Goal: Information Seeking & Learning: Compare options

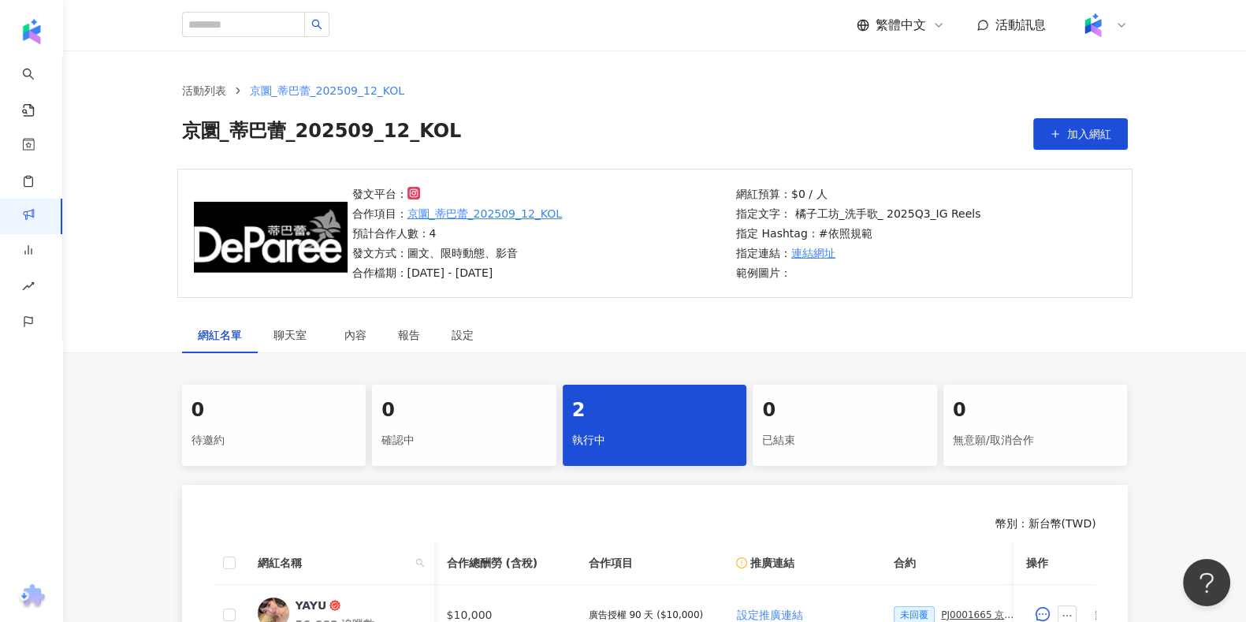
scroll to position [0, 162]
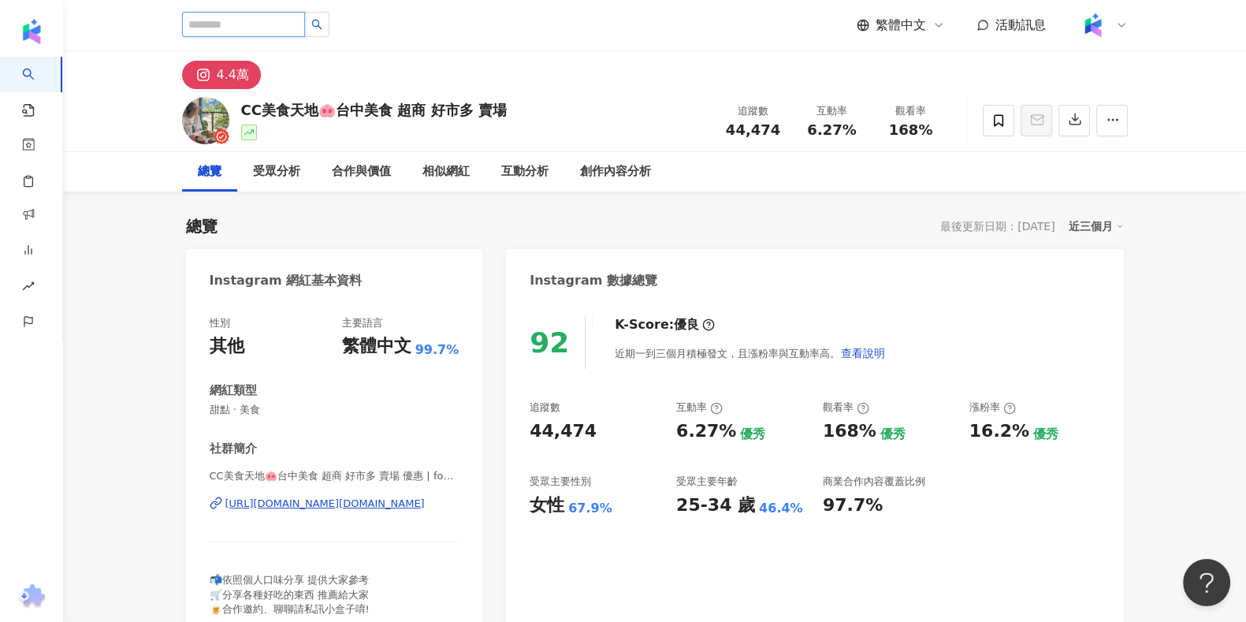
click at [272, 17] on input "search" at bounding box center [243, 24] width 123 height 25
paste input "**********"
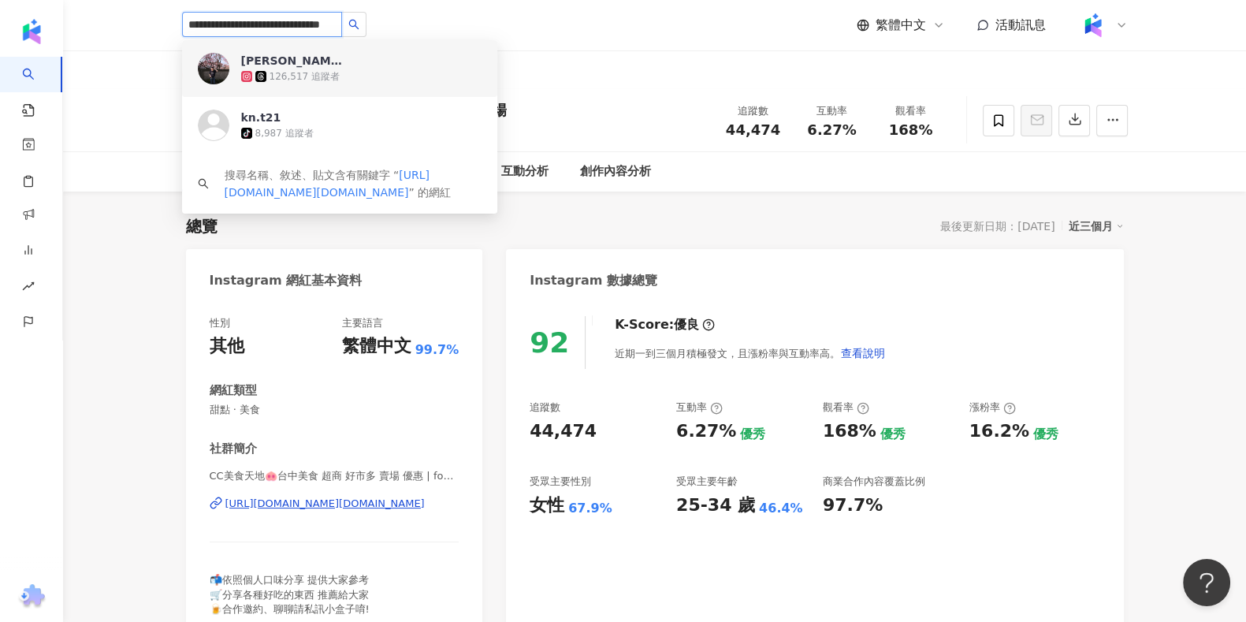
drag, startPoint x: 296, startPoint y: 13, endPoint x: 0, endPoint y: 13, distance: 295.5
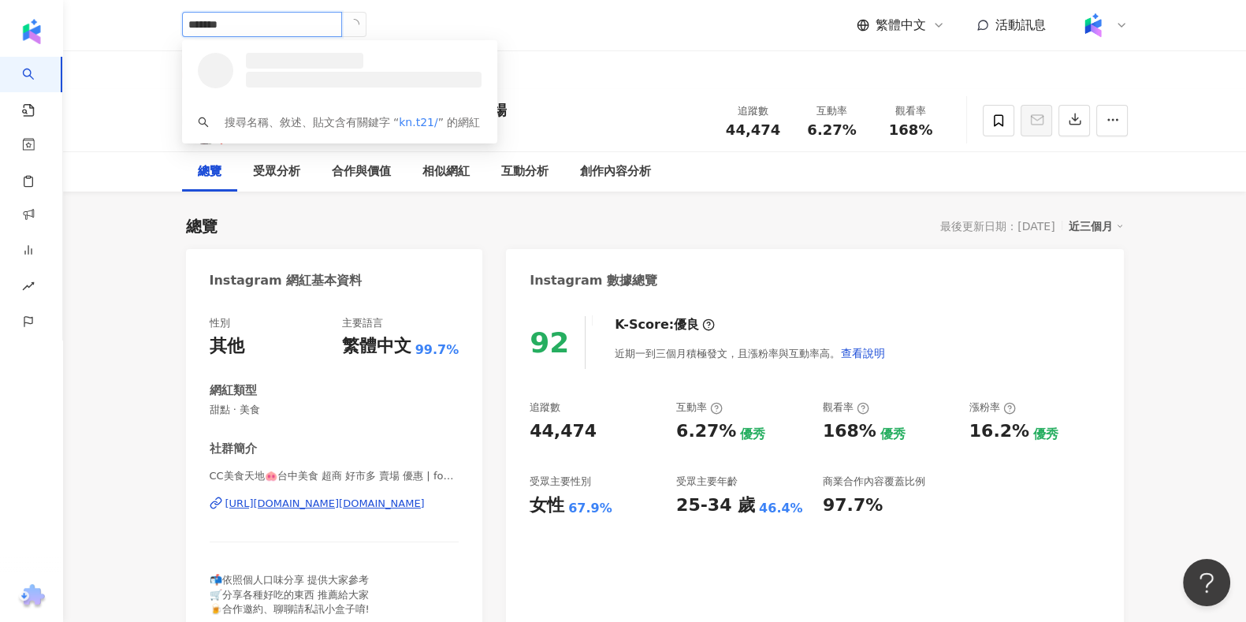
click at [240, 20] on input "*******" at bounding box center [262, 24] width 160 height 25
type input "******"
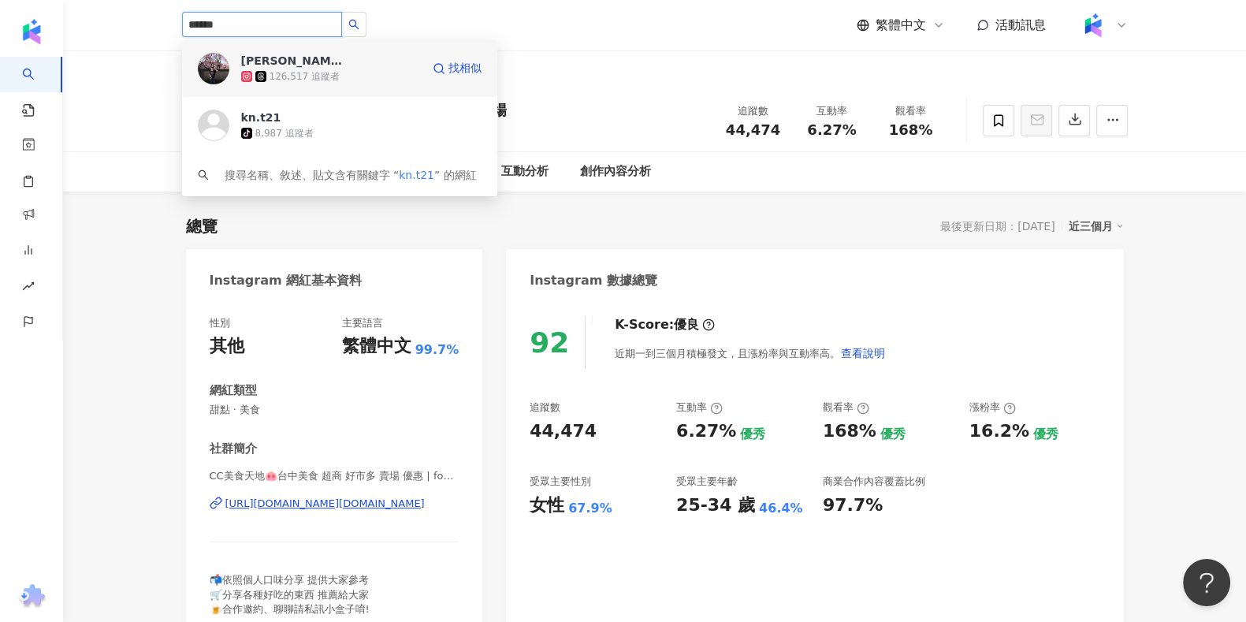
click at [352, 84] on div "126,517 追蹤者" at bounding box center [331, 77] width 180 height 16
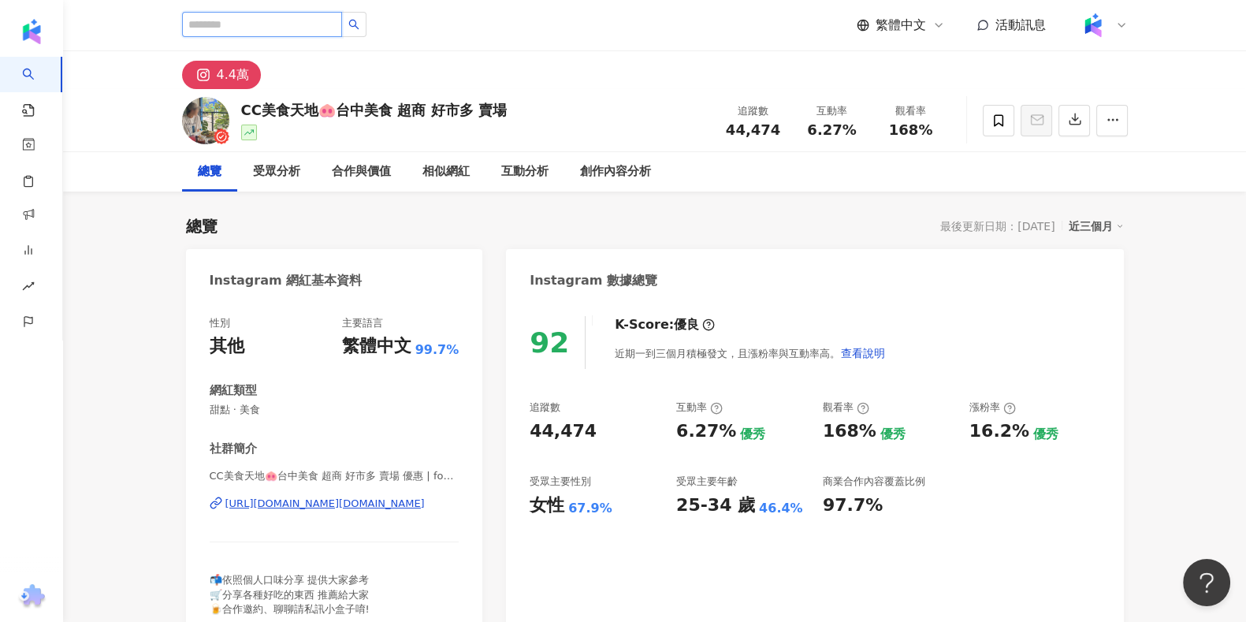
click at [276, 27] on input "search" at bounding box center [262, 24] width 160 height 25
paste input "**********"
click at [277, 17] on input "**********" at bounding box center [262, 24] width 160 height 25
paste input "**********"
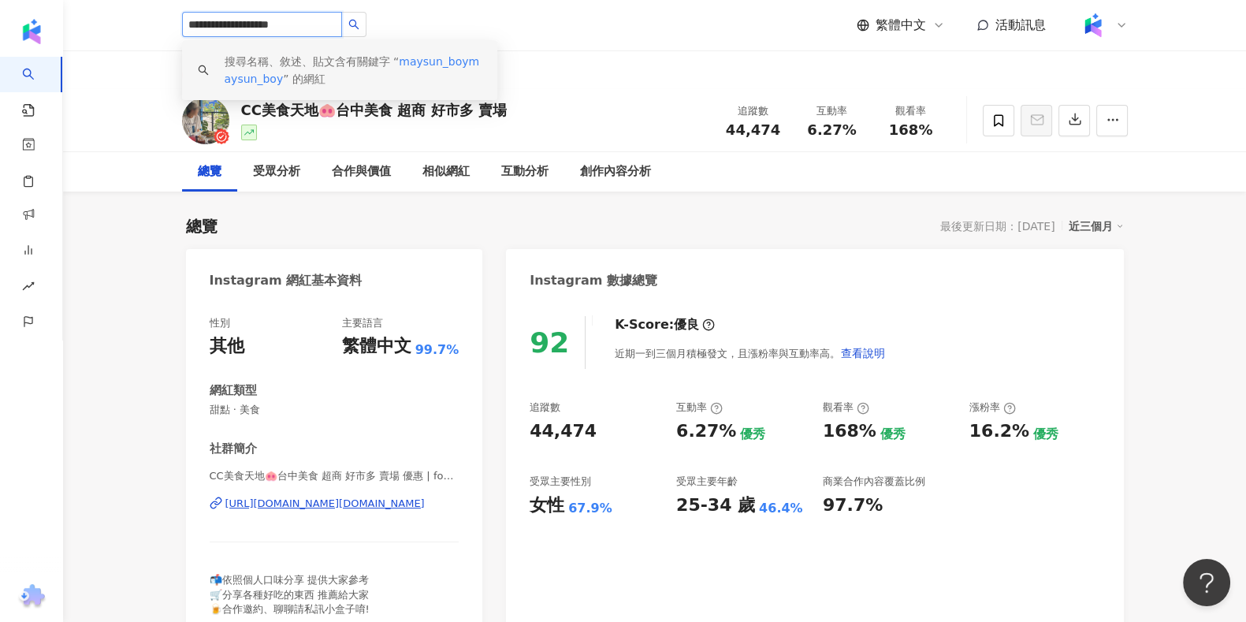
drag, startPoint x: 327, startPoint y: 35, endPoint x: 268, endPoint y: 40, distance: 59.4
click at [268, 39] on span "**********" at bounding box center [276, 25] width 189 height 27
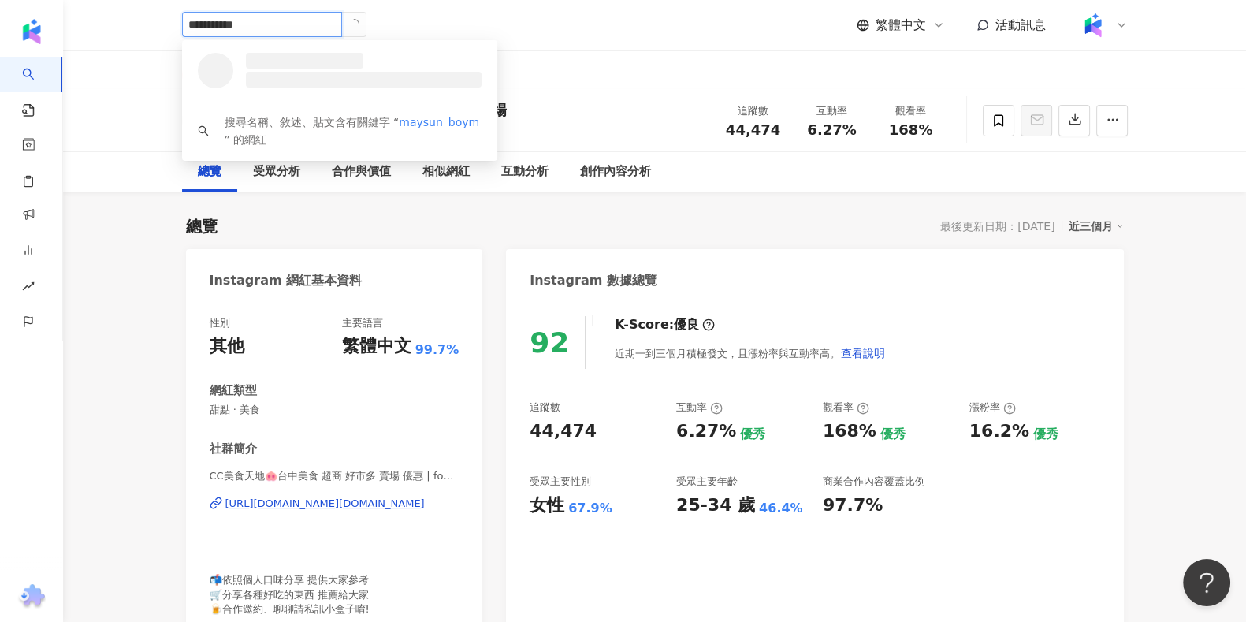
type input "**********"
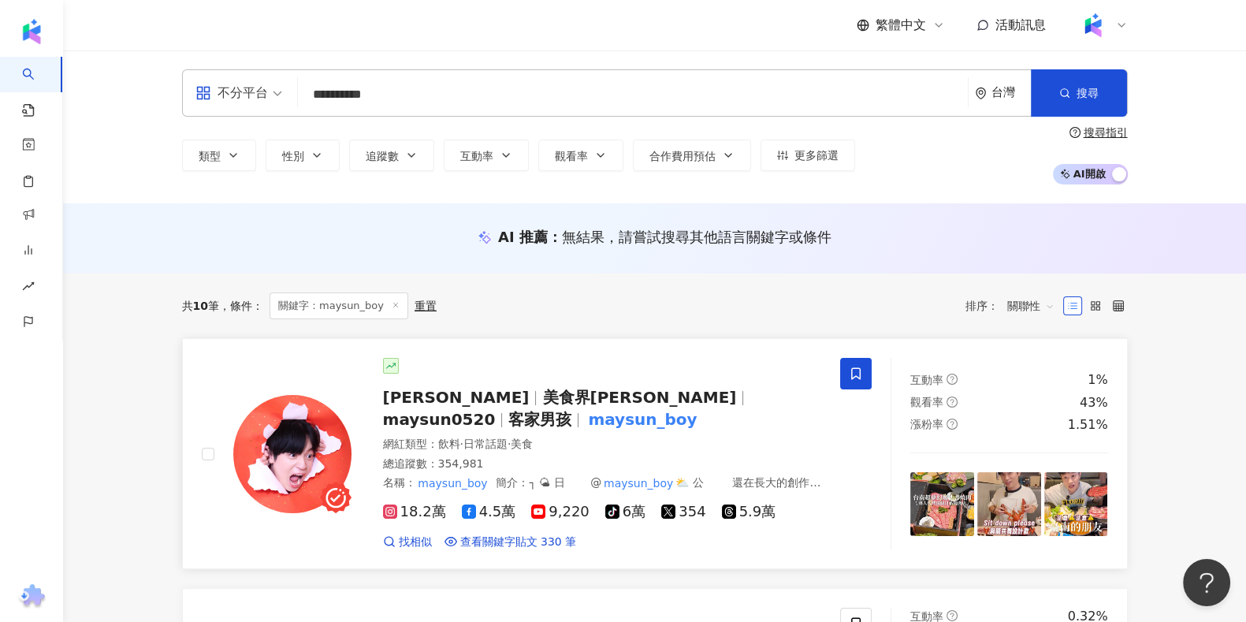
click at [496, 410] on span "maysun0520" at bounding box center [439, 419] width 113 height 19
drag, startPoint x: 519, startPoint y: 95, endPoint x: 210, endPoint y: 76, distance: 308.7
click at [210, 76] on div "**********" at bounding box center [655, 92] width 946 height 47
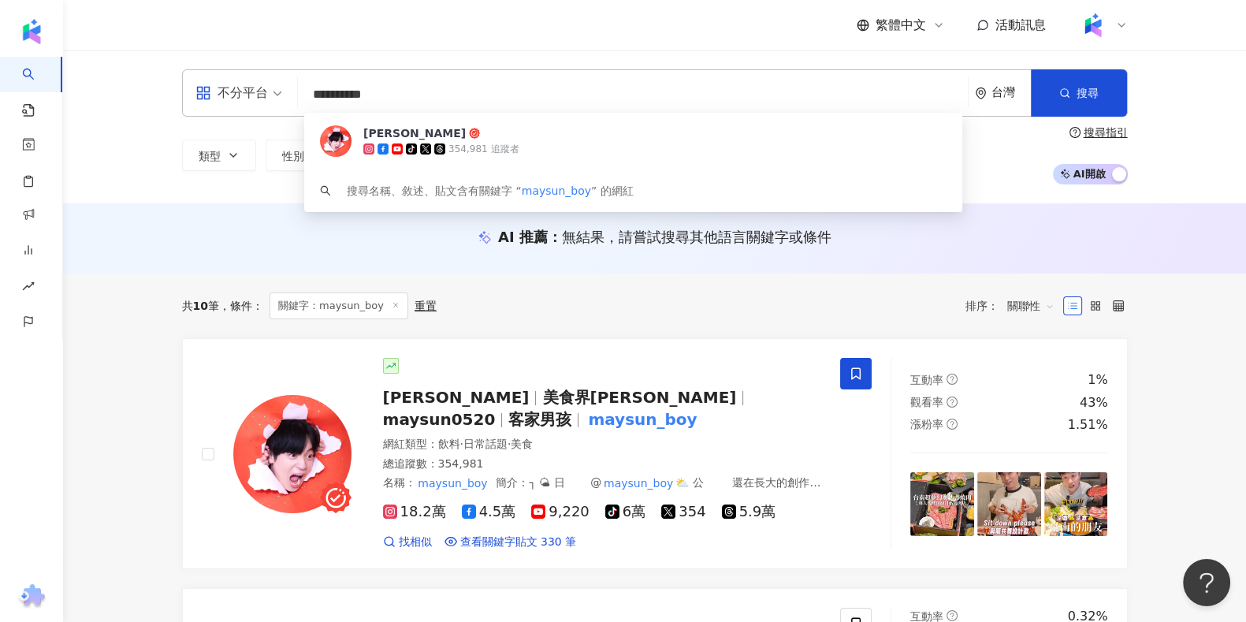
paste input "*****"
type input "**********"
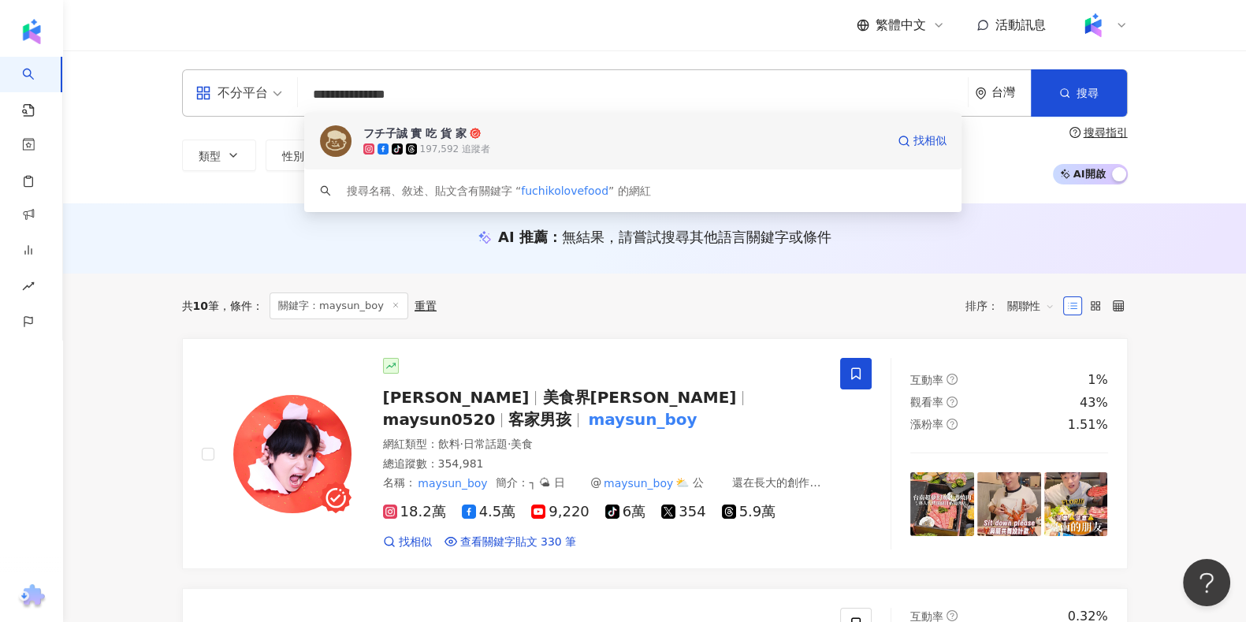
click at [488, 151] on div "tiktok-icon 197,592 追蹤者" at bounding box center [624, 149] width 522 height 16
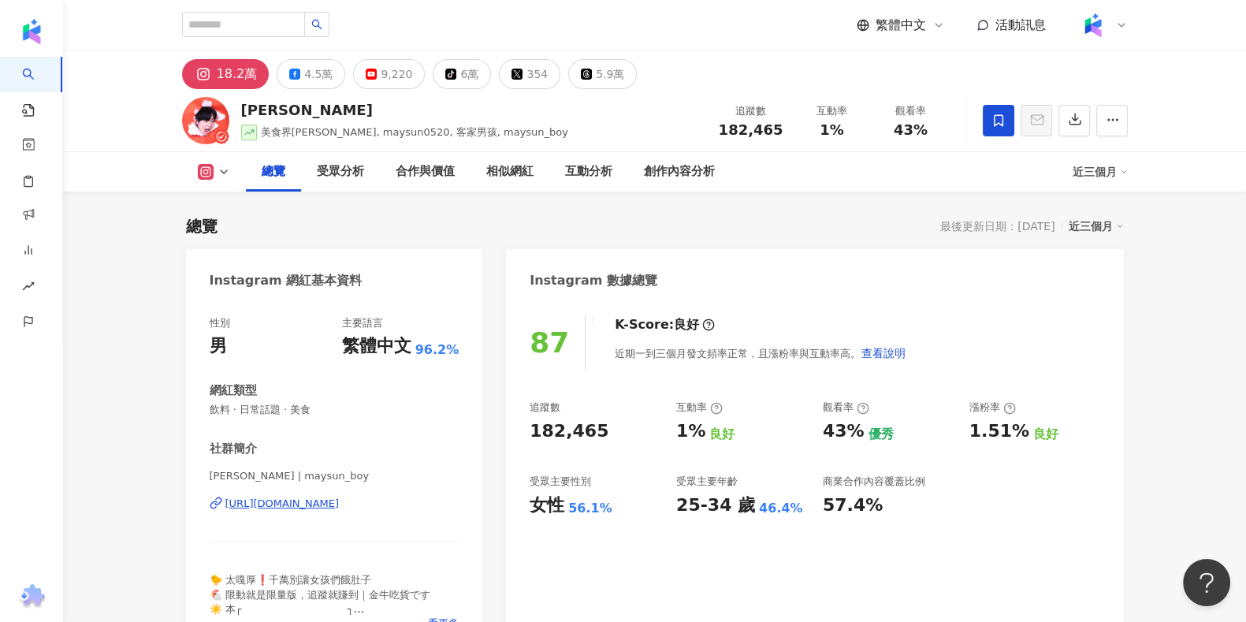
click at [206, 273] on div "Instagram 網紅基本資料" at bounding box center [334, 274] width 297 height 51
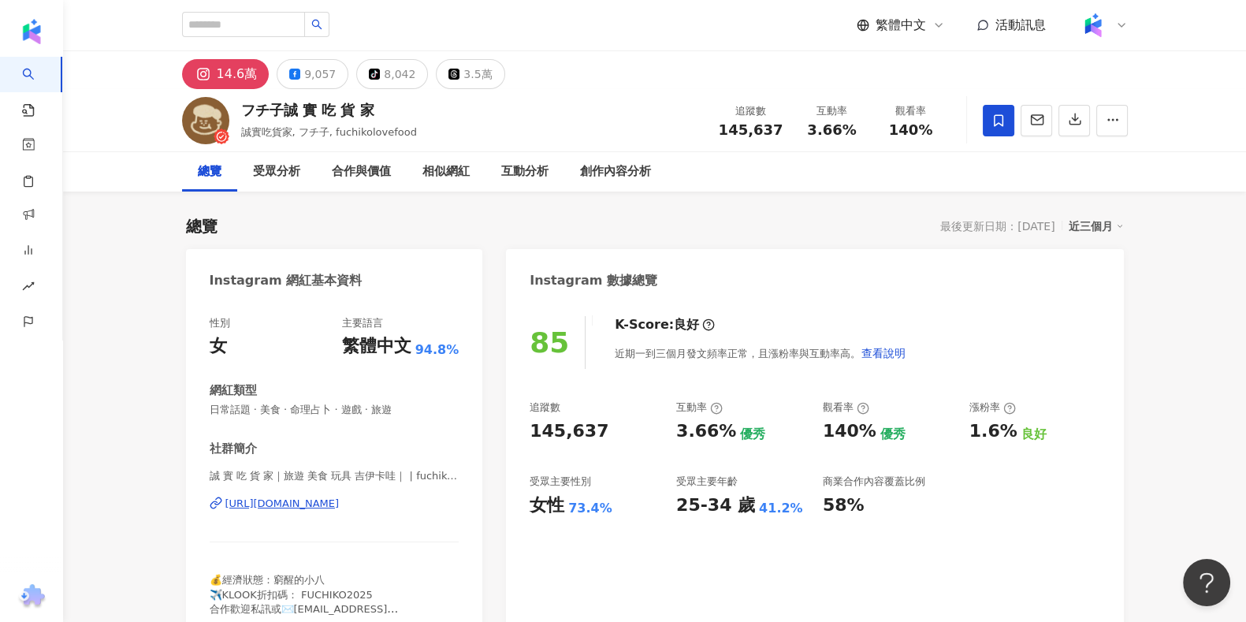
click at [727, 131] on span "145,637" at bounding box center [751, 129] width 65 height 17
copy span "145,637"
click at [820, 136] on span "3.66%" at bounding box center [831, 130] width 49 height 16
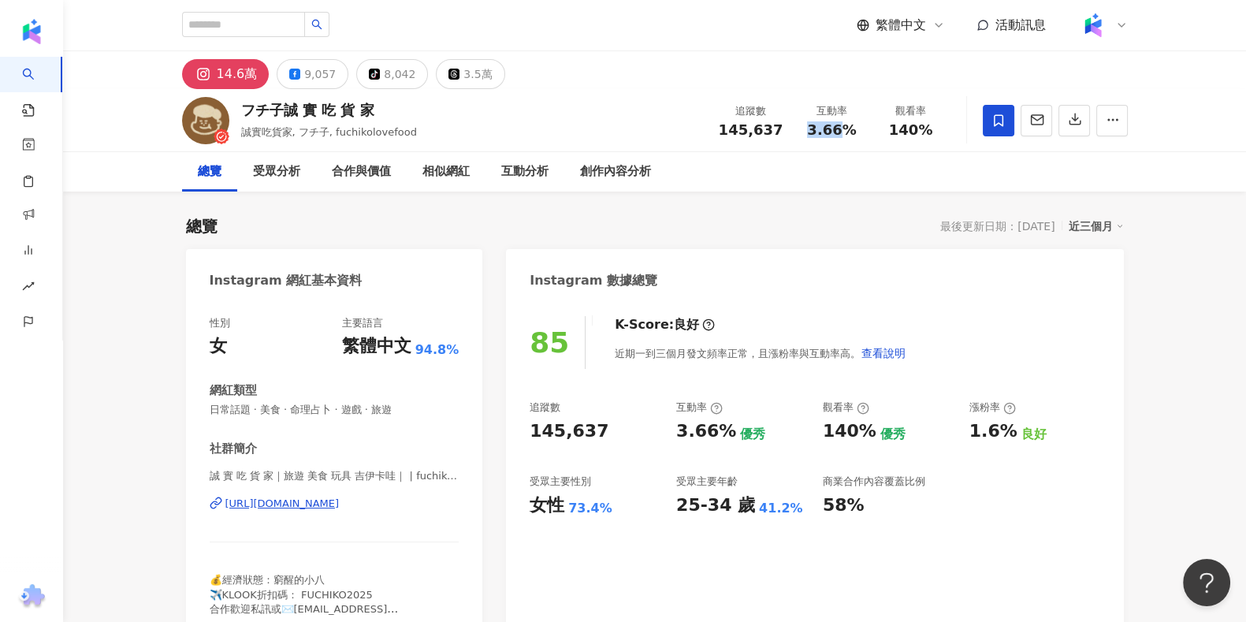
click at [820, 136] on span "3.66%" at bounding box center [831, 130] width 49 height 16
copy span "3.66%"
click at [897, 138] on span "140%" at bounding box center [911, 130] width 44 height 16
click at [897, 136] on span "140%" at bounding box center [911, 130] width 44 height 16
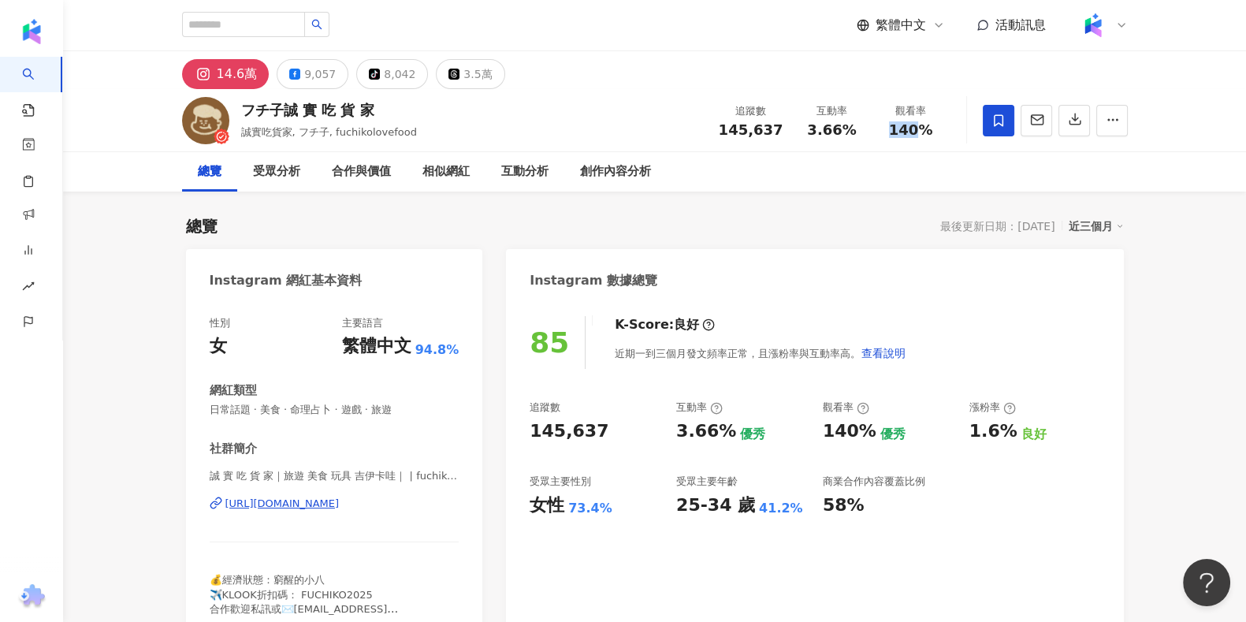
click at [897, 136] on span "140%" at bounding box center [911, 130] width 44 height 16
copy span "140%"
drag, startPoint x: 971, startPoint y: 431, endPoint x: 1010, endPoint y: 437, distance: 39.8
click at [1010, 437] on div "1.6%" at bounding box center [993, 431] width 48 height 24
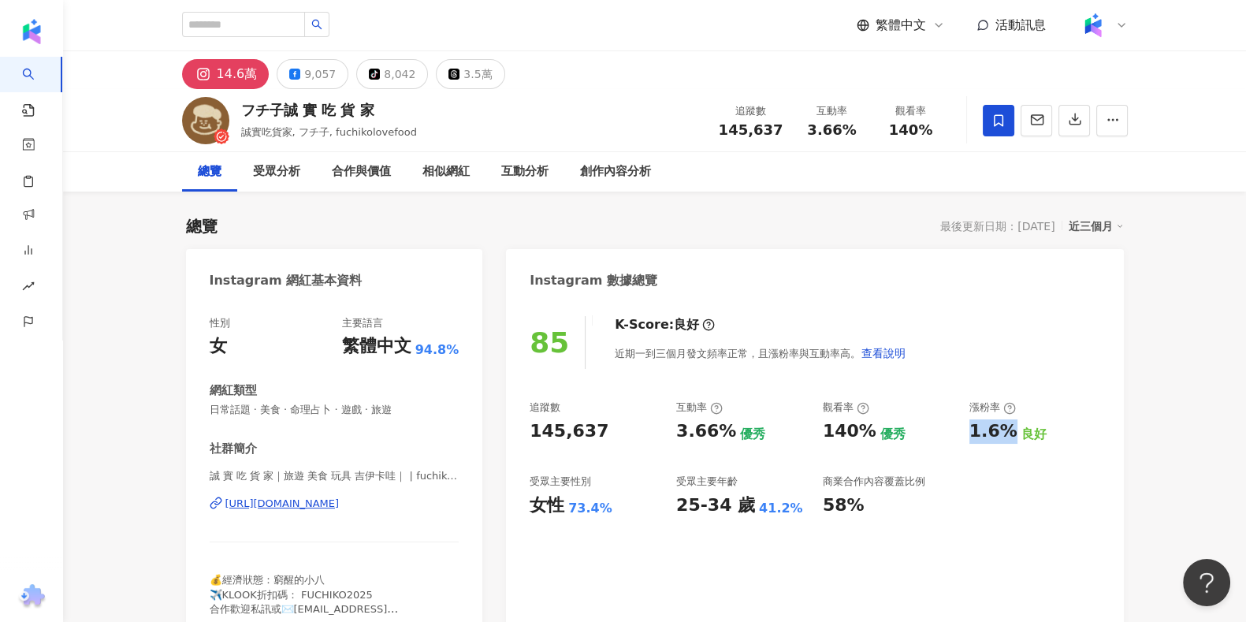
copy div "1.6%"
click at [451, 76] on icon at bounding box center [455, 74] width 8 height 8
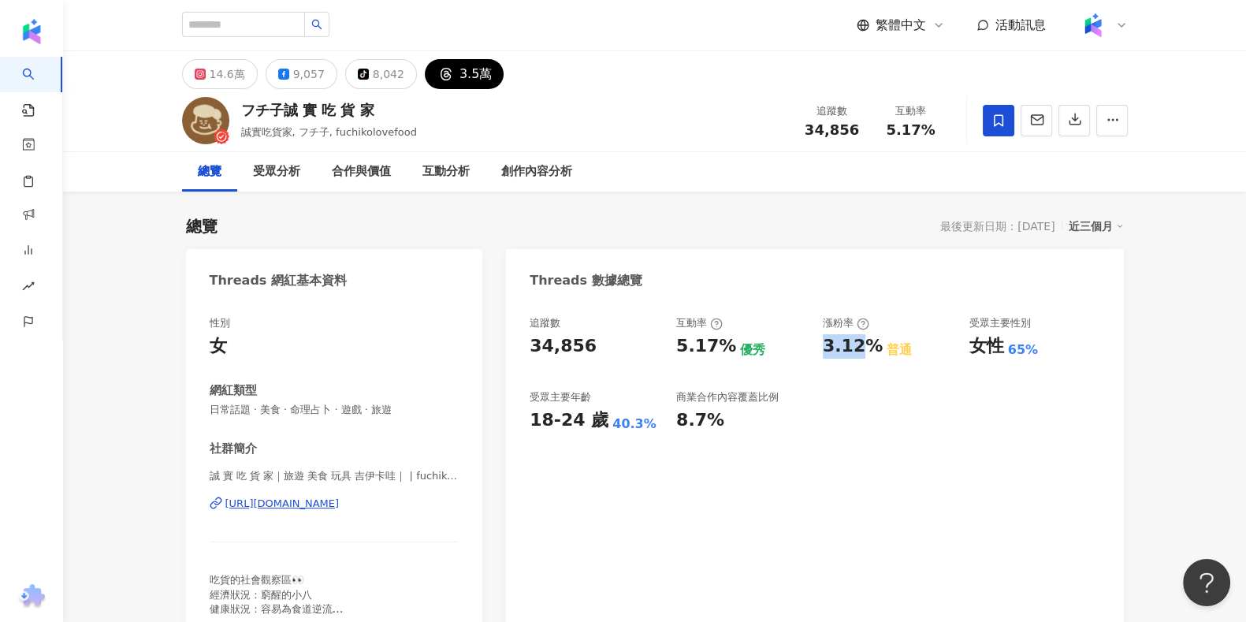
click at [468, 80] on div "3.5萬" at bounding box center [475, 74] width 32 height 22
click at [288, 21] on input "search" at bounding box center [243, 24] width 123 height 25
paste input "****"
type input "****"
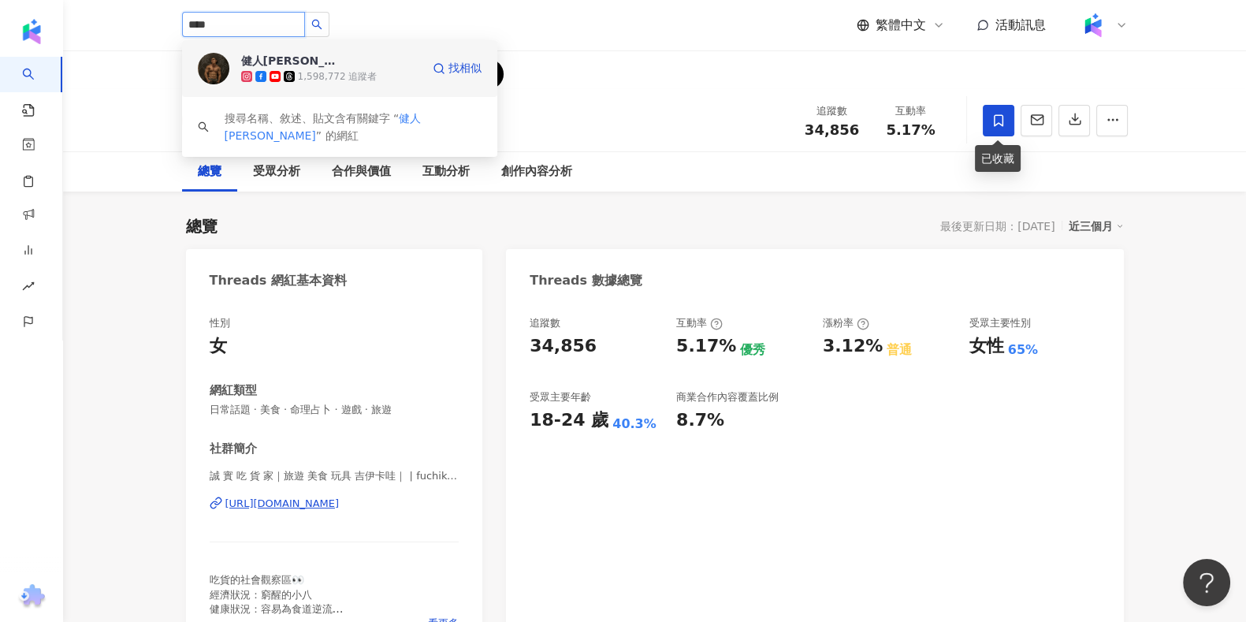
click at [345, 73] on div "1,598,772 追蹤者" at bounding box center [338, 76] width 80 height 13
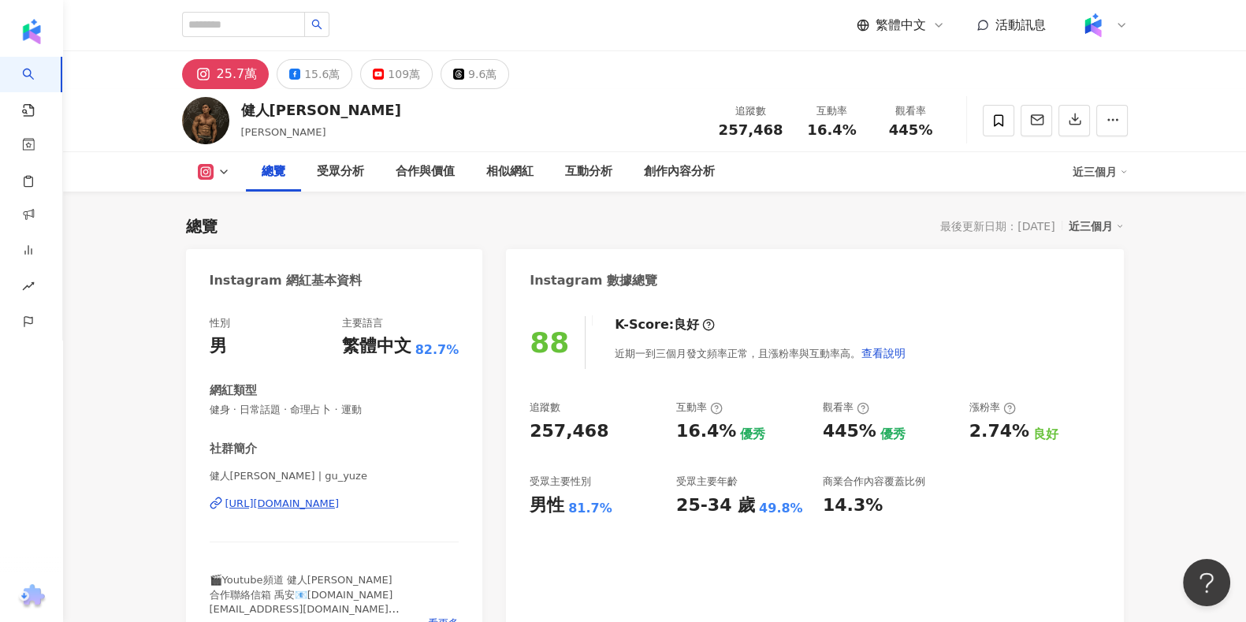
click at [293, 111] on div "健人[PERSON_NAME]" at bounding box center [321, 110] width 160 height 20
click at [282, 121] on div "健人[PERSON_NAME] [PERSON_NAME]" at bounding box center [321, 119] width 160 height 39
click at [282, 121] on div "健人蓋伊 蓋伊" at bounding box center [321, 119] width 160 height 39
click at [283, 120] on div "健人[PERSON_NAME]" at bounding box center [321, 110] width 160 height 20
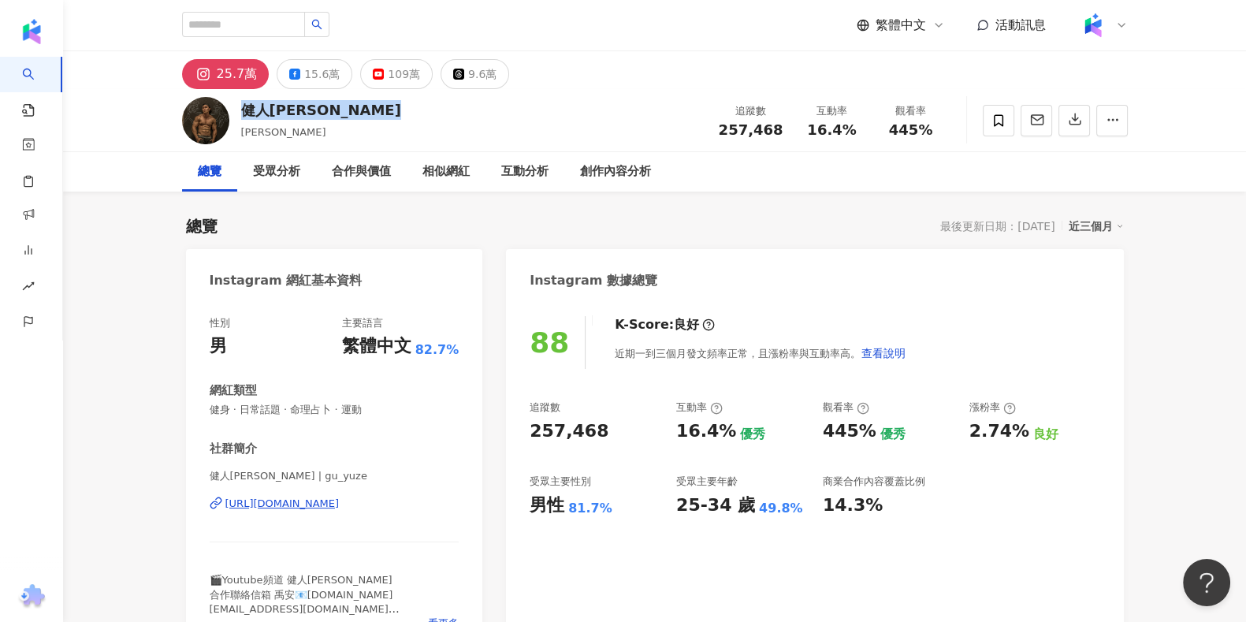
click at [816, 127] on span "16.4%" at bounding box center [831, 130] width 49 height 16
copy span "16.4%"
click at [753, 128] on span "257,468" at bounding box center [751, 129] width 65 height 17
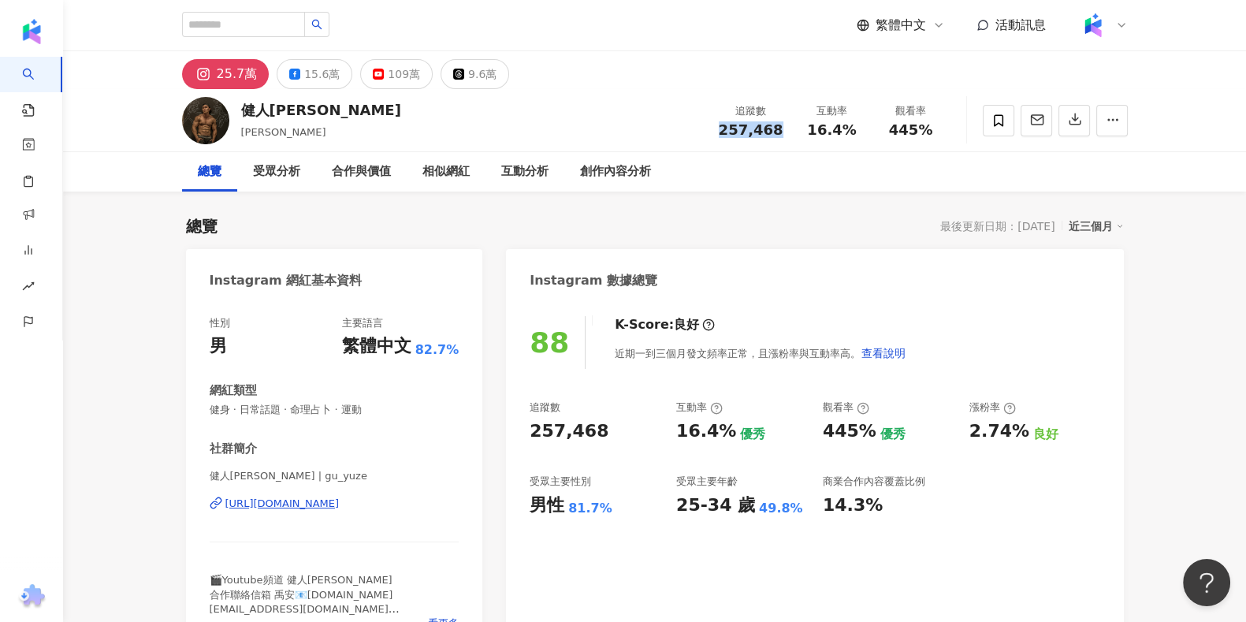
click at [753, 128] on span "257,468" at bounding box center [751, 129] width 65 height 17
copy span "257,468"
click at [827, 127] on span "16.4%" at bounding box center [831, 130] width 49 height 16
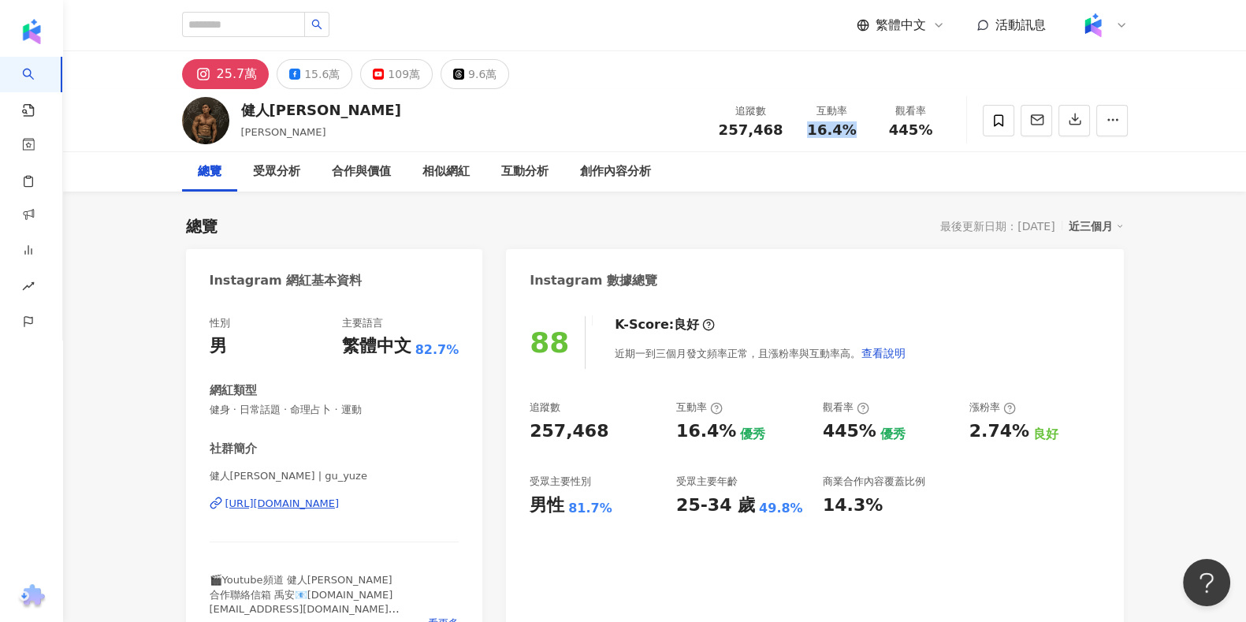
click at [827, 127] on span "16.4%" at bounding box center [831, 130] width 49 height 16
copy span "16.4%"
click at [917, 130] on span "445%" at bounding box center [911, 130] width 44 height 16
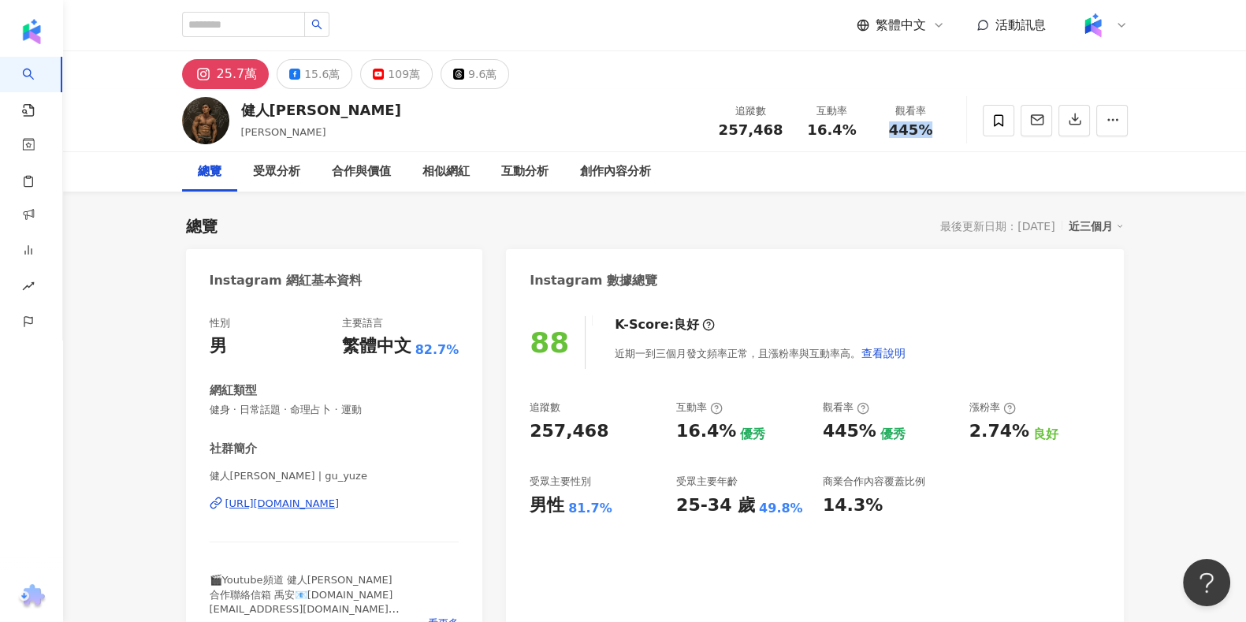
copy span "445%"
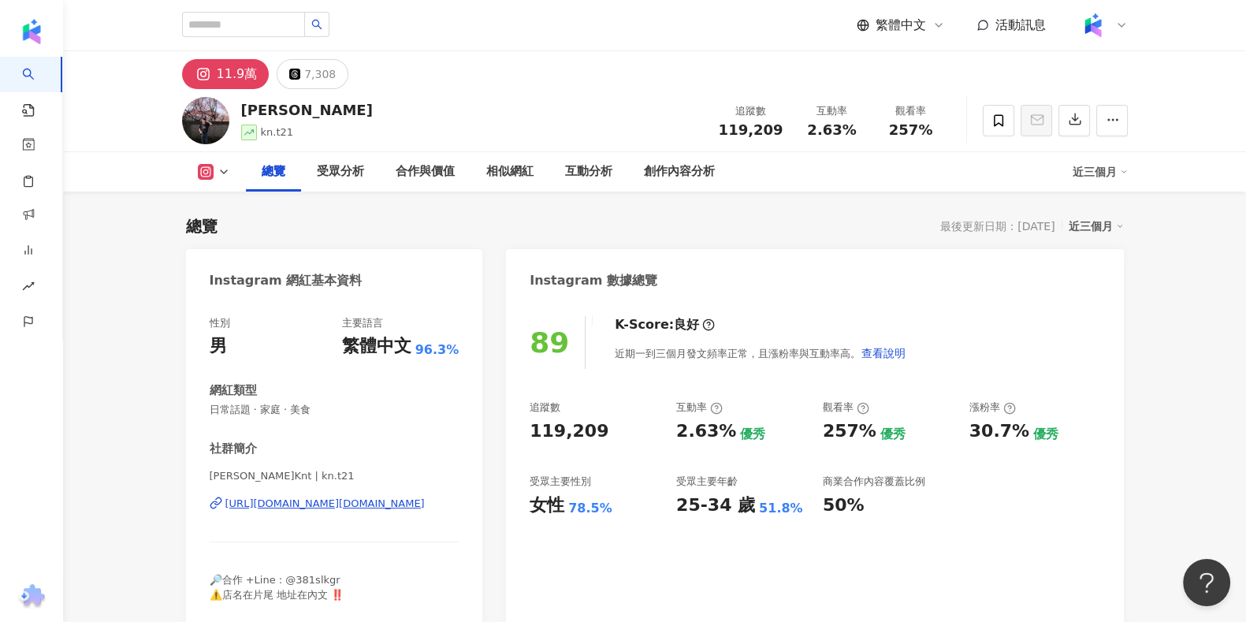
click at [753, 139] on div "追蹤數 119,209 互動率 2.63% 觀看率 257%" at bounding box center [829, 120] width 241 height 46
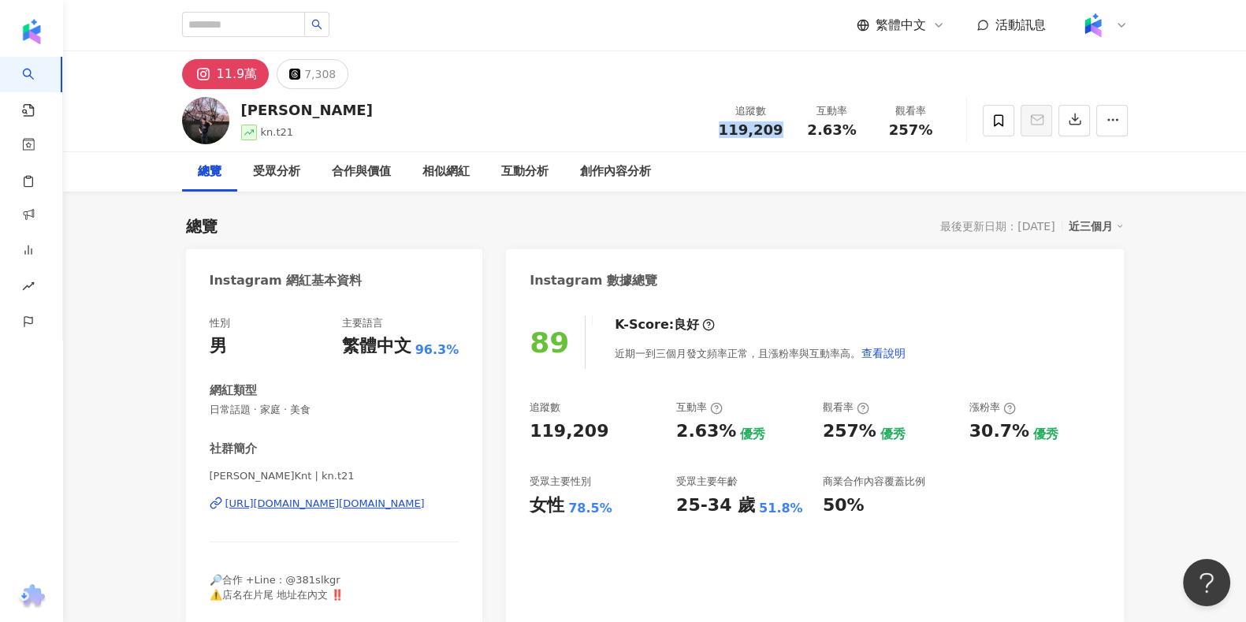
copy span "119,209"
click at [835, 139] on div "追蹤數 119,209 互動率 2.63% 觀看率 257%" at bounding box center [829, 120] width 241 height 46
click at [835, 138] on span "2.63%" at bounding box center [831, 130] width 49 height 16
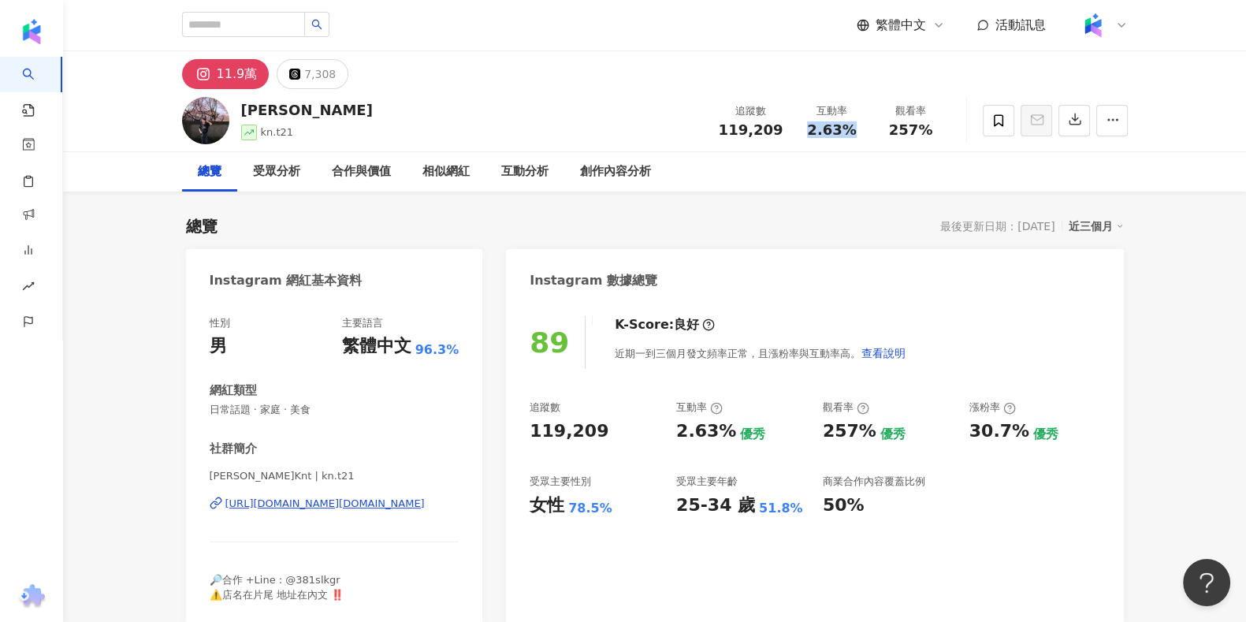
copy span "2.63%"
click at [920, 129] on span "257%" at bounding box center [911, 130] width 44 height 16
copy span "257%"
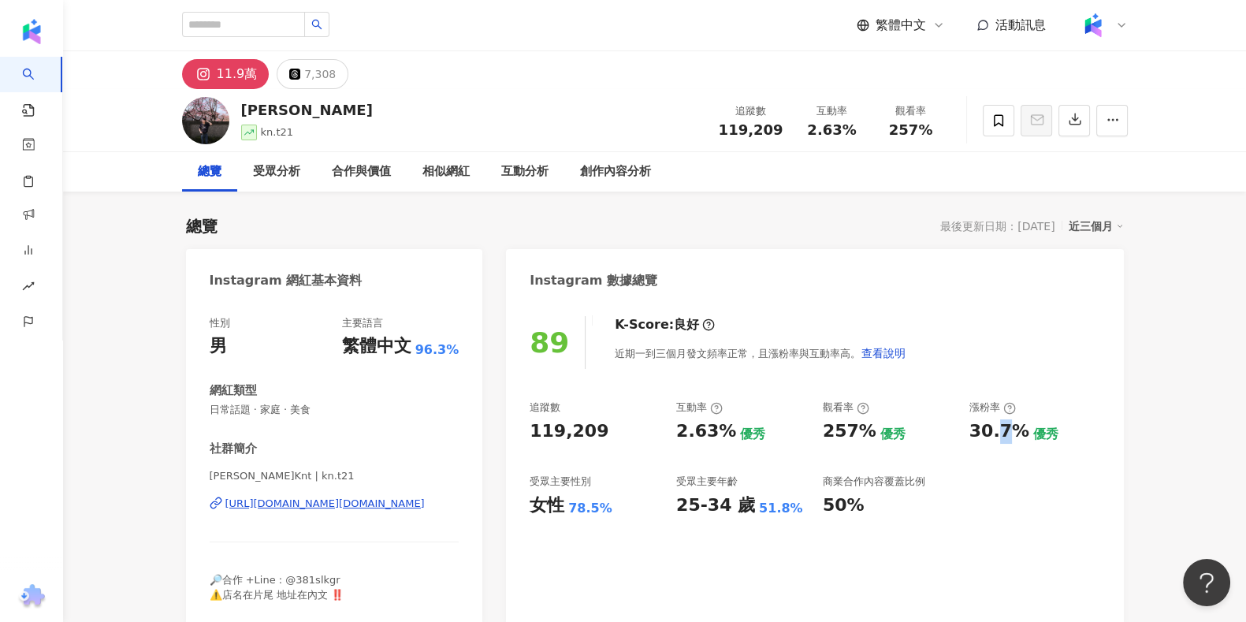
drag, startPoint x: 994, startPoint y: 431, endPoint x: 1009, endPoint y: 429, distance: 15.8
click at [1009, 429] on div "30.7%" at bounding box center [999, 431] width 60 height 24
click at [960, 433] on div "追蹤數 119,209 互動率 2.63% 優秀 觀看率 257% 優秀 漲粉率 30.7% 優秀 受眾主要性別 女性 78.5% 受眾主要年齡 25-34 …" at bounding box center [815, 458] width 570 height 117
click at [965, 439] on div "追蹤數 119,209 互動率 2.63% 優秀 觀看率 257% 優秀 漲粉率 30.7% 優秀 受眾主要性別 女性 78.5% 受眾主要年齡 25-34 …" at bounding box center [815, 458] width 570 height 117
click at [1024, 431] on div "30.7% 優秀" at bounding box center [1034, 431] width 131 height 24
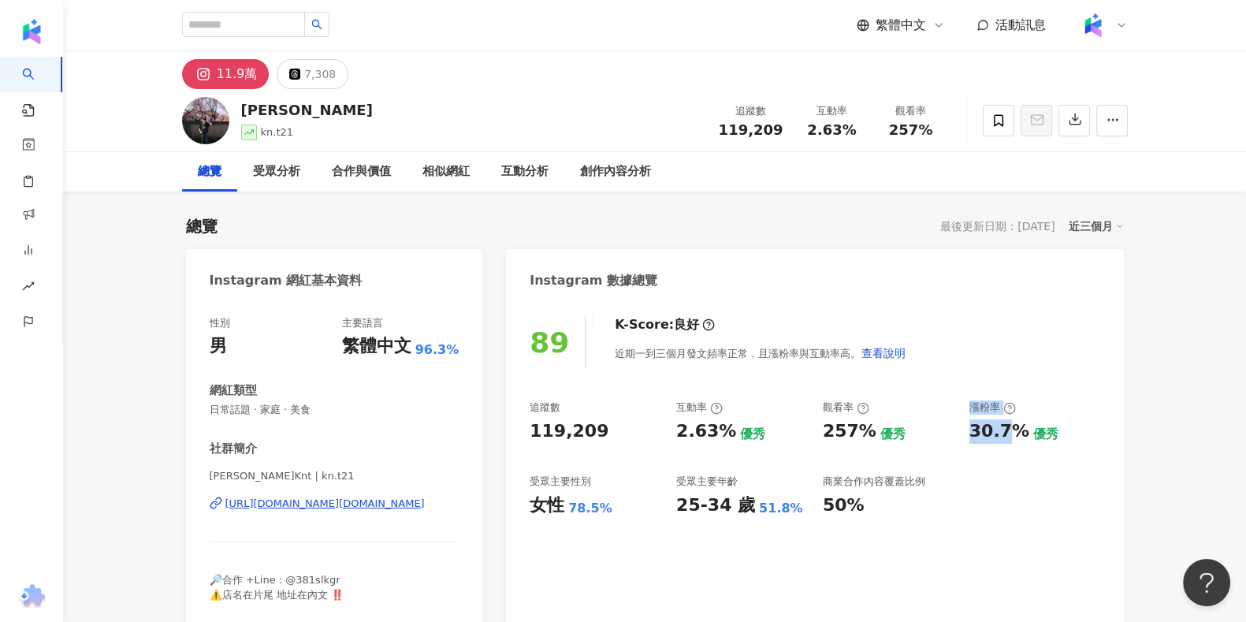
drag, startPoint x: 960, startPoint y: 430, endPoint x: 1014, endPoint y: 425, distance: 54.7
click at [1013, 426] on div "追蹤數 119,209 互動率 2.63% 優秀 觀看率 257% 優秀 漲粉率 30.7% 優秀 受眾主要性別 女性 78.5% 受眾主要年齡 25-34 …" at bounding box center [815, 458] width 570 height 117
click at [1017, 426] on div "30.7%" at bounding box center [999, 431] width 60 height 24
drag, startPoint x: 1026, startPoint y: 434, endPoint x: 985, endPoint y: 436, distance: 41.0
click at [985, 436] on div "30.7% 優秀" at bounding box center [1034, 431] width 131 height 24
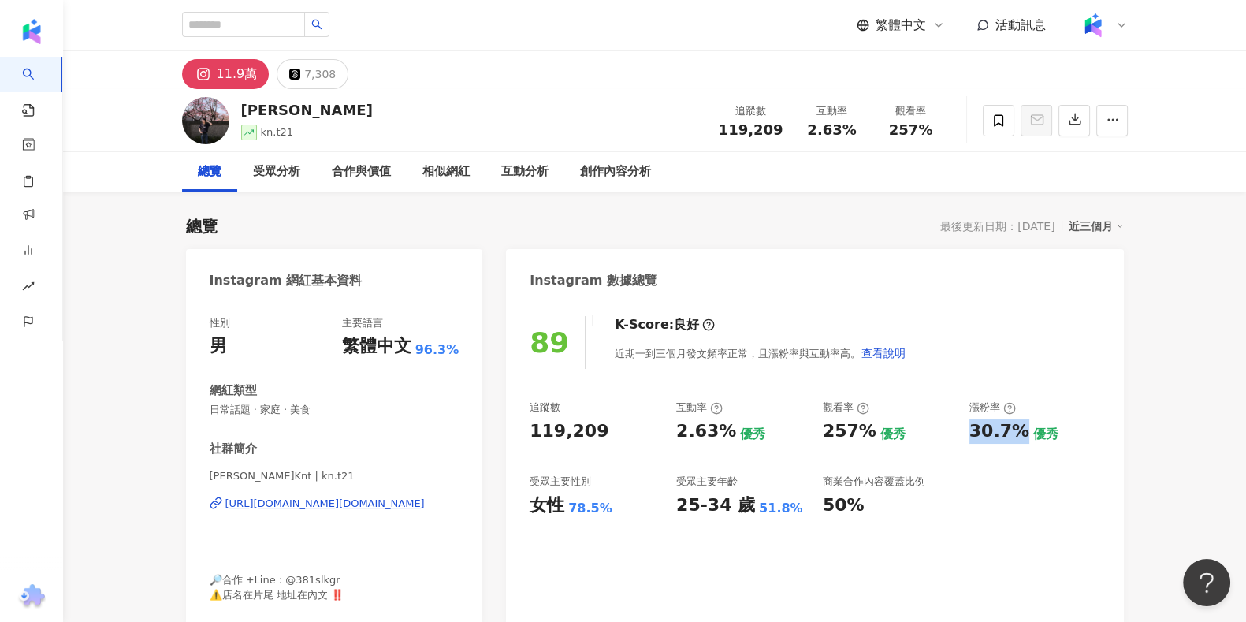
drag, startPoint x: 972, startPoint y: 438, endPoint x: 1017, endPoint y: 426, distance: 47.4
click at [1017, 426] on div "30.7%" at bounding box center [999, 431] width 60 height 24
copy div "30.7%"
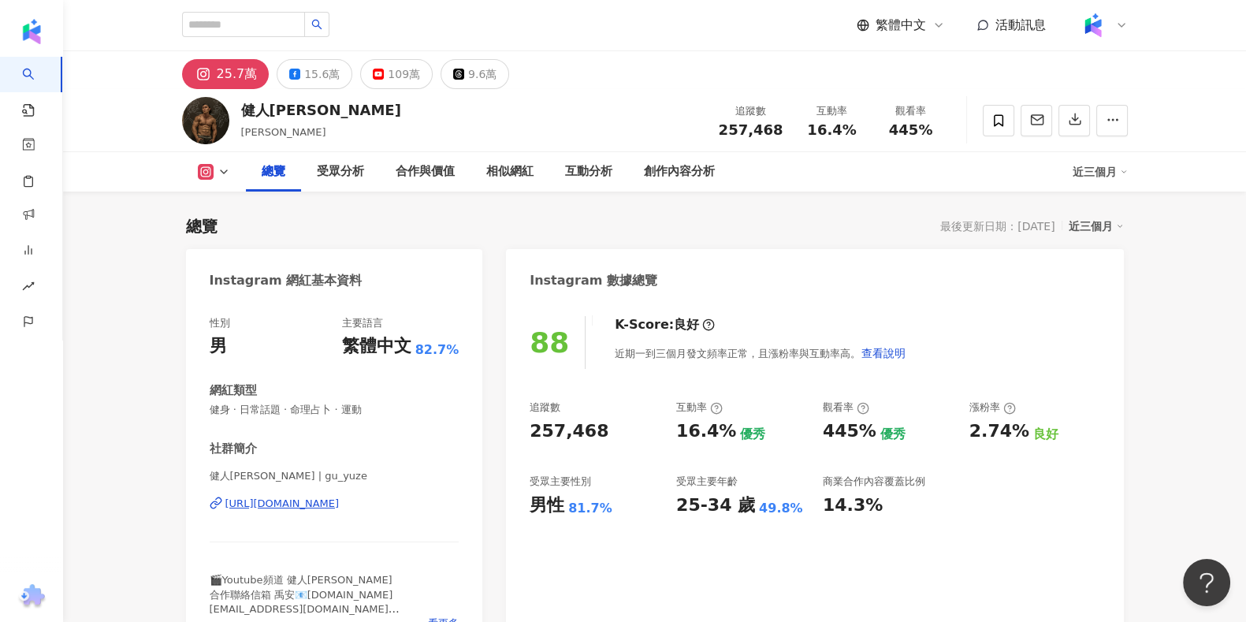
click at [1018, 431] on div "追蹤數 257,468 互動率 16.4% 優秀 觀看率 445% 優秀 漲粉率 2.74% 良好 受眾主要性別 男性 81.7% 受眾主要年齡 25-34 …" at bounding box center [815, 458] width 570 height 117
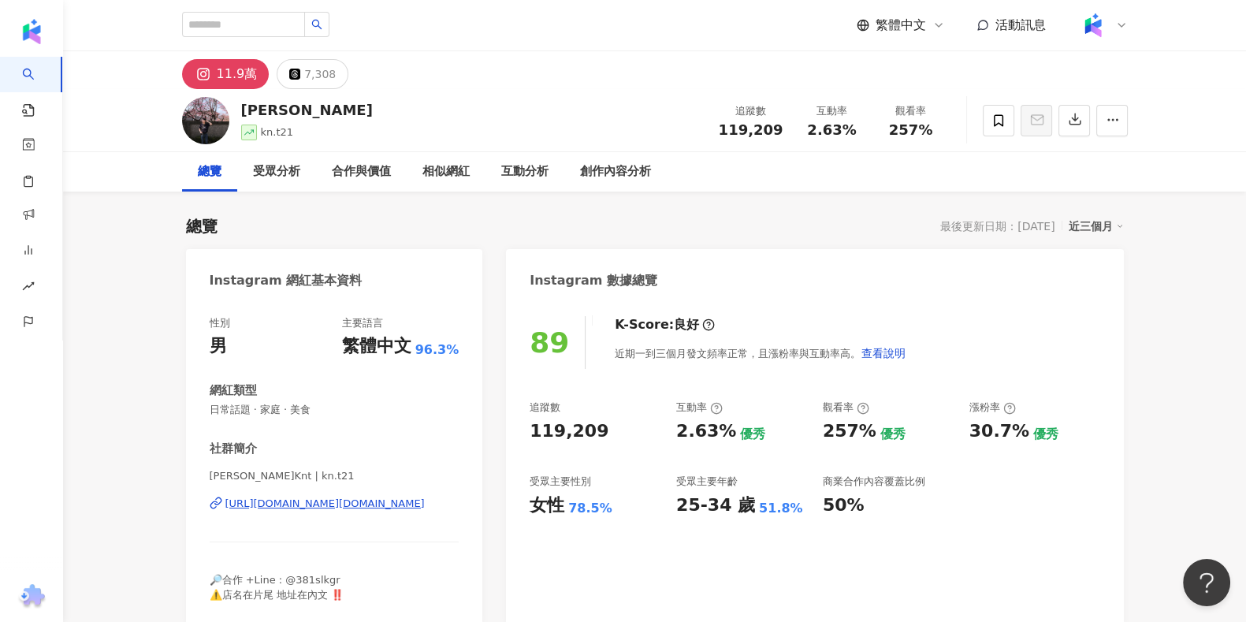
click at [277, 509] on div "https://www.instagram.com/kn.t21/" at bounding box center [324, 503] width 199 height 14
click at [305, 25] on input "search" at bounding box center [243, 24] width 123 height 25
click at [265, 22] on input "search" at bounding box center [243, 24] width 123 height 25
paste input "**********"
type input "**********"
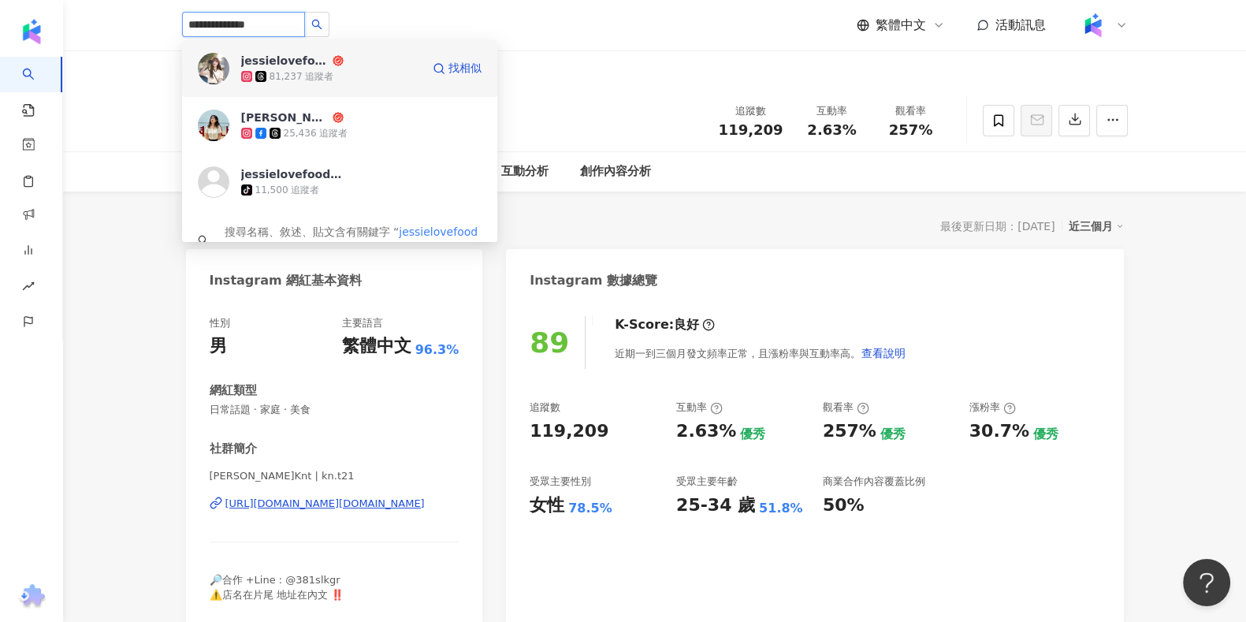
click at [351, 80] on div "81,237 追蹤者" at bounding box center [331, 77] width 180 height 16
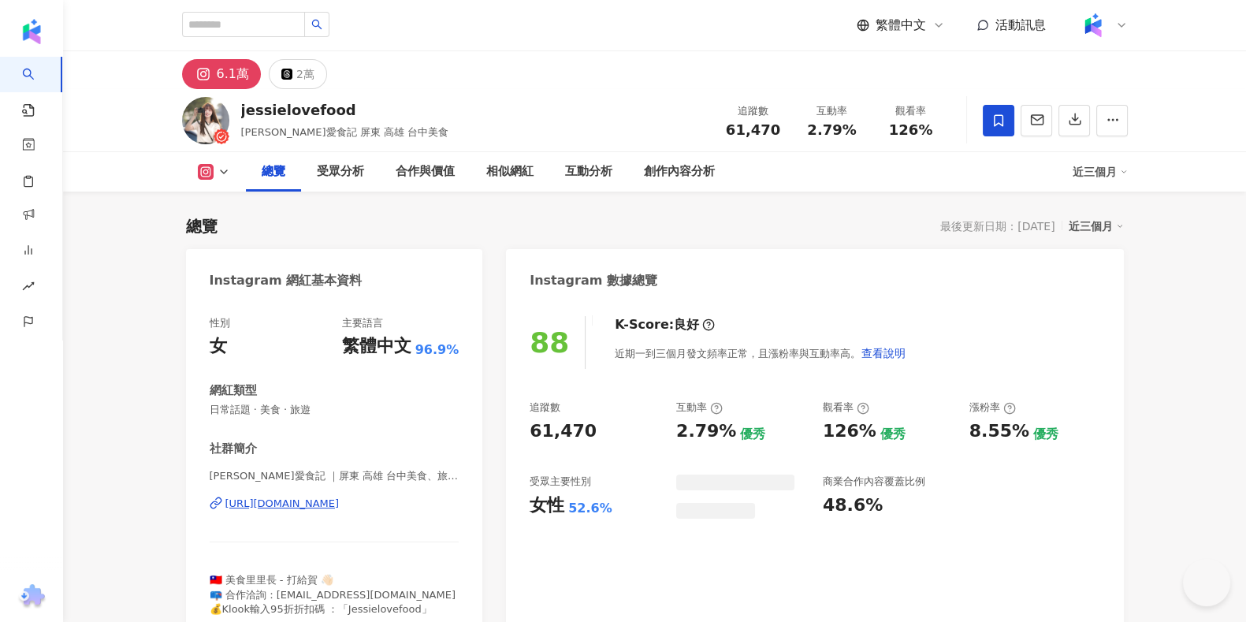
click at [765, 121] on span "61,470" at bounding box center [753, 129] width 54 height 17
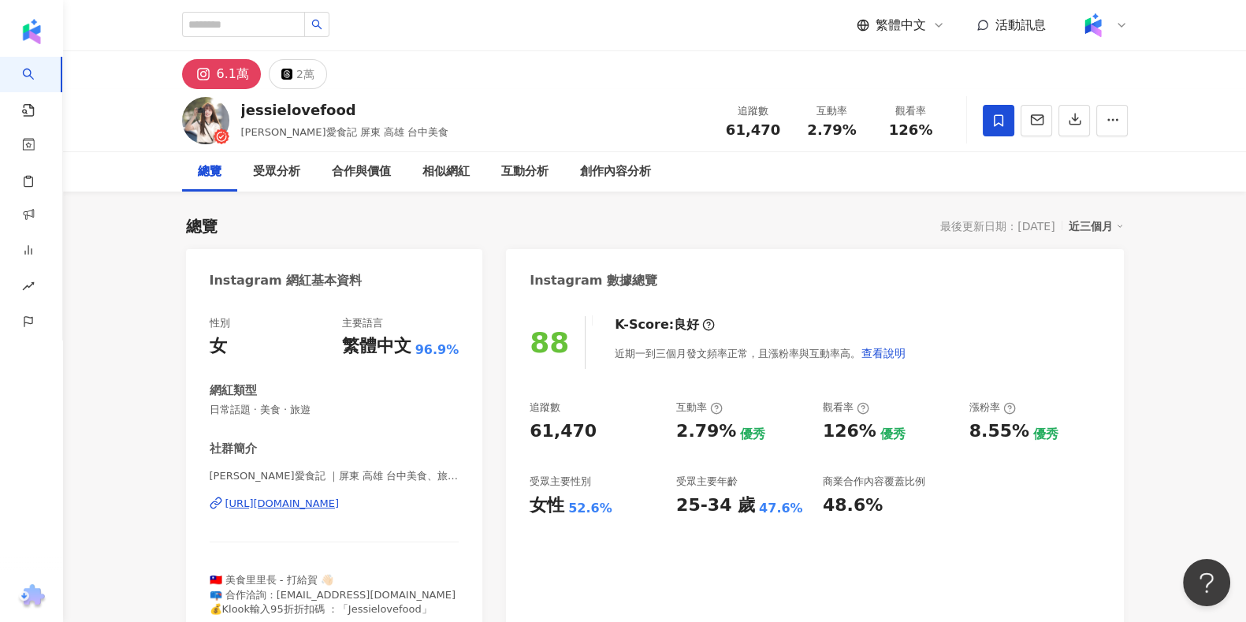
click at [816, 138] on span "2.79%" at bounding box center [831, 130] width 49 height 16
copy span "2.79%"
click at [905, 132] on span "126%" at bounding box center [911, 130] width 44 height 16
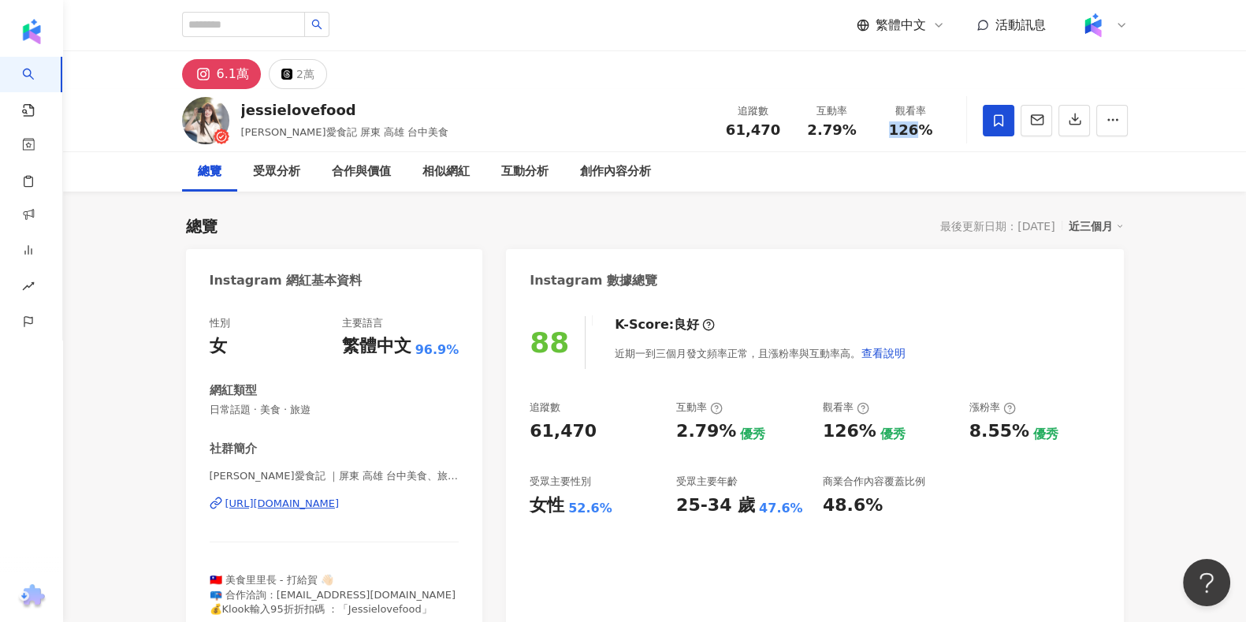
click at [905, 132] on span "126%" at bounding box center [911, 130] width 44 height 16
copy span "126%"
drag, startPoint x: 957, startPoint y: 435, endPoint x: 1019, endPoint y: 431, distance: 61.6
click at [1019, 431] on div "追蹤數 61,470 互動率 2.79% 優秀 觀看率 126% 優秀 漲粉率 8.55% 優秀 受眾主要性別 女性 52.6% 受眾主要年齡 25-34 歲…" at bounding box center [815, 458] width 570 height 117
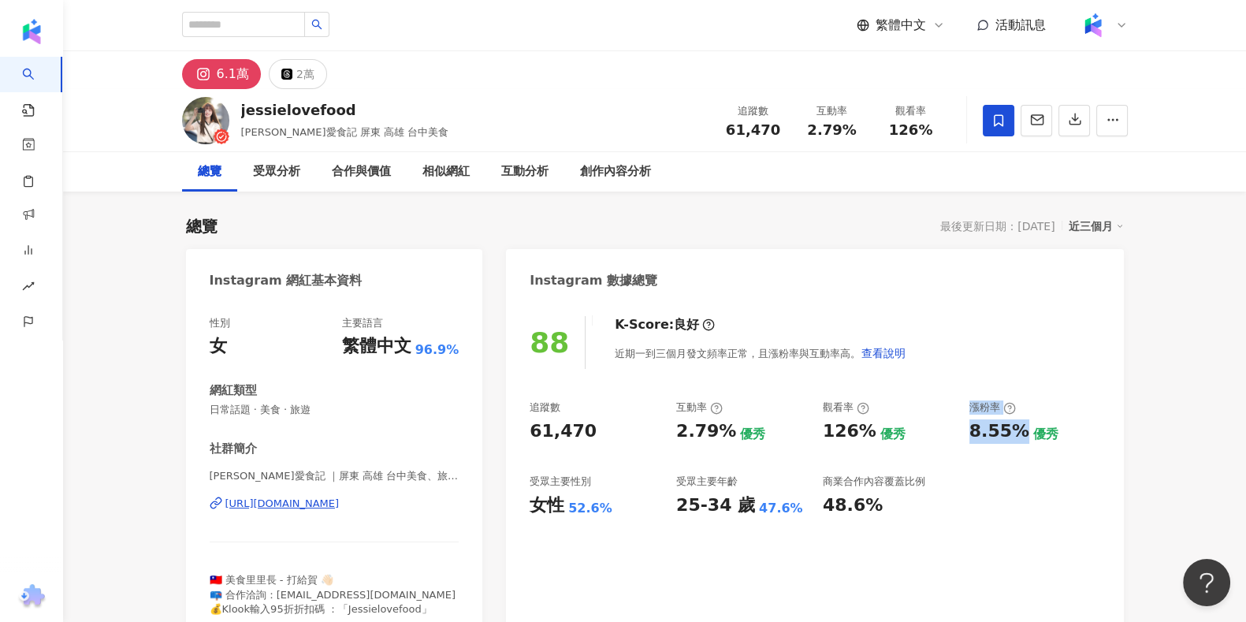
click at [1019, 431] on div "8.55%" at bounding box center [999, 431] width 60 height 24
click at [1013, 435] on div "8.55%" at bounding box center [999, 431] width 60 height 24
drag, startPoint x: 972, startPoint y: 434, endPoint x: 1016, endPoint y: 431, distance: 44.2
click at [1016, 431] on div "8.55%" at bounding box center [999, 431] width 60 height 24
copy div "8.55%"
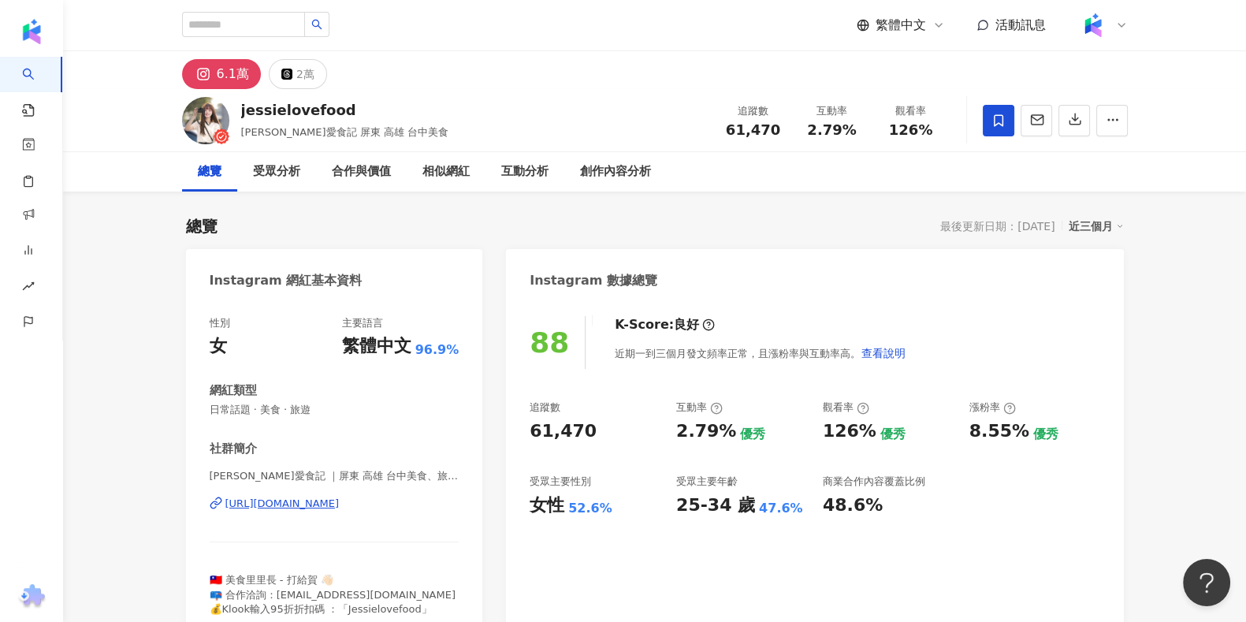
click at [745, 136] on span "61,470" at bounding box center [753, 129] width 54 height 17
copy span "61,470"
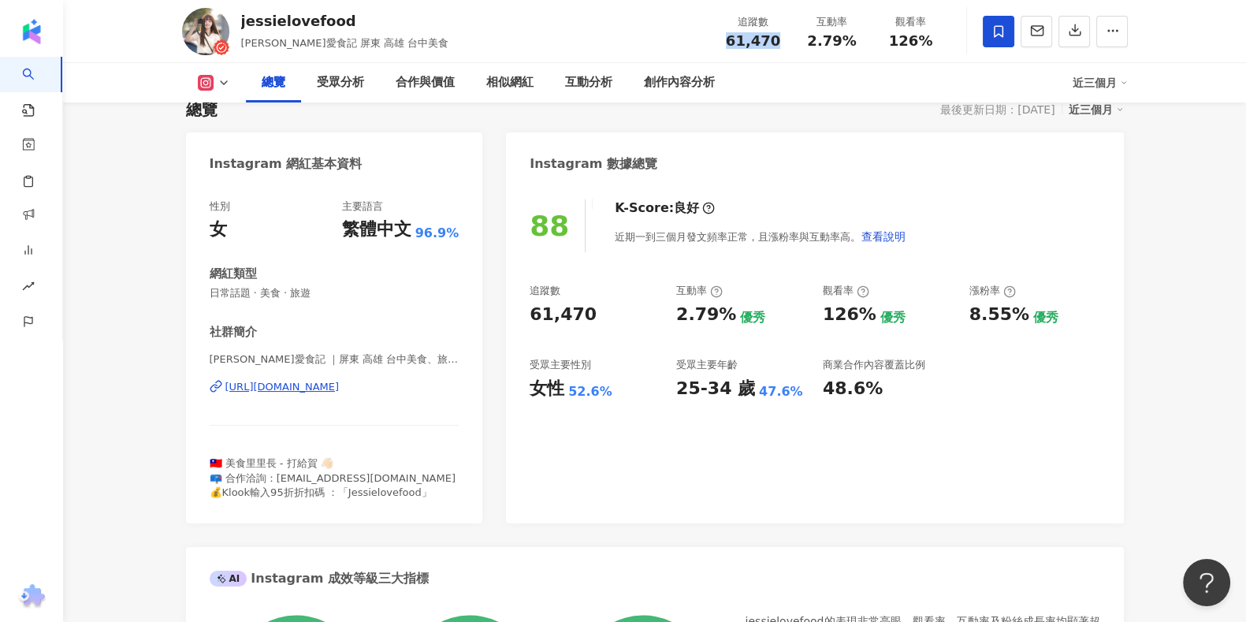
scroll to position [98, 0]
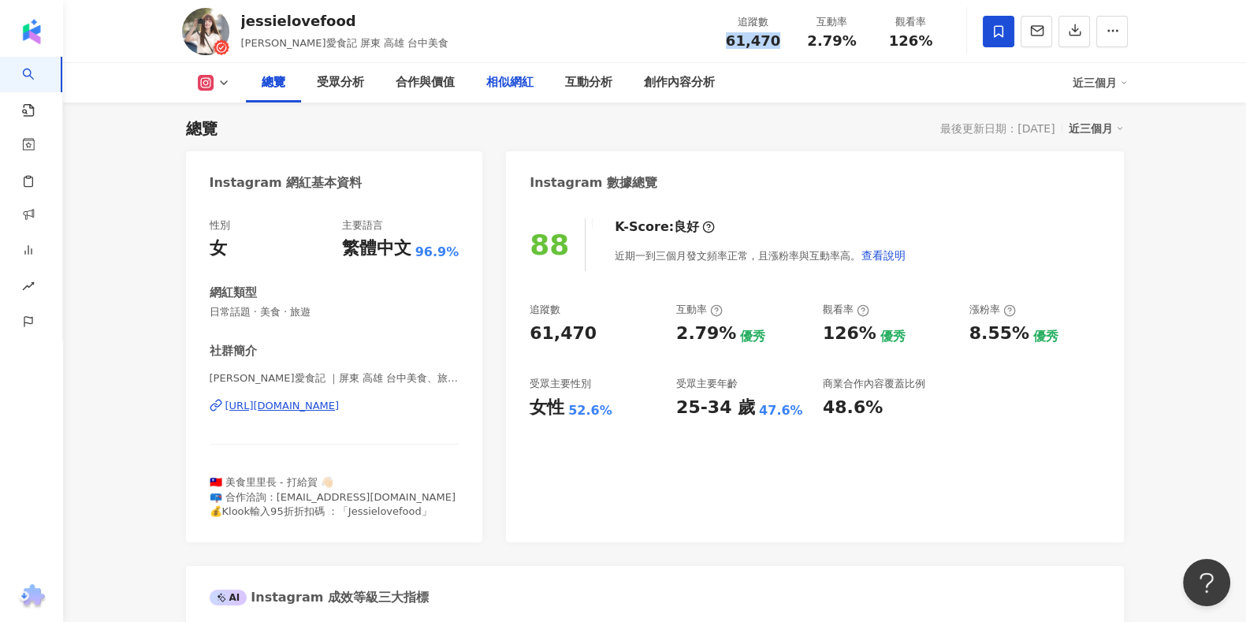
click at [520, 72] on div "相似網紅" at bounding box center [509, 82] width 79 height 39
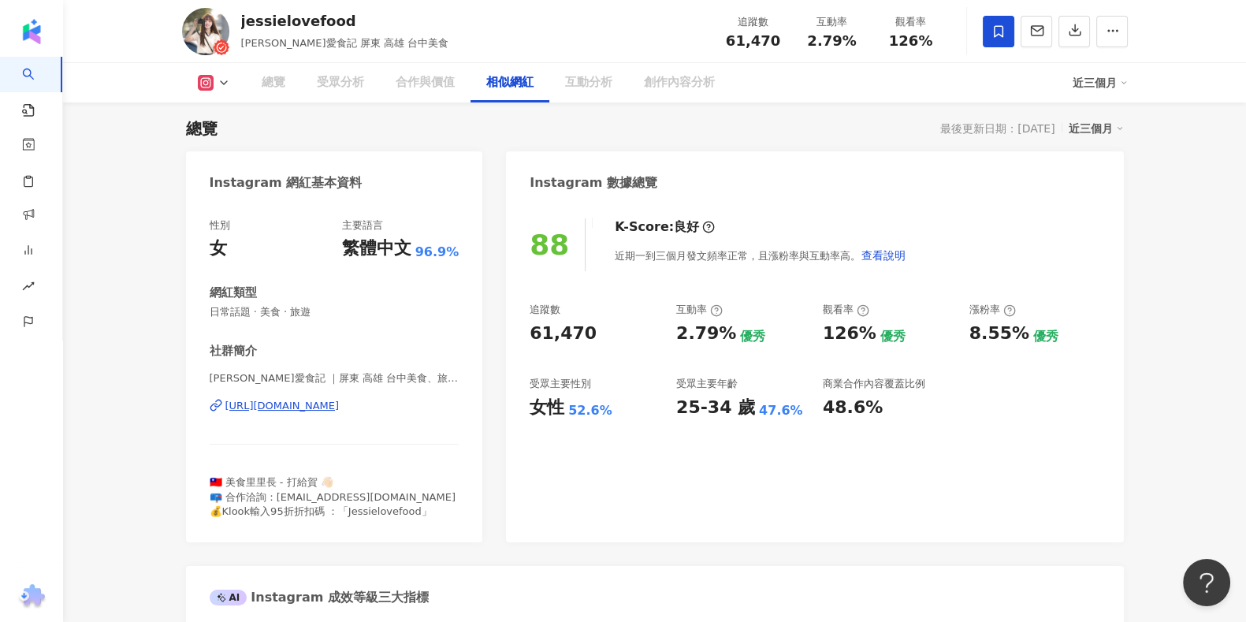
scroll to position [2567, 0]
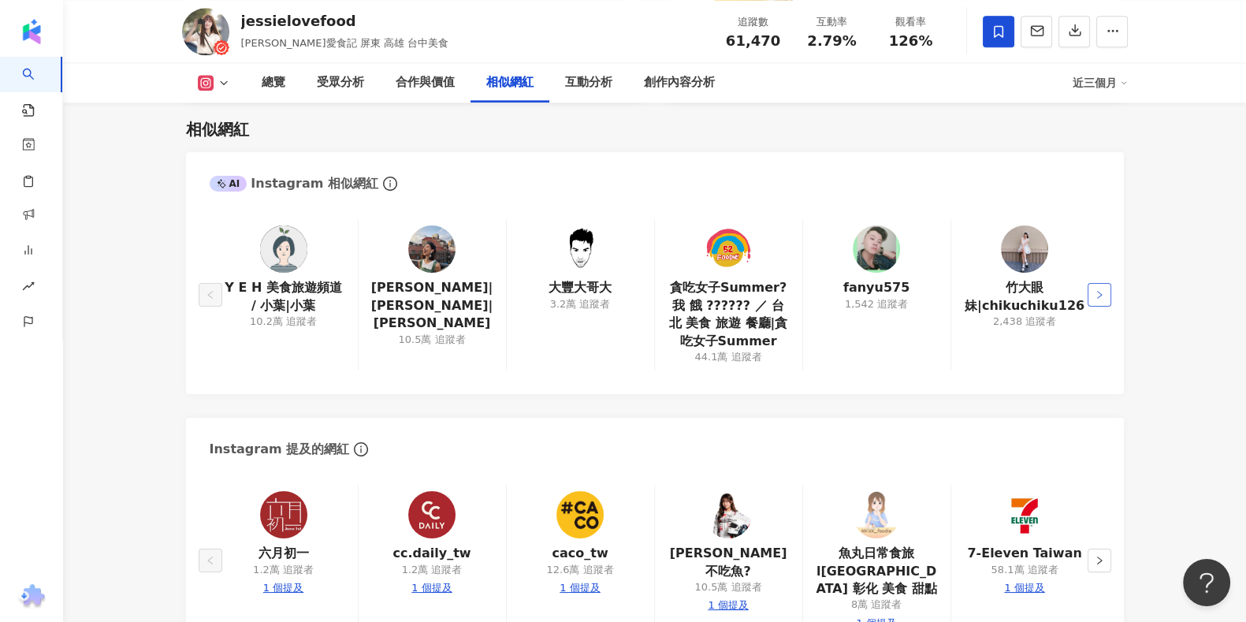
click at [1093, 291] on button "button" at bounding box center [1099, 295] width 24 height 24
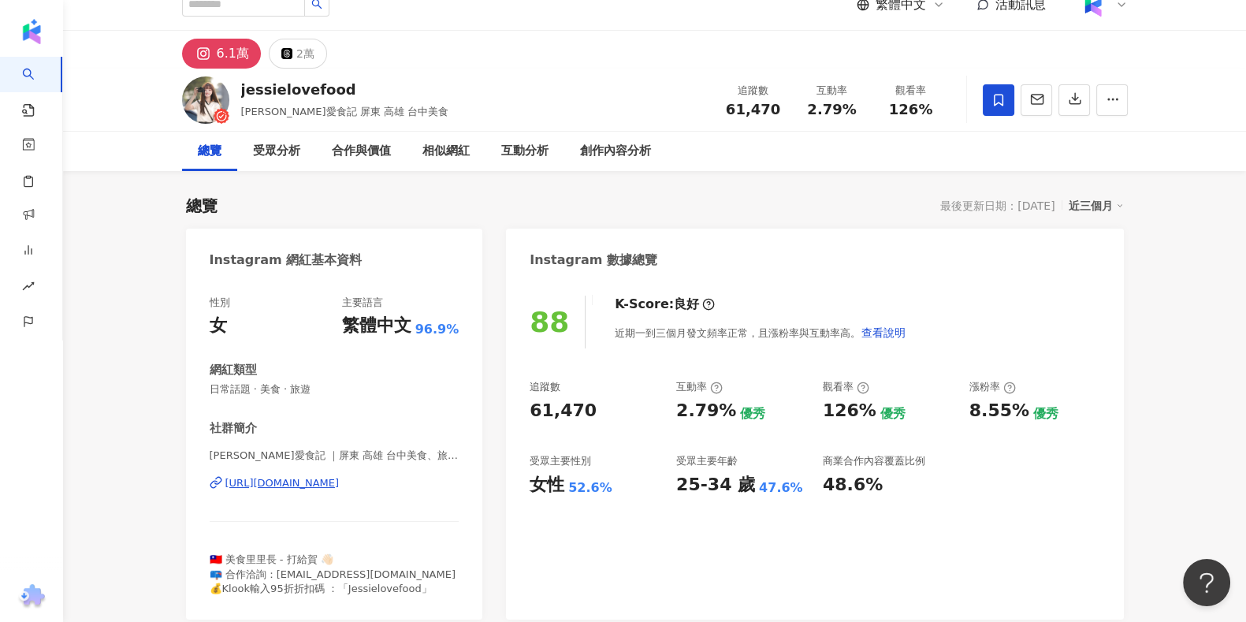
scroll to position [0, 0]
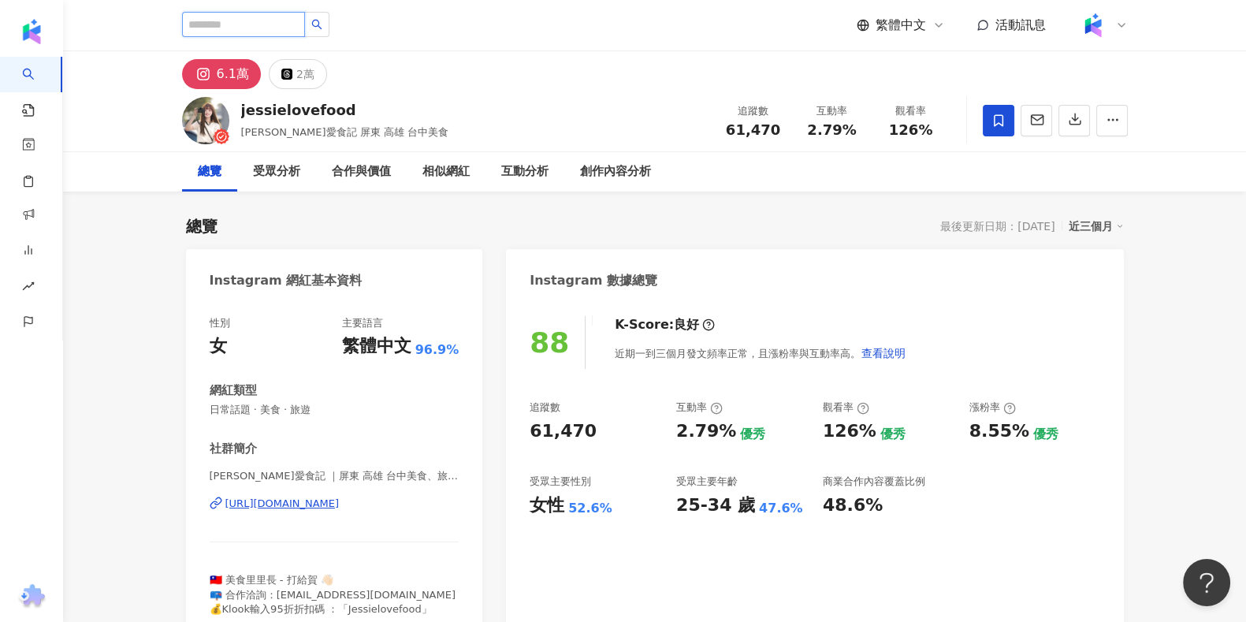
click at [255, 14] on input "search" at bounding box center [243, 24] width 123 height 25
paste input "**********"
type input "**********"
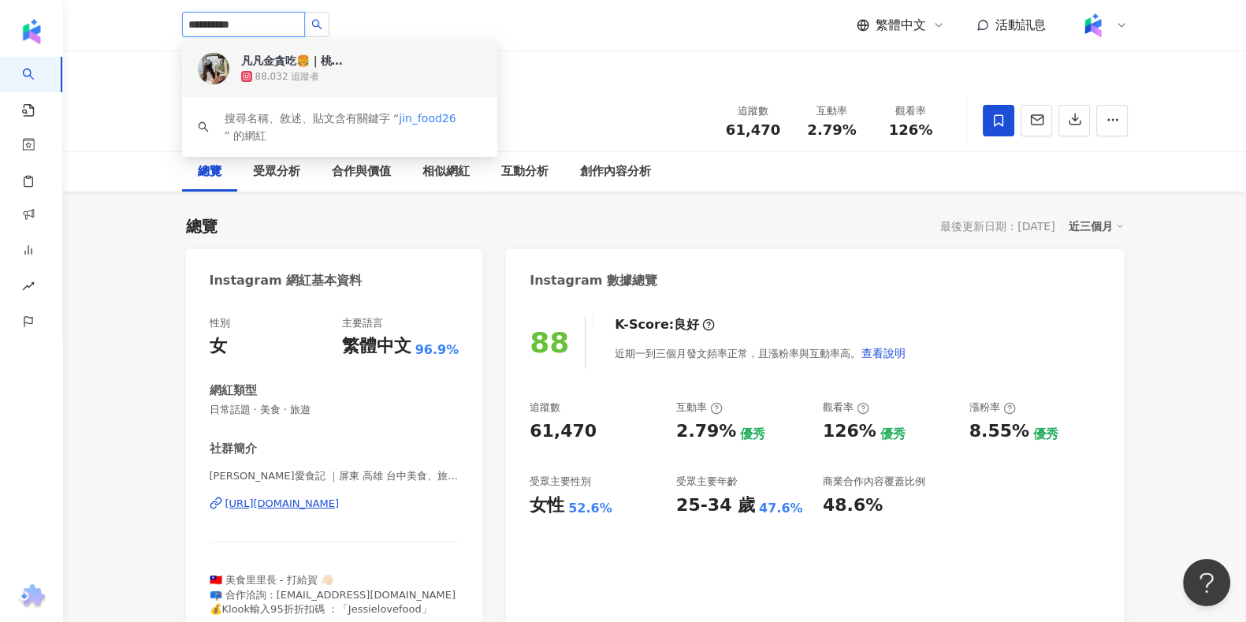
click at [398, 84] on div "88,032 追蹤者" at bounding box center [361, 77] width 240 height 16
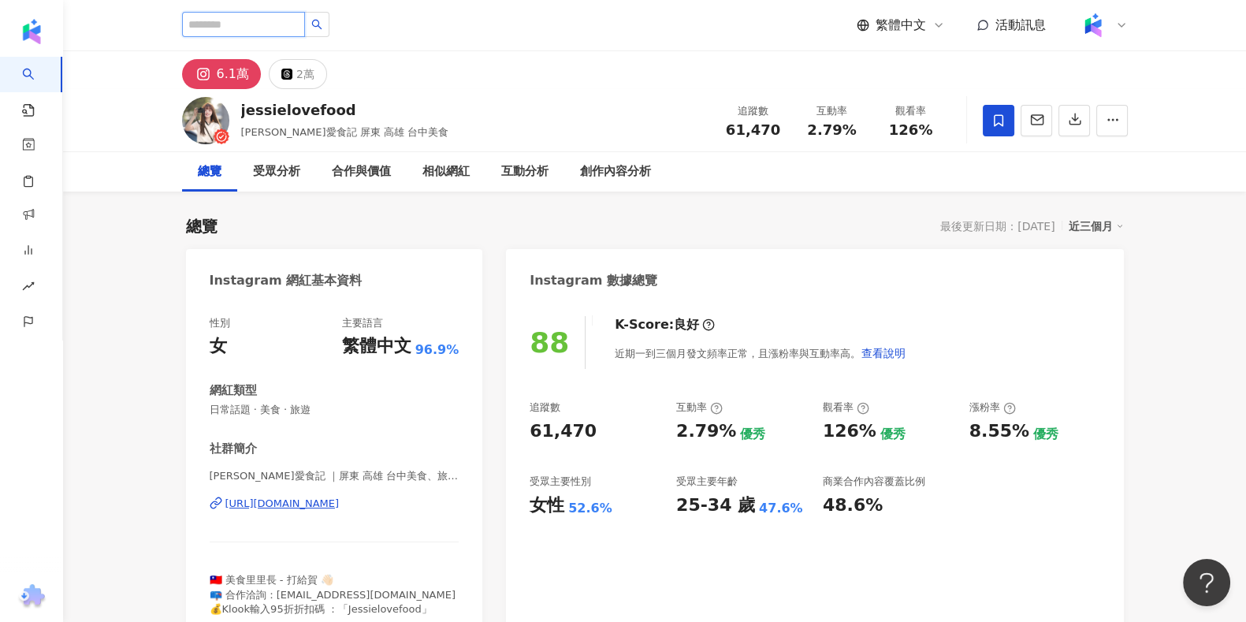
click at [305, 28] on input "search" at bounding box center [243, 24] width 123 height 25
paste input "**********"
type input "**********"
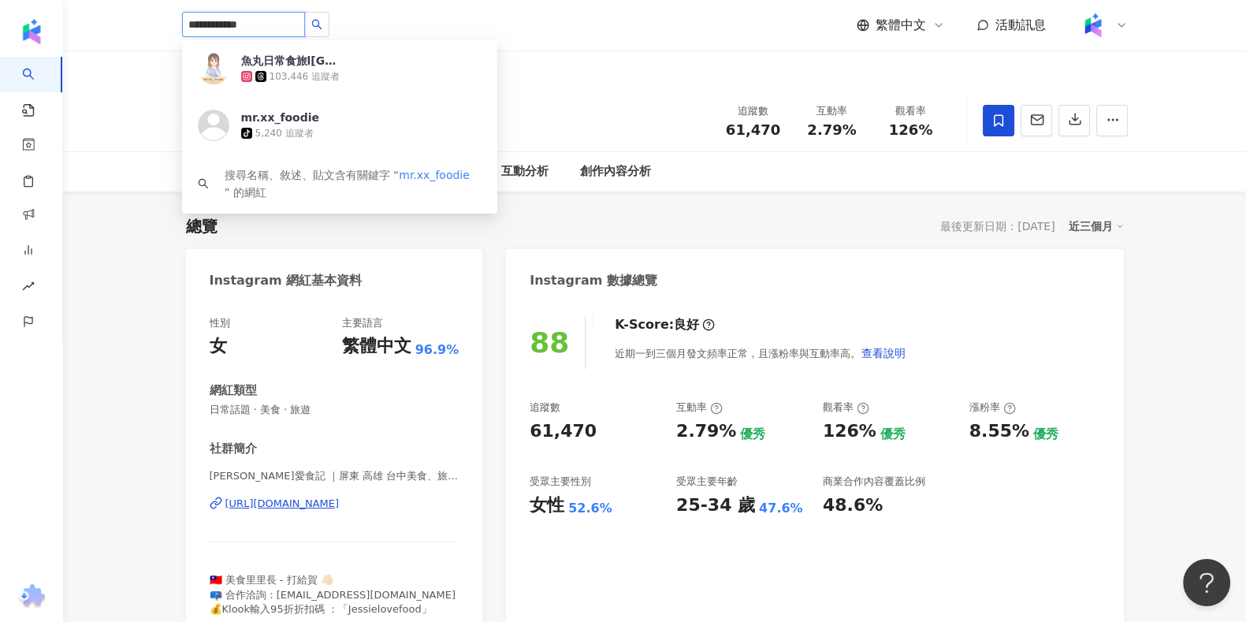
click at [308, 65] on div "魚丸日常食旅l台中 台北 彰化 美食 甜點" at bounding box center [292, 61] width 102 height 16
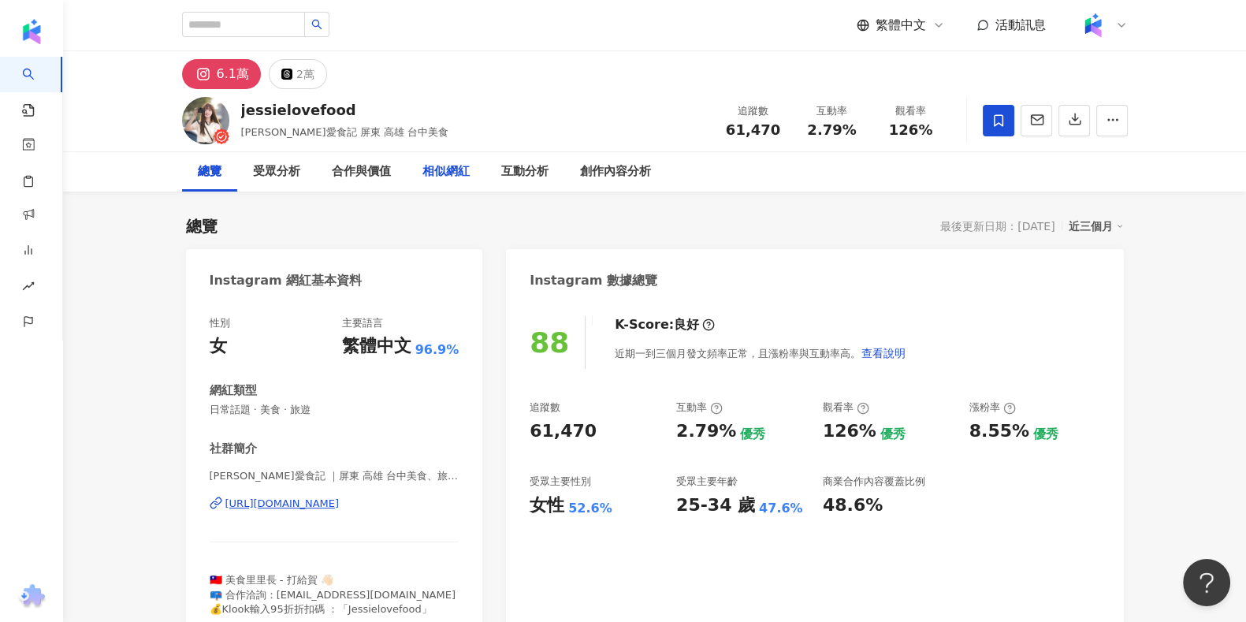
click at [455, 172] on div "相似網紅" at bounding box center [445, 171] width 47 height 19
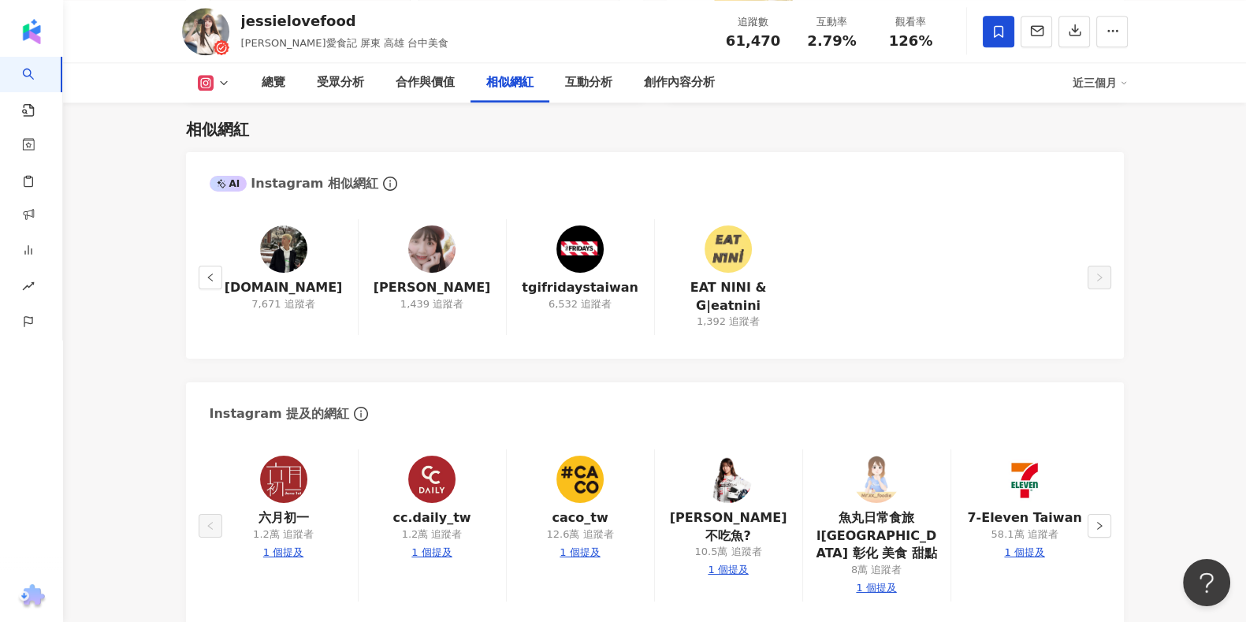
click at [194, 277] on div "yench.tw 7,671 追蹤者 Cynthia 1,439 追蹤者 tgifridaystaiwan 6,532 追蹤者 EAT NINI & G|ea…" at bounding box center [655, 280] width 938 height 155
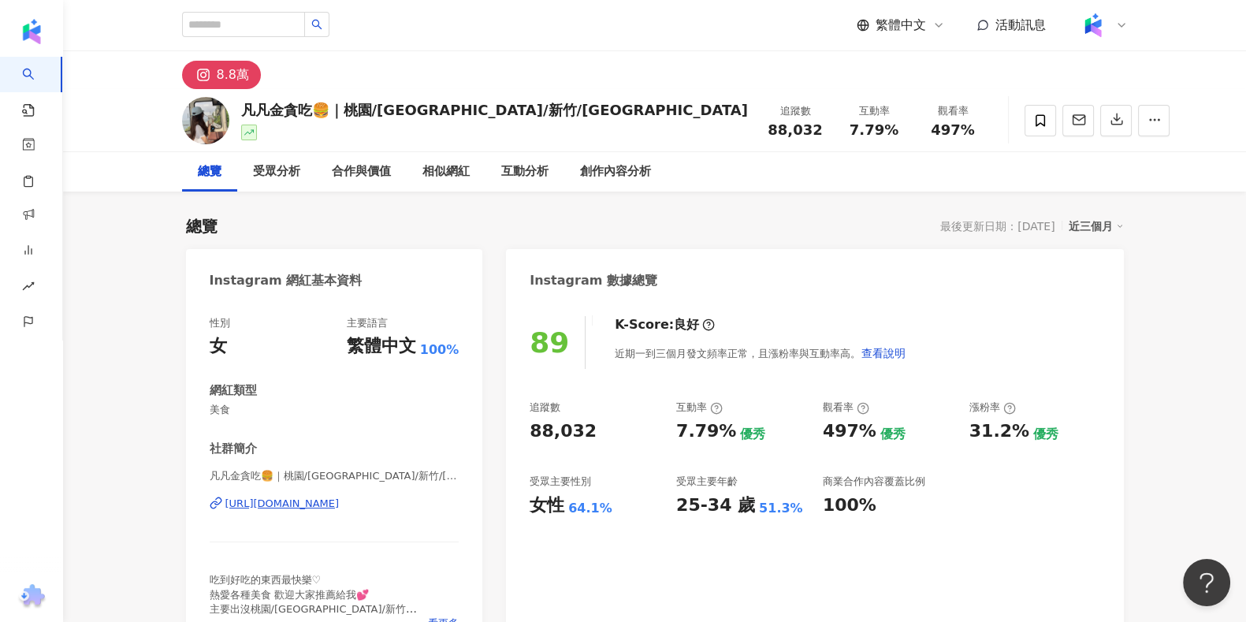
click at [768, 128] on span "88,032" at bounding box center [795, 129] width 54 height 17
copy span "88,032"
click at [850, 136] on span "7.79%" at bounding box center [874, 130] width 49 height 16
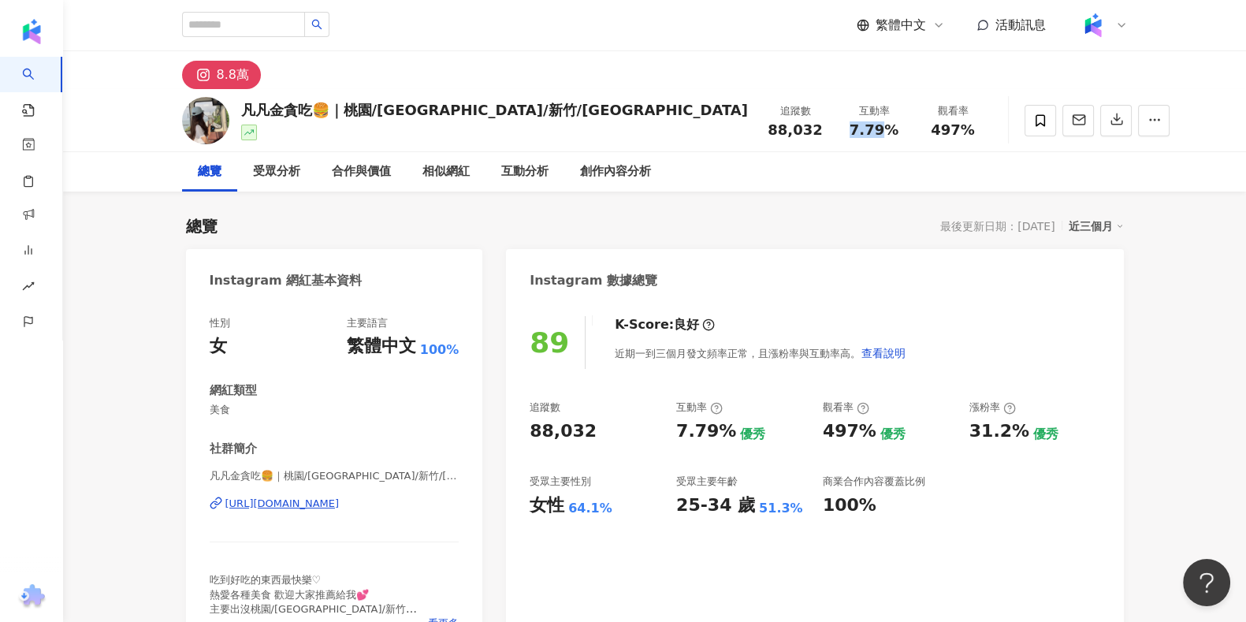
click at [850, 136] on span "7.79%" at bounding box center [874, 130] width 49 height 16
copy span "7.79%"
click at [931, 124] on span "497%" at bounding box center [953, 130] width 44 height 16
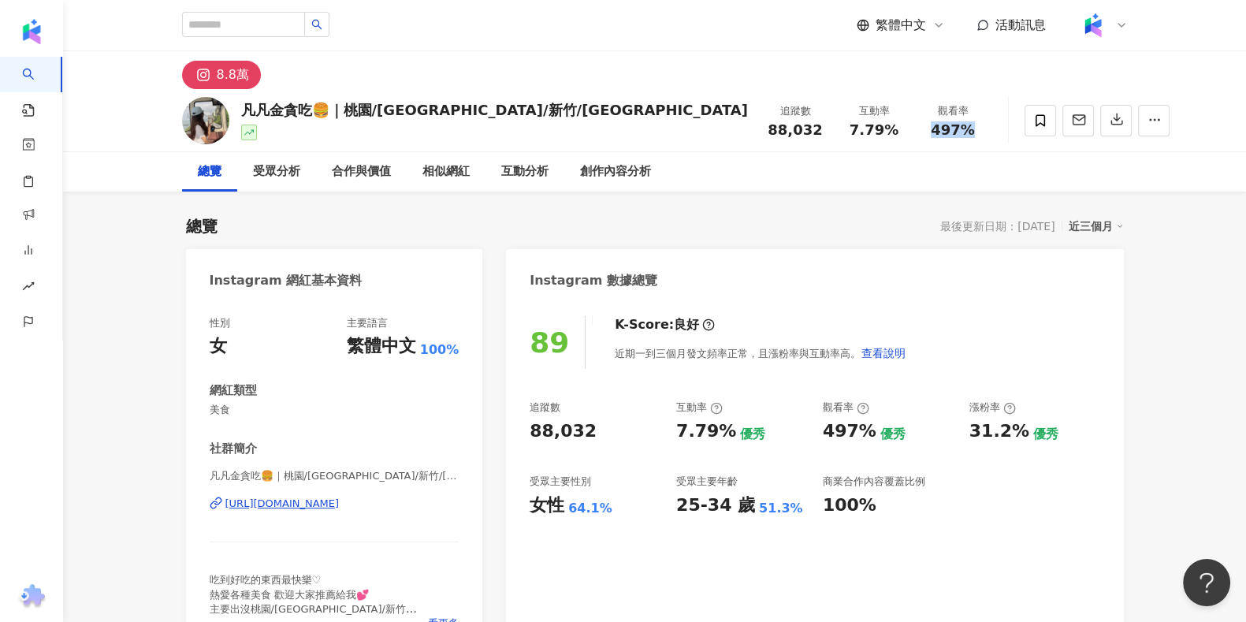
click at [931, 124] on span "497%" at bounding box center [953, 130] width 44 height 16
copy span "497%"
click at [971, 424] on div "31.2%" at bounding box center [999, 431] width 60 height 24
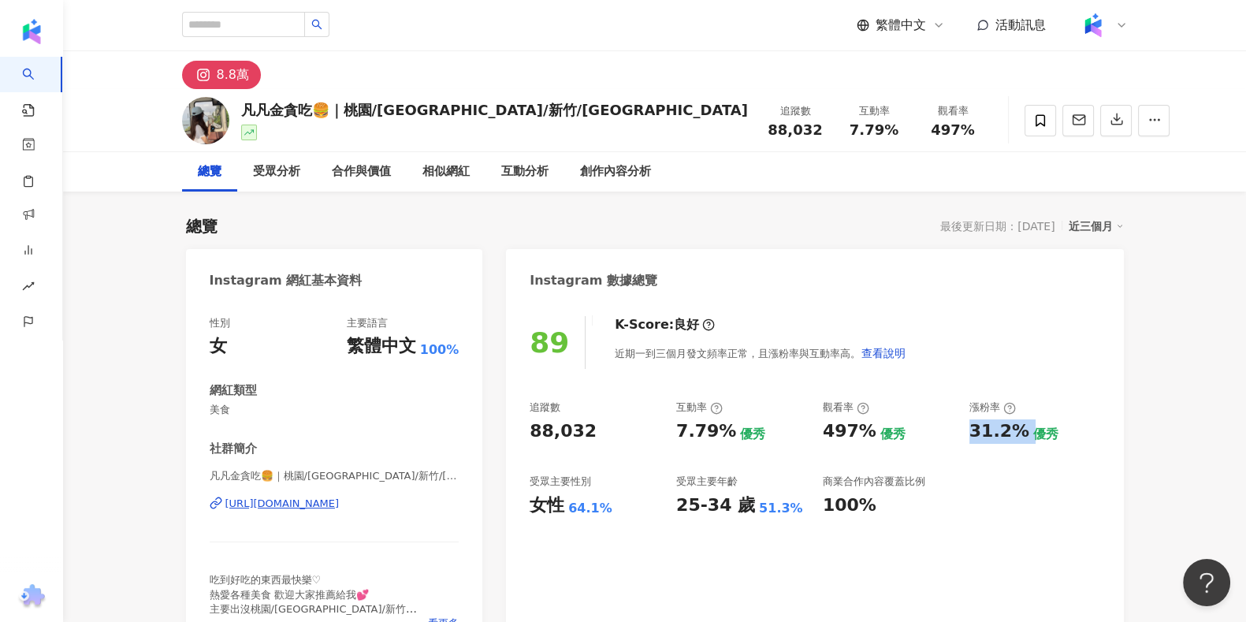
copy div "31.2%"
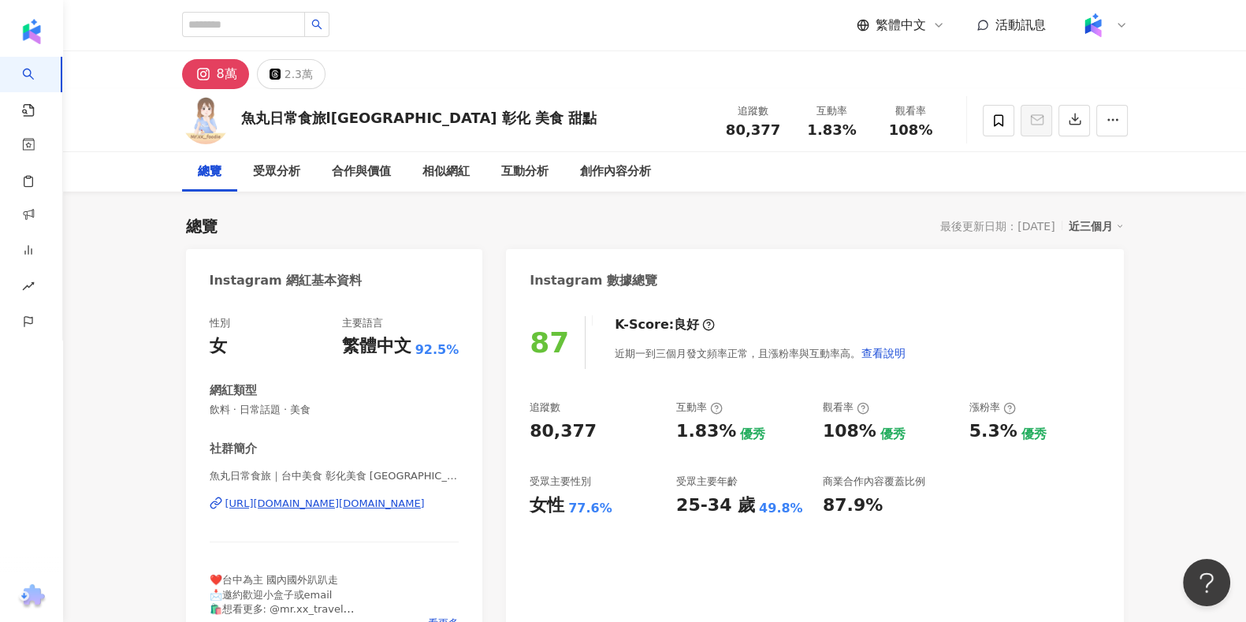
click at [766, 145] on div "魚丸日常食旅l[GEOGRAPHIC_DATA] 彰化 美食 甜點 追蹤數 80,377 互動率 1.83% 觀看率 108%" at bounding box center [655, 120] width 1009 height 62
click at [762, 136] on span "80,377" at bounding box center [753, 129] width 54 height 17
click at [760, 127] on span "80,377" at bounding box center [753, 129] width 54 height 17
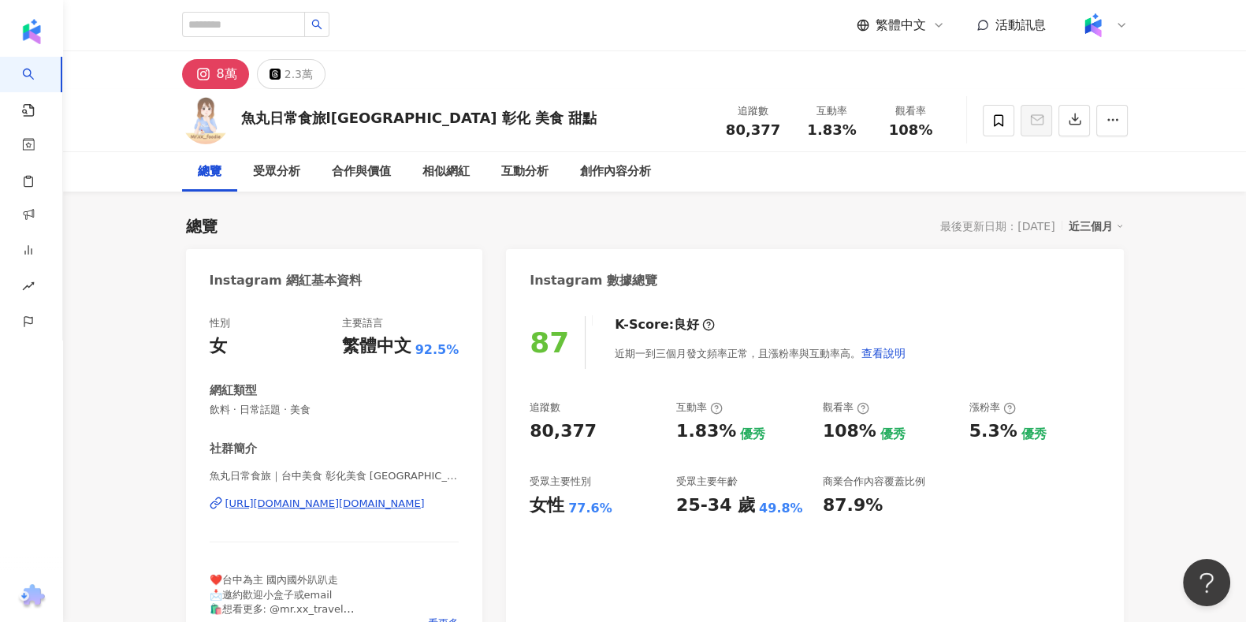
click at [749, 130] on span "80,377" at bounding box center [753, 129] width 54 height 17
click at [809, 123] on span "1.83%" at bounding box center [831, 130] width 49 height 16
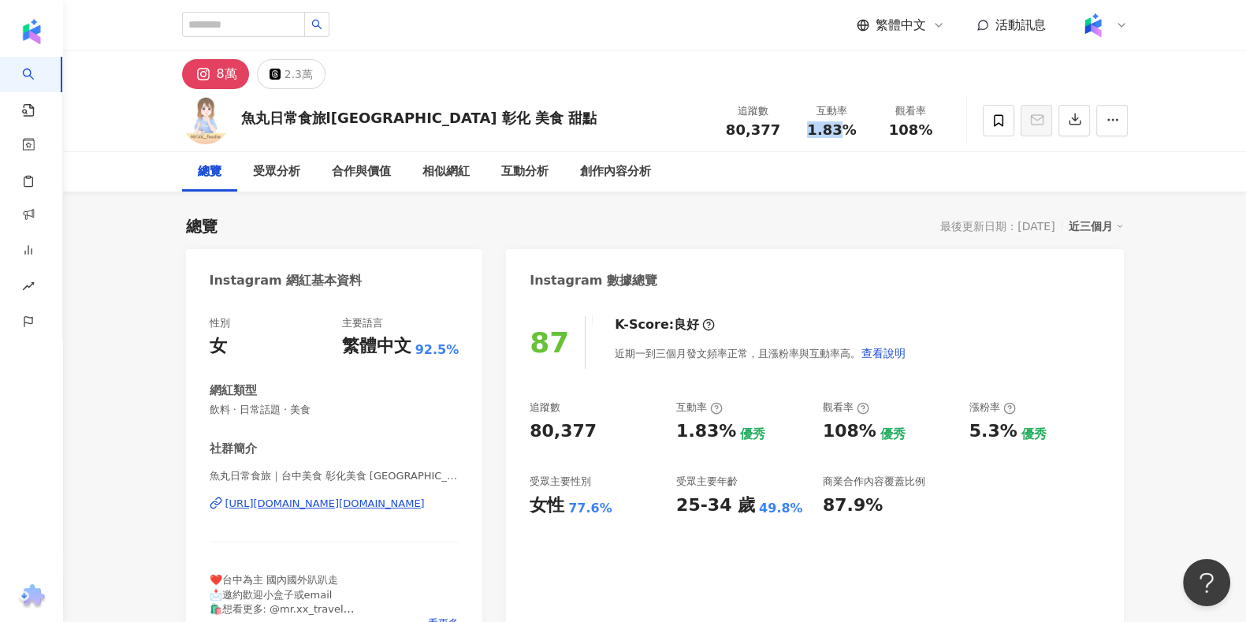
click at [809, 123] on span "1.83%" at bounding box center [831, 130] width 49 height 16
copy span "1.83%"
click at [899, 132] on span "108%" at bounding box center [911, 130] width 44 height 16
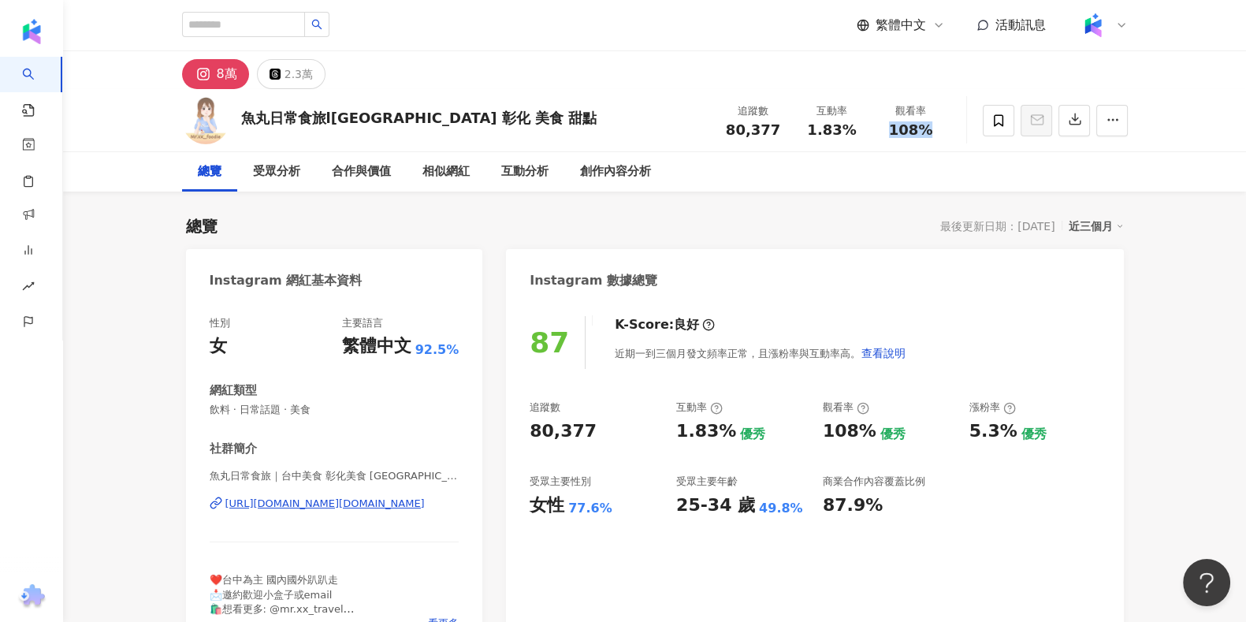
copy span "108%"
drag, startPoint x: 957, startPoint y: 439, endPoint x: 1007, endPoint y: 431, distance: 50.3
click at [1007, 431] on div "追蹤數 80,377 互動率 1.83% 優秀 觀看率 108% 優秀 漲粉率 5.3% 優秀 受眾主要性別 女性 77.6% 受眾主要年齡 25-34 歲 …" at bounding box center [815, 458] width 570 height 117
click at [1007, 431] on div "5.3%" at bounding box center [993, 431] width 48 height 24
drag, startPoint x: 968, startPoint y: 435, endPoint x: 1017, endPoint y: 433, distance: 48.9
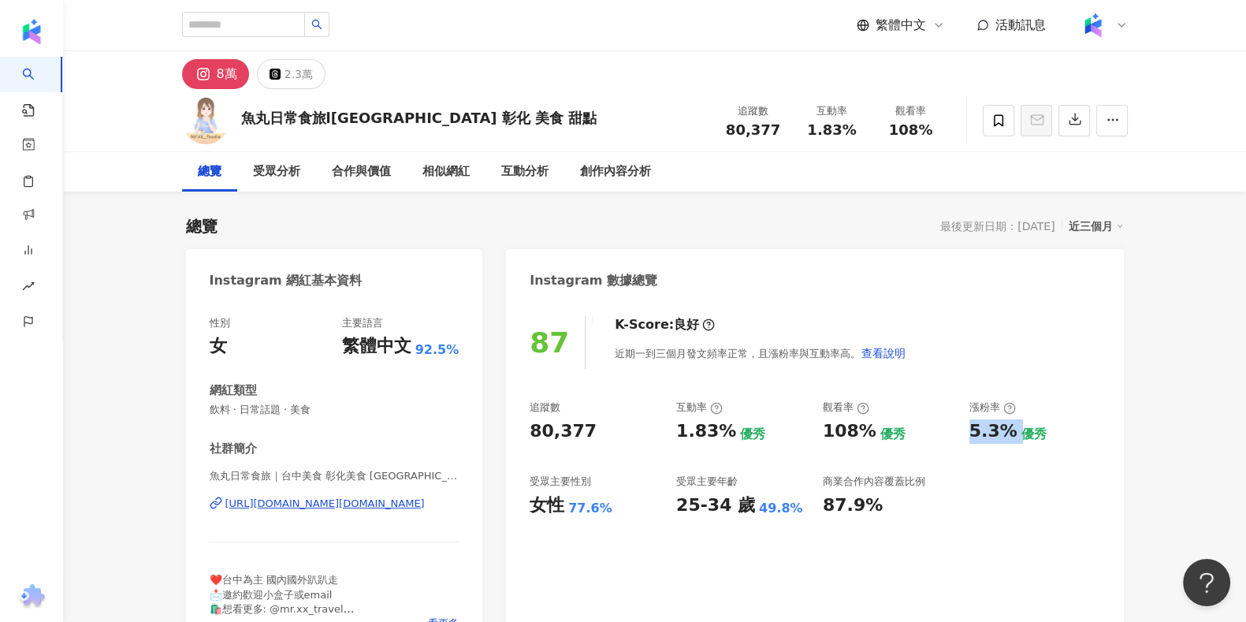
click at [1017, 433] on div "追蹤數 80,377 互動率 1.83% 優秀 觀看率 108% 優秀 漲粉率 5.3% 優秀 受眾主要性別 女性 77.6% 受眾主要年齡 25-34 歲 …" at bounding box center [815, 458] width 570 height 117
copy div "5.3%"
click at [450, 176] on div "相似網紅" at bounding box center [445, 171] width 47 height 19
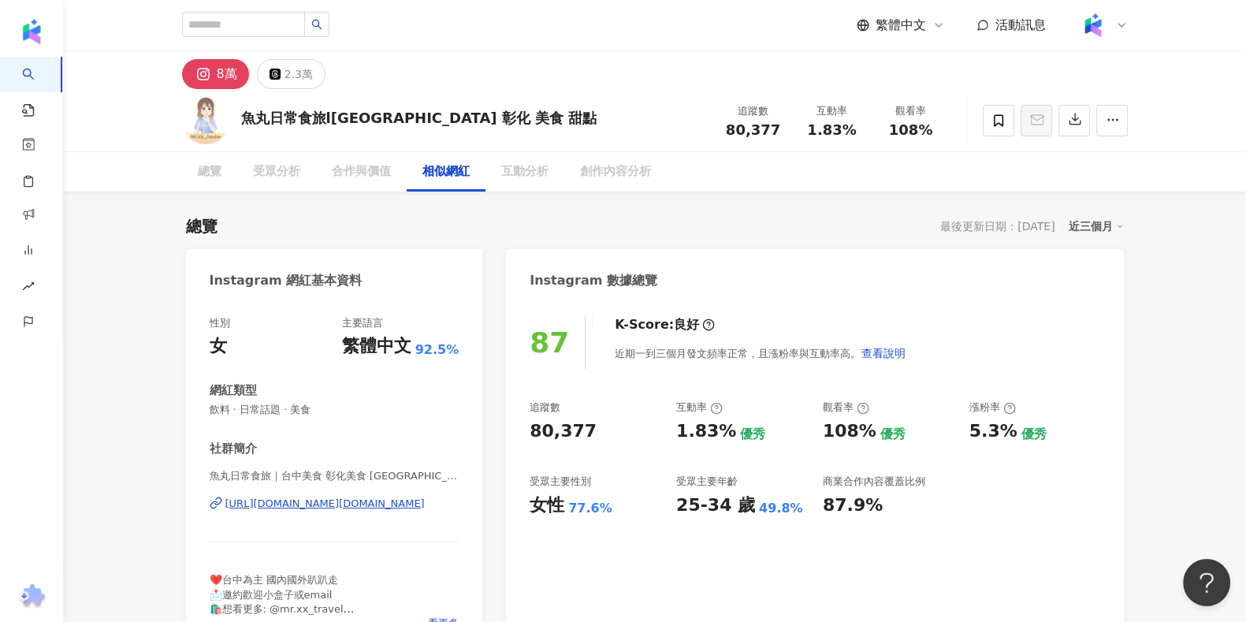
scroll to position [2581, 0]
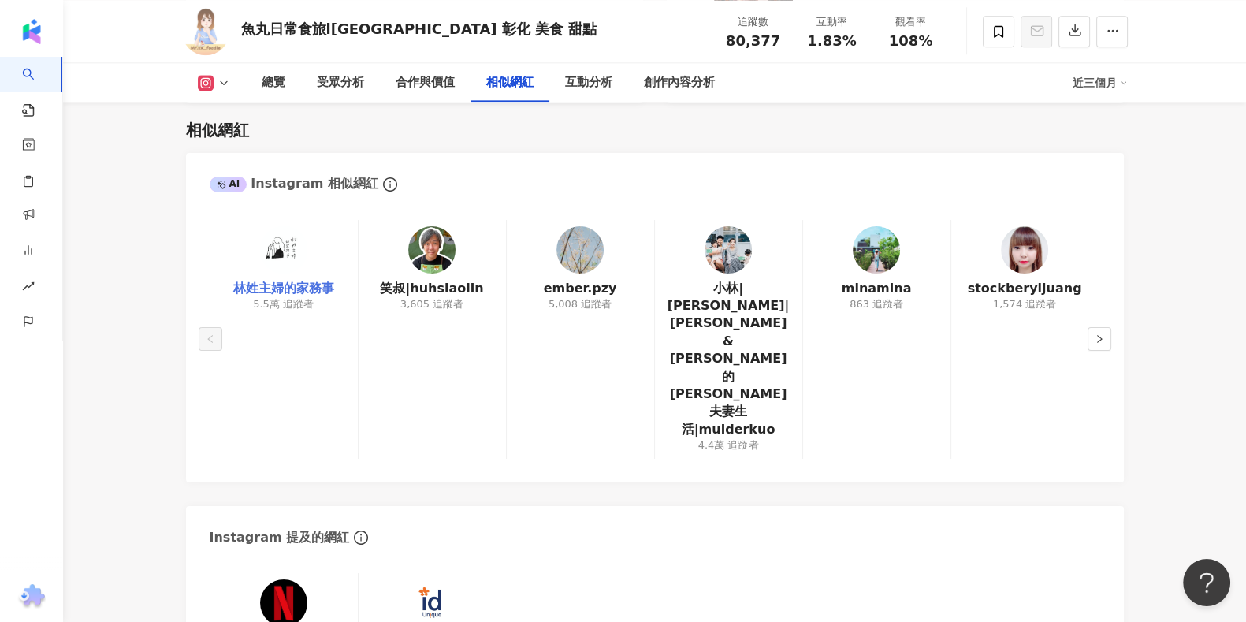
click at [329, 295] on link "林姓主婦的家務事" at bounding box center [283, 288] width 101 height 17
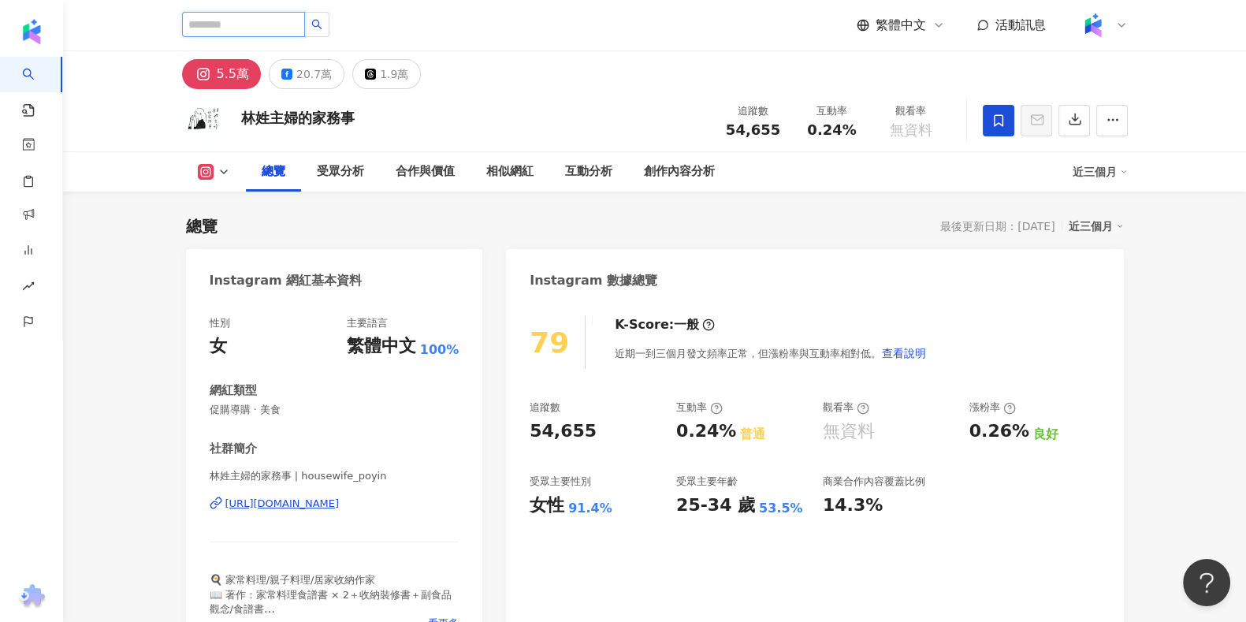
click at [205, 16] on input "search" at bounding box center [243, 24] width 123 height 25
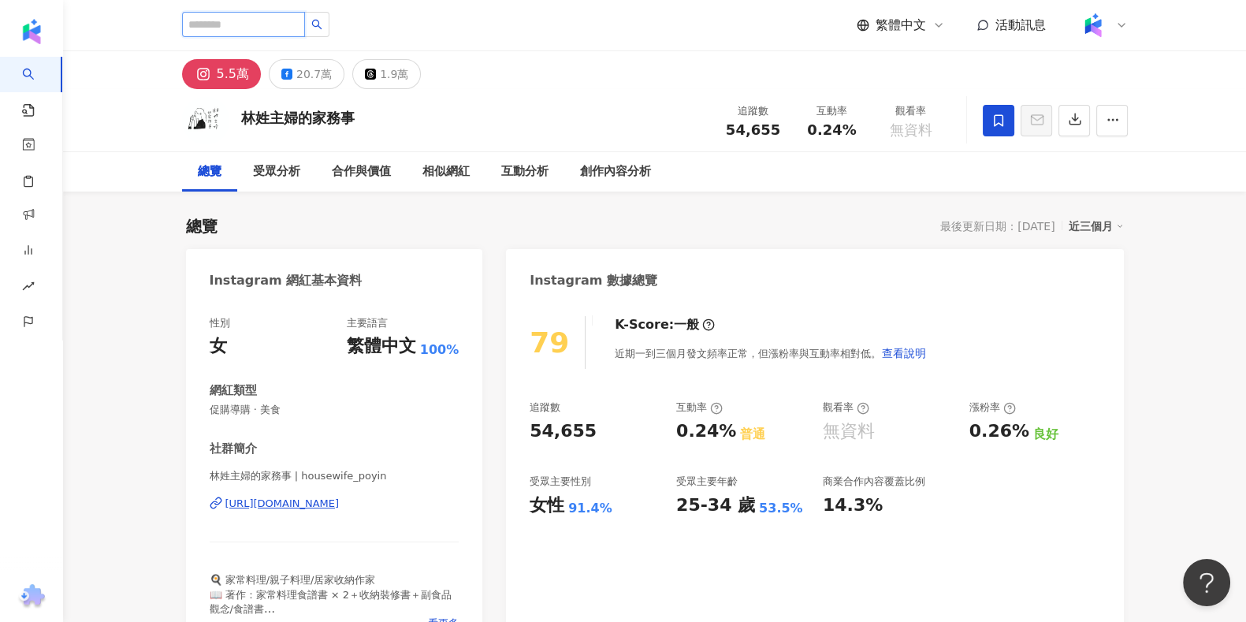
click at [272, 17] on input "search" at bounding box center [243, 24] width 123 height 25
type input "**"
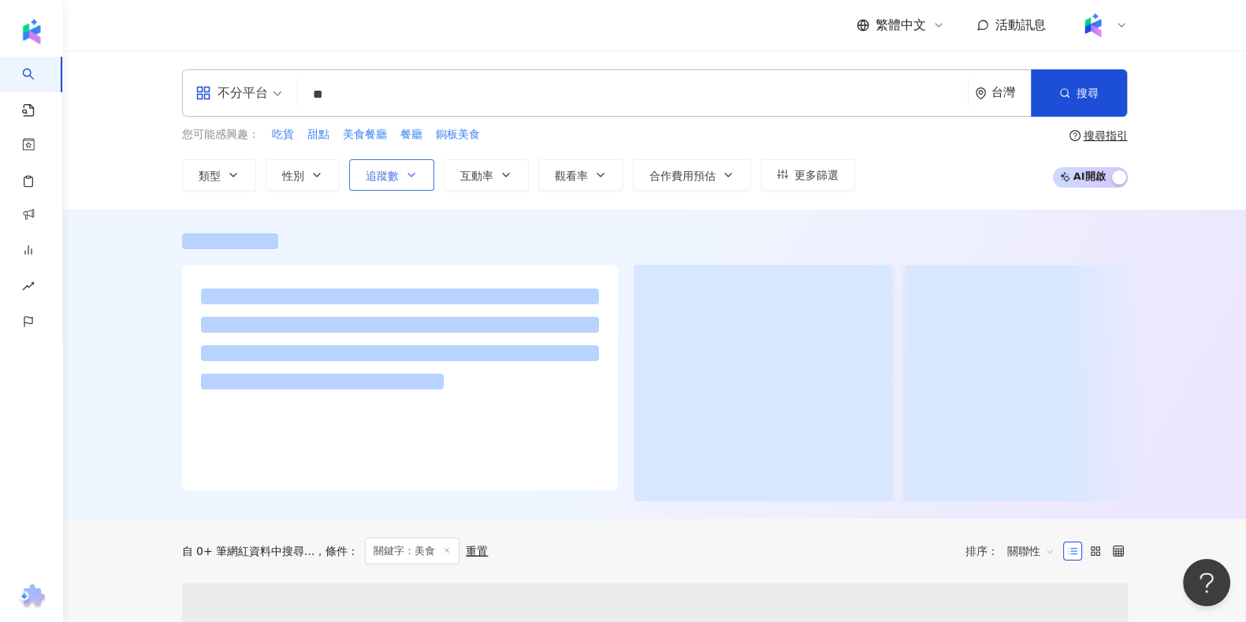
click at [369, 162] on button "追蹤數" at bounding box center [391, 175] width 85 height 32
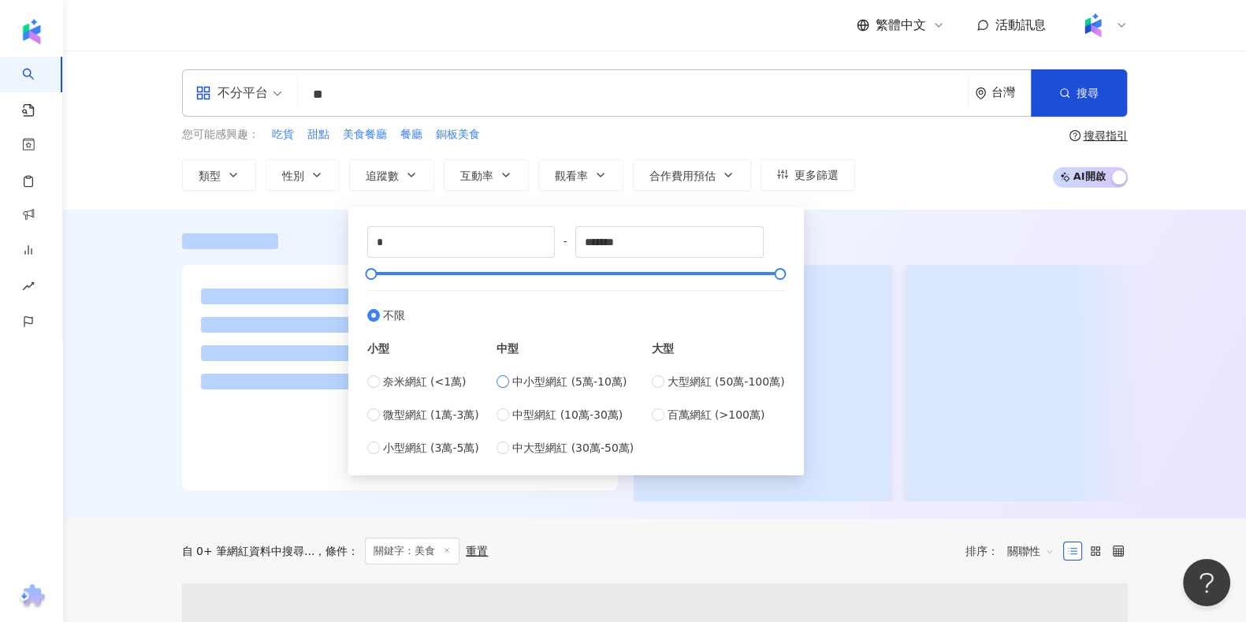
click at [520, 385] on span "中小型網紅 (5萬-10萬)" at bounding box center [569, 381] width 114 height 17
type input "*****"
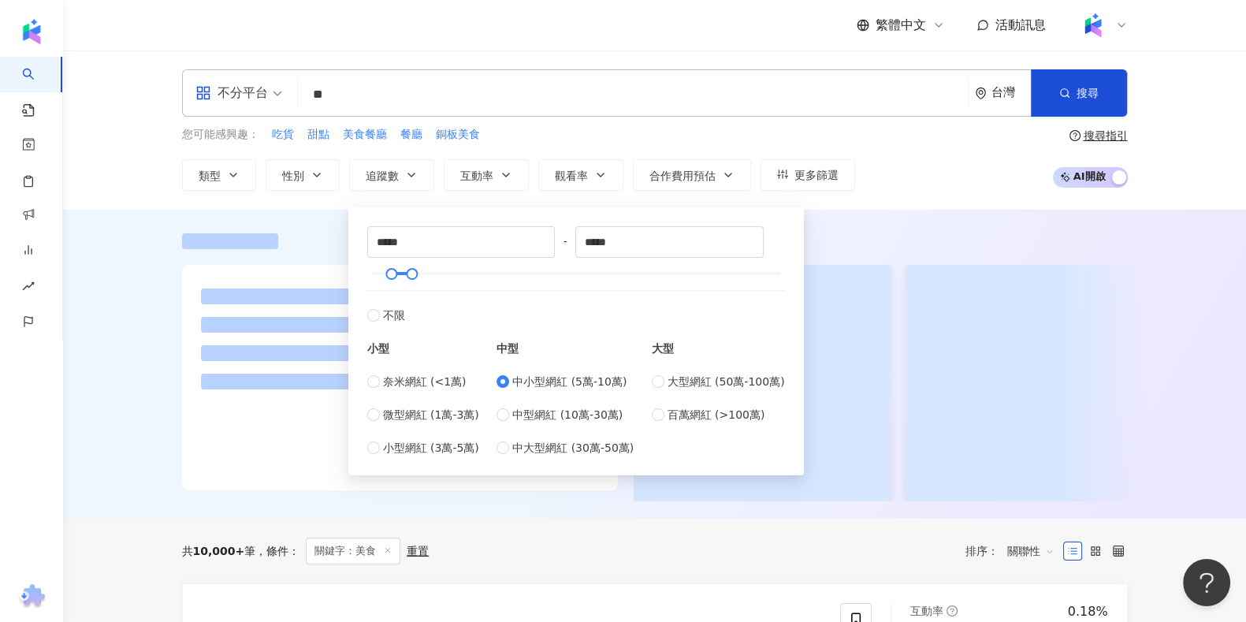
click at [957, 236] on div at bounding box center [655, 241] width 946 height 16
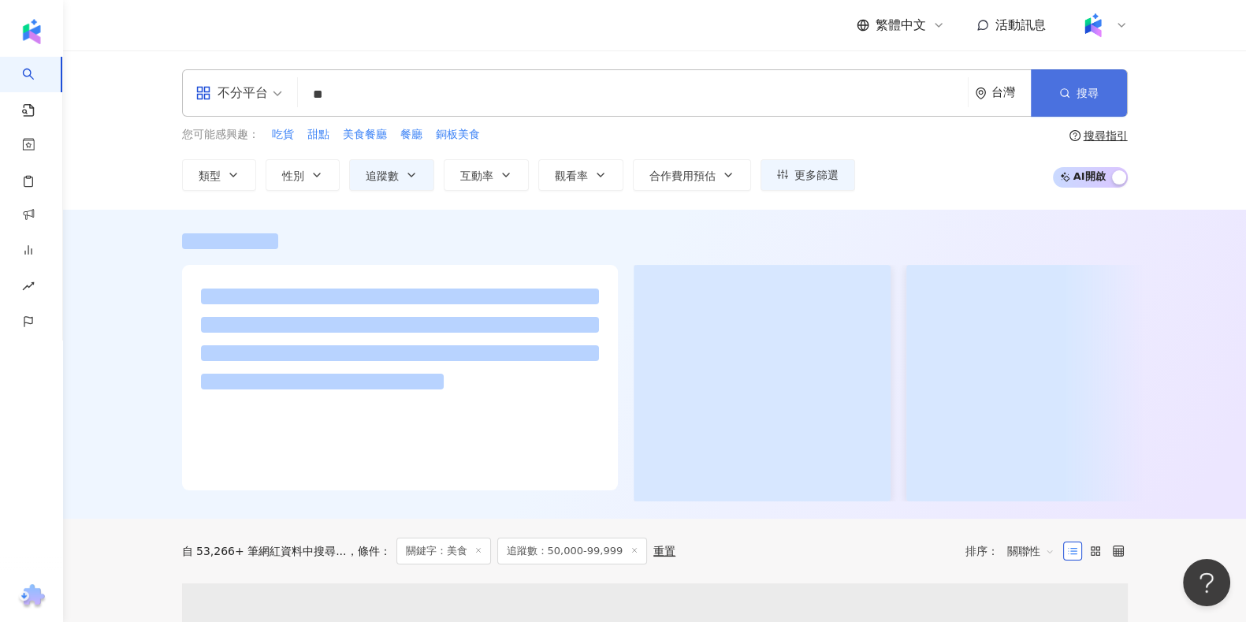
click at [1103, 88] on button "搜尋" at bounding box center [1079, 92] width 96 height 47
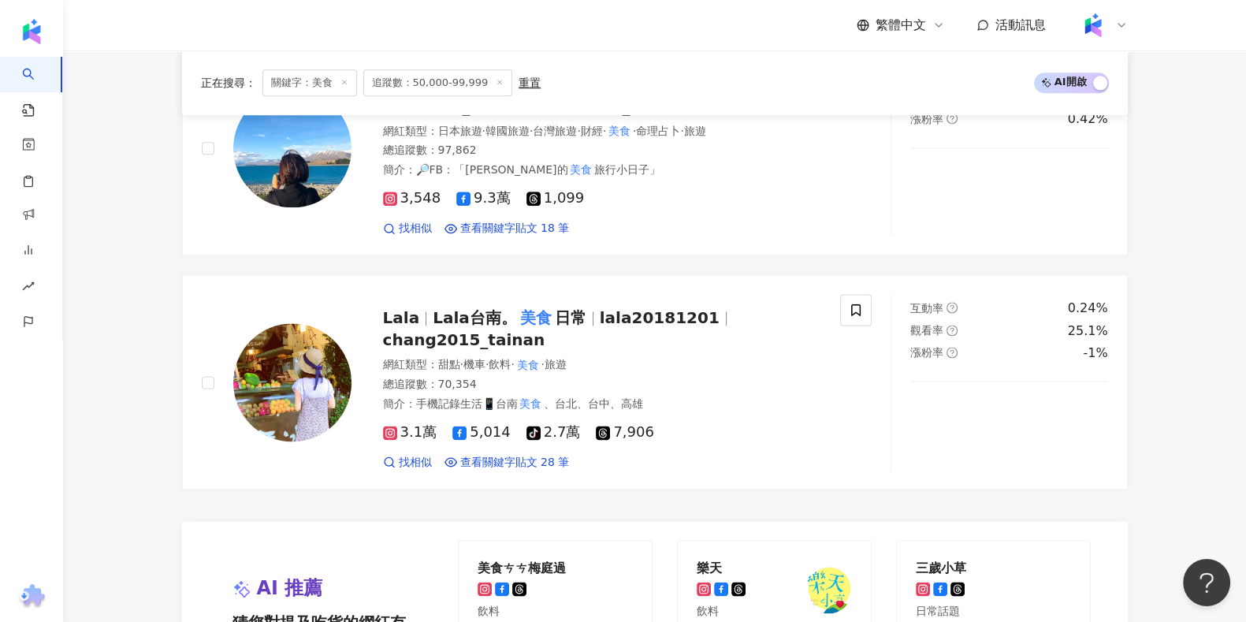
scroll to position [2954, 0]
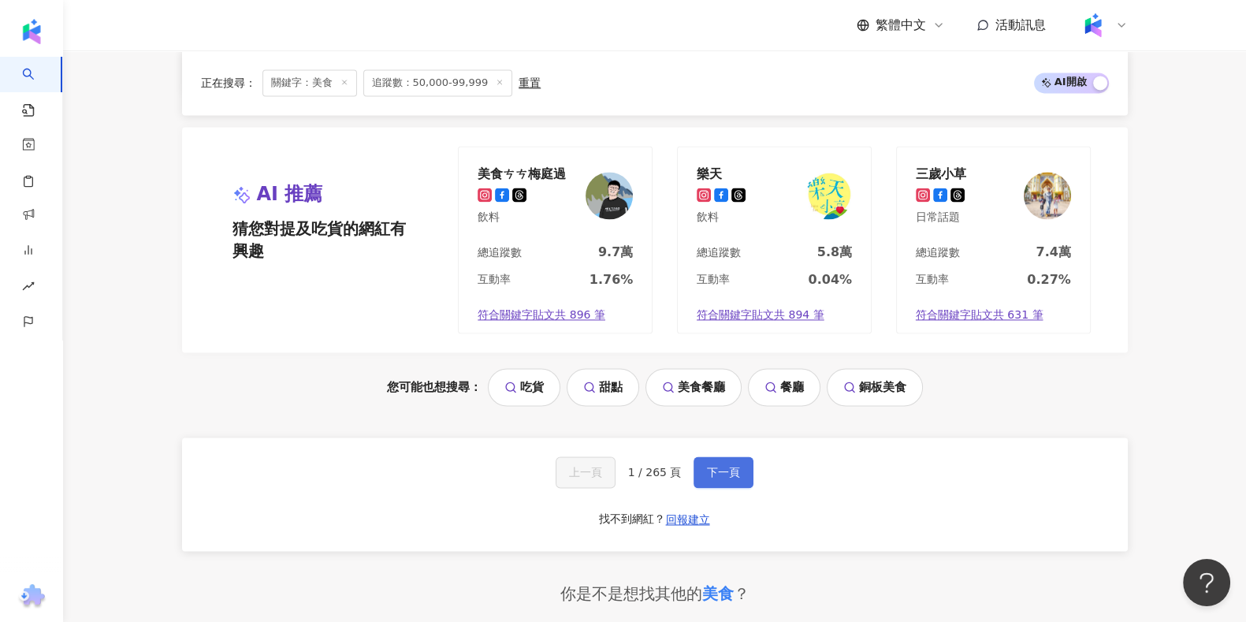
click at [701, 456] on button "下一頁" at bounding box center [723, 472] width 60 height 32
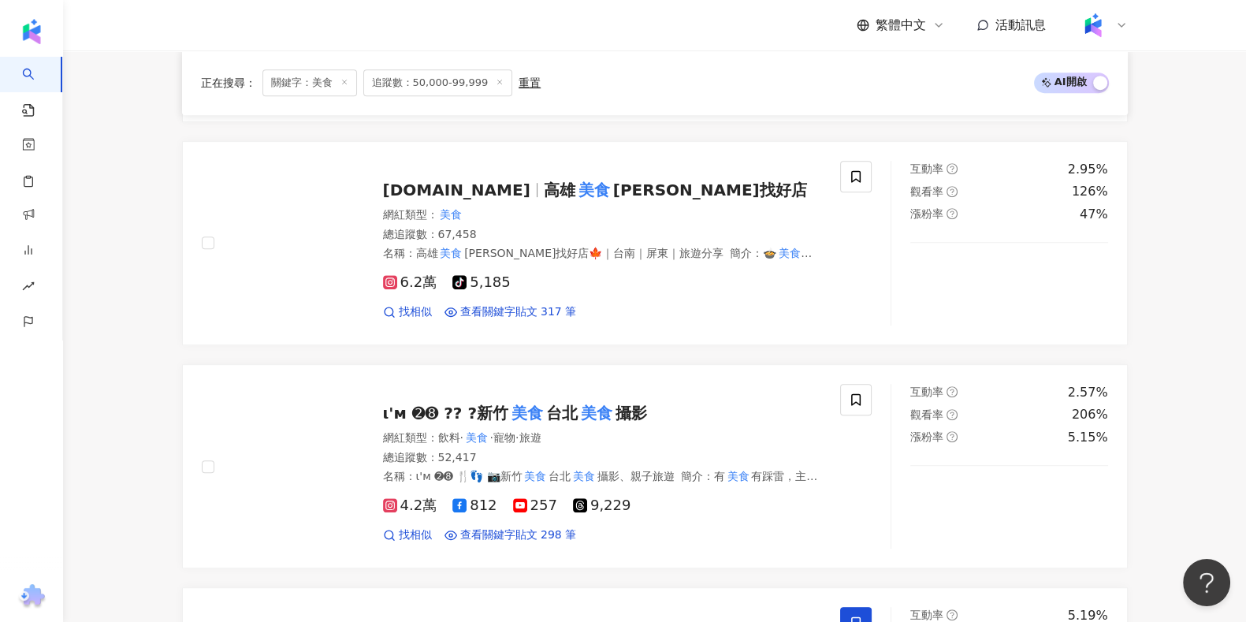
scroll to position [762, 0]
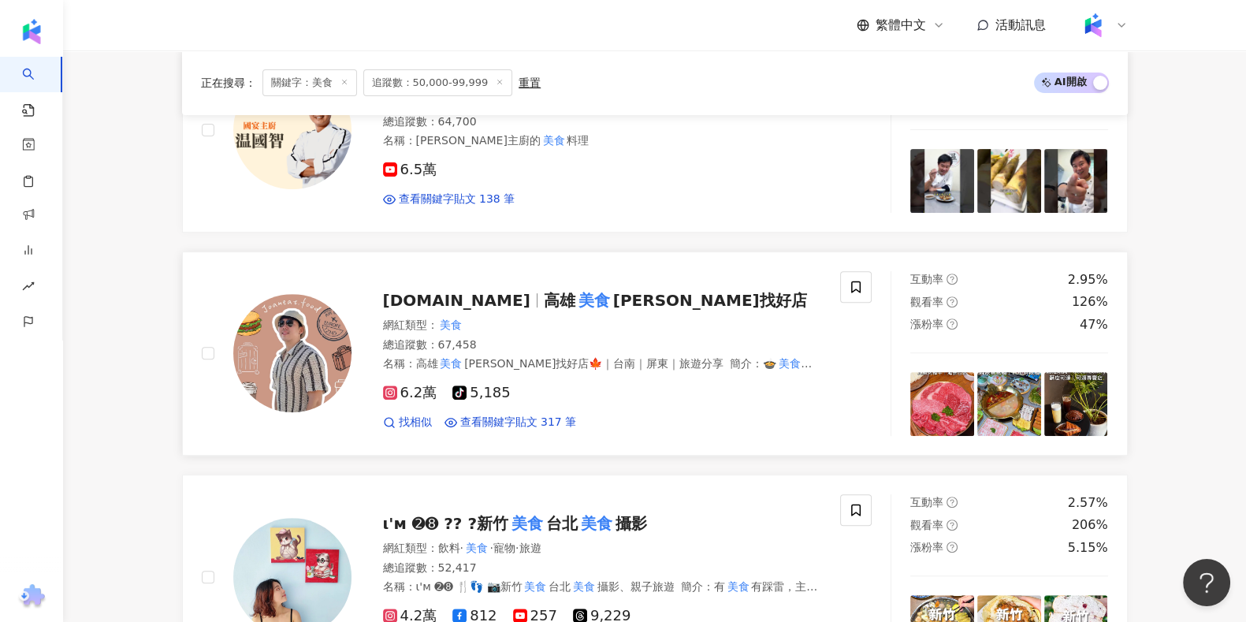
click at [575, 311] on mark "美食" at bounding box center [594, 300] width 38 height 25
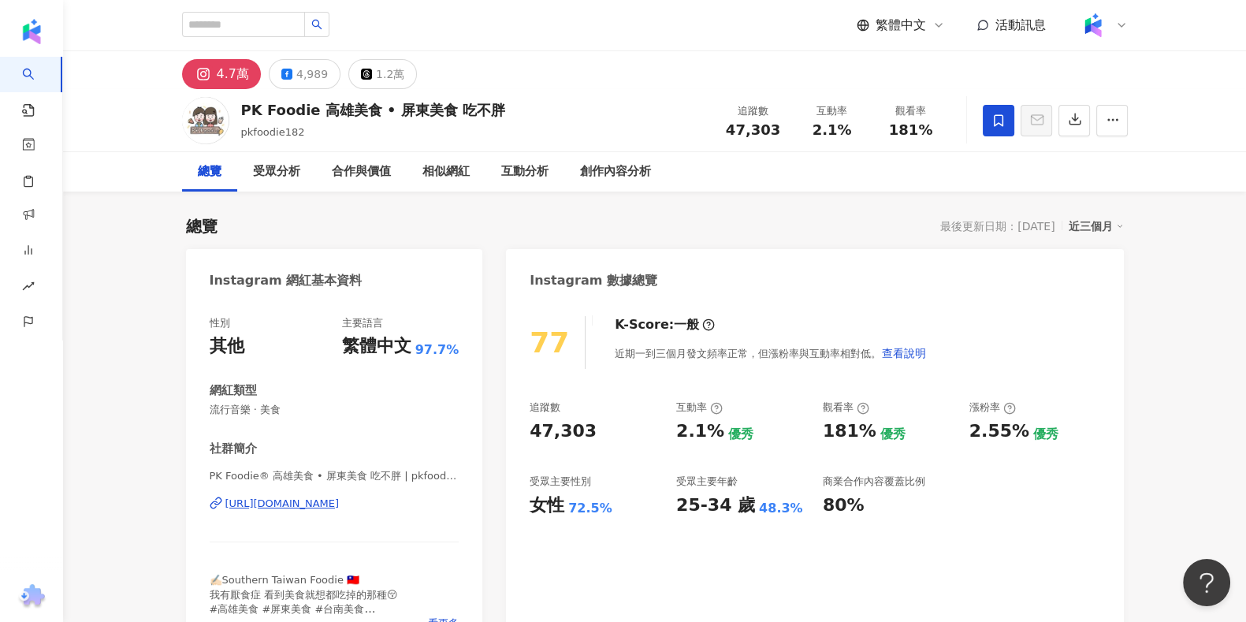
click at [340, 507] on div "[URL][DOMAIN_NAME]" at bounding box center [282, 503] width 114 height 14
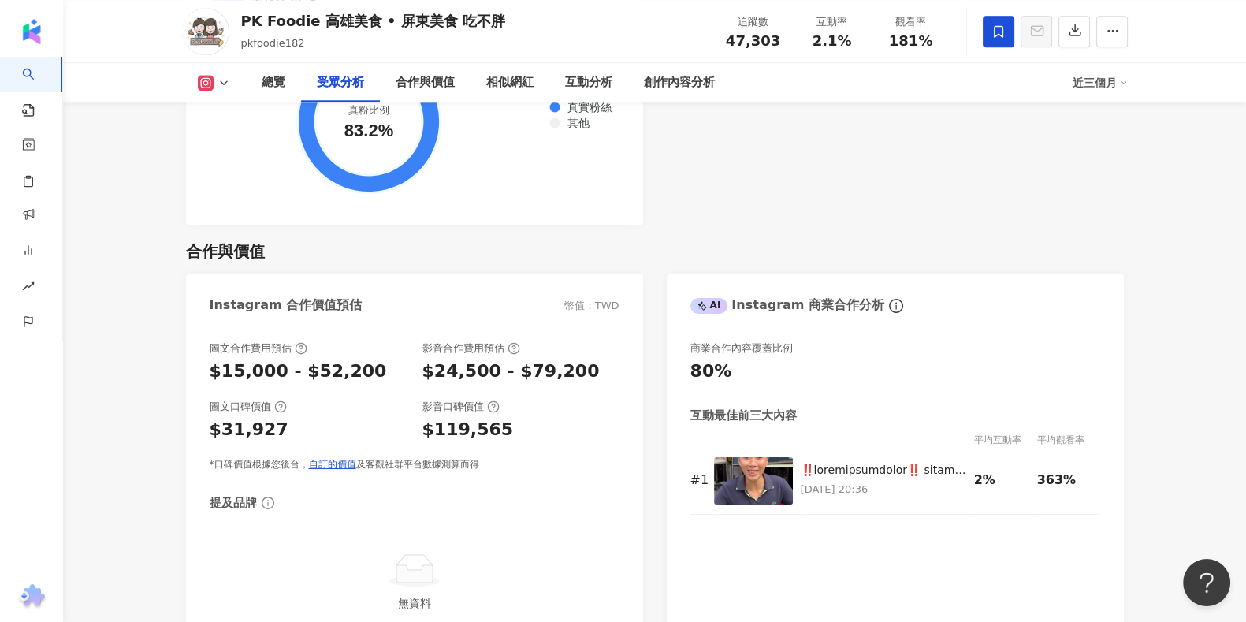
scroll to position [1773, 0]
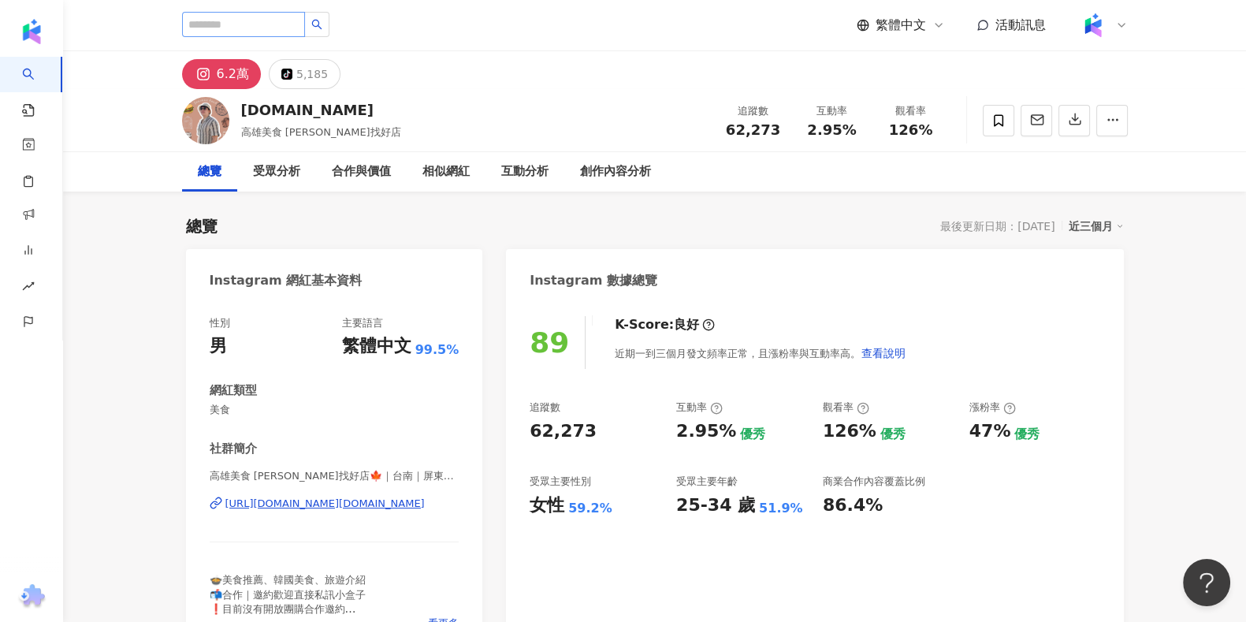
click at [232, 53] on div "6.2萬 tiktok-icon 5,185" at bounding box center [655, 70] width 1009 height 38
click at [247, 33] on input "search" at bounding box center [243, 24] width 123 height 25
click at [254, 19] on input "search" at bounding box center [243, 24] width 123 height 25
paste input "******"
click at [254, 19] on input "******" at bounding box center [243, 24] width 123 height 25
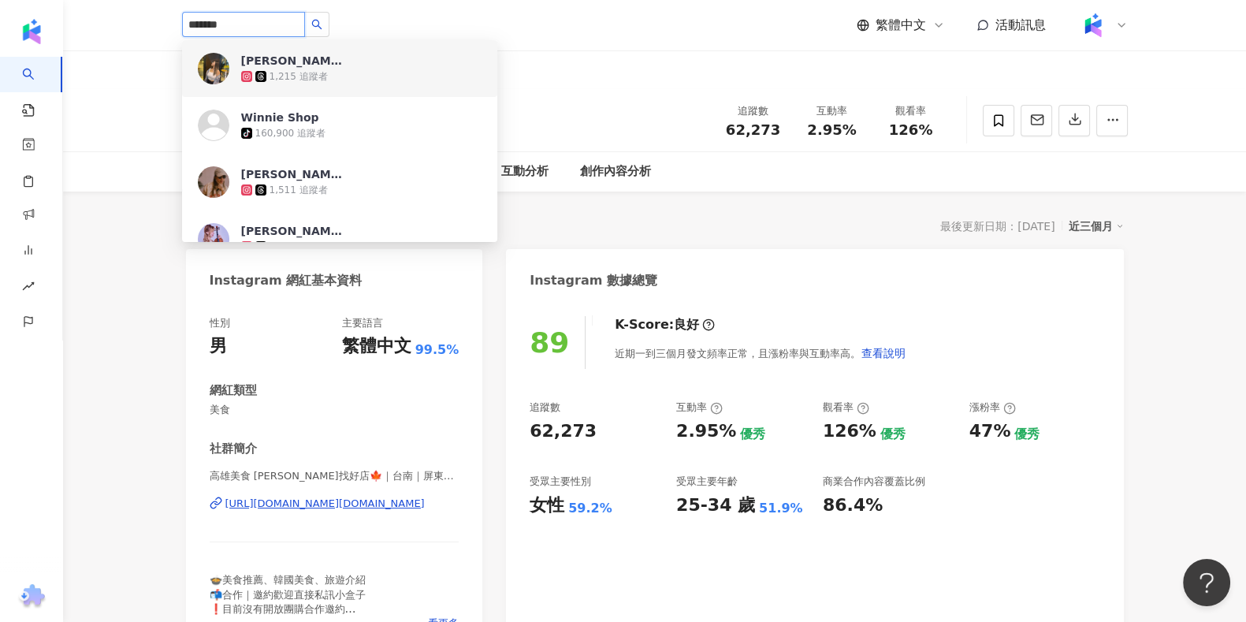
drag, startPoint x: 299, startPoint y: 13, endPoint x: 204, endPoint y: 24, distance: 95.2
click at [206, 24] on input "******" at bounding box center [243, 24] width 123 height 25
click at [239, 20] on input "******" at bounding box center [243, 24] width 123 height 25
drag, startPoint x: 239, startPoint y: 20, endPoint x: 130, endPoint y: 24, distance: 108.9
click at [130, 24] on header "****** Winnie Lin 1,215 追蹤者 Winnie Shop tiktok-icon 160,900 追蹤者 Winnie Chen 1,5…" at bounding box center [654, 25] width 1183 height 51
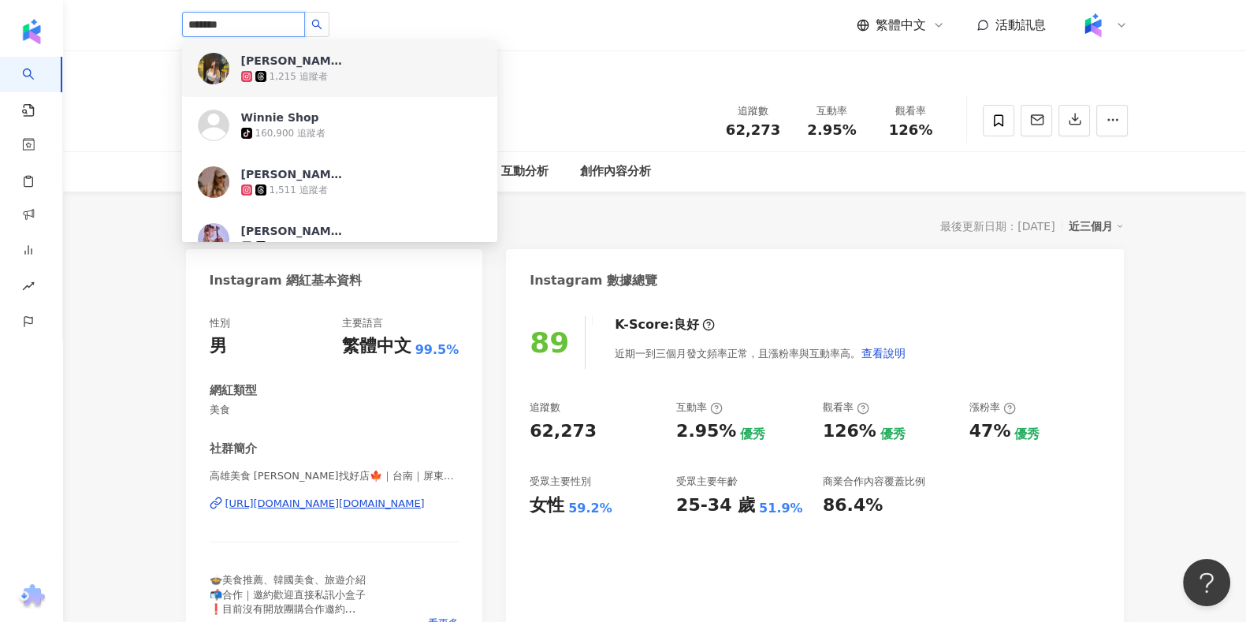
paste input "*****"
type input "**********"
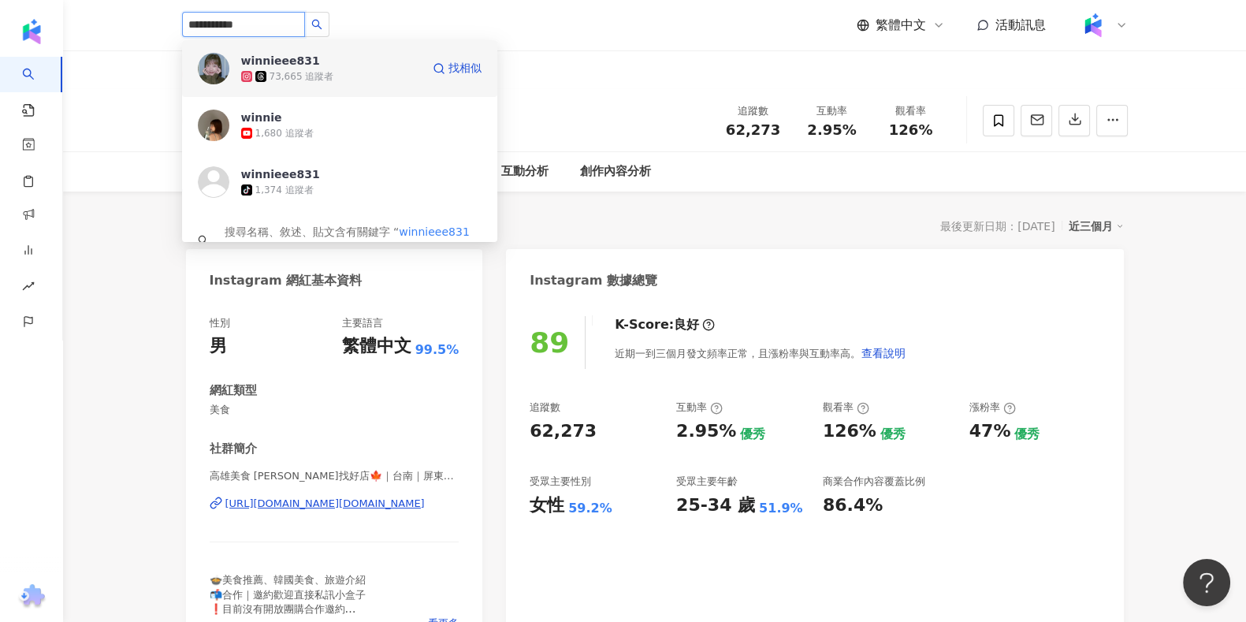
click at [288, 70] on div "73,665 追蹤者" at bounding box center [302, 76] width 65 height 13
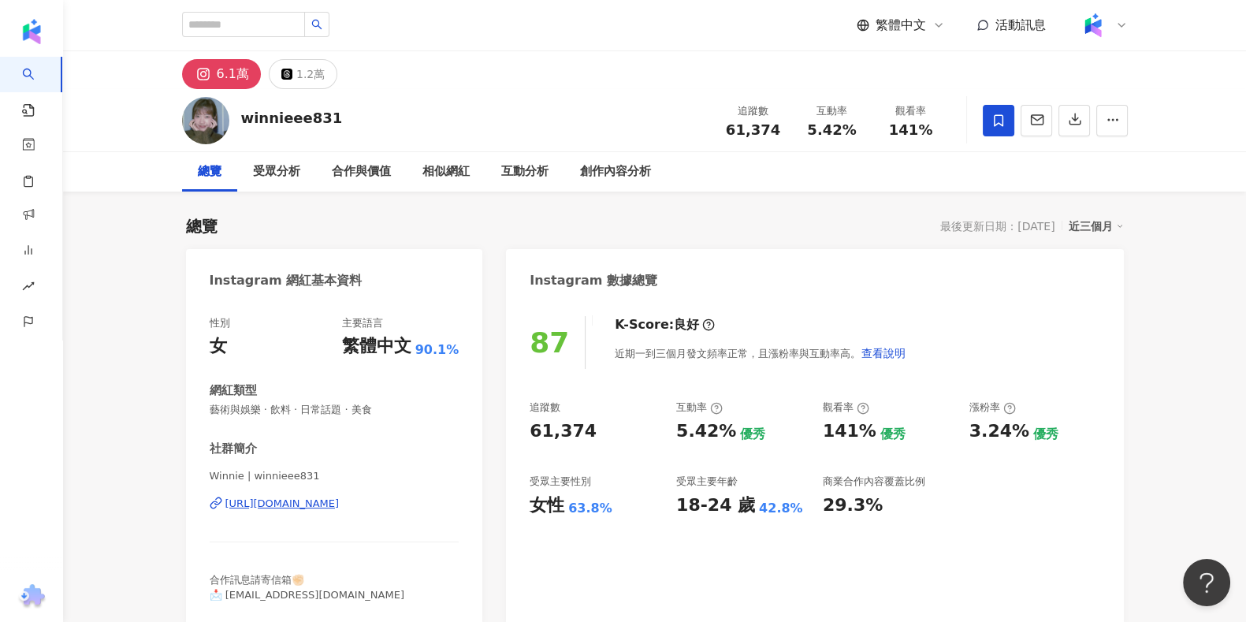
click at [1100, 333] on div "87 K-Score : 良好 近期一到三個月發文頻率正常，且漲粉率與互動率高。 查看說明 追蹤數 61,374 互動率 5.42% 優秀 觀看率 141% …" at bounding box center [814, 462] width 617 height 325
click at [837, 133] on span "5.42%" at bounding box center [831, 130] width 49 height 16
copy span "5.42%"
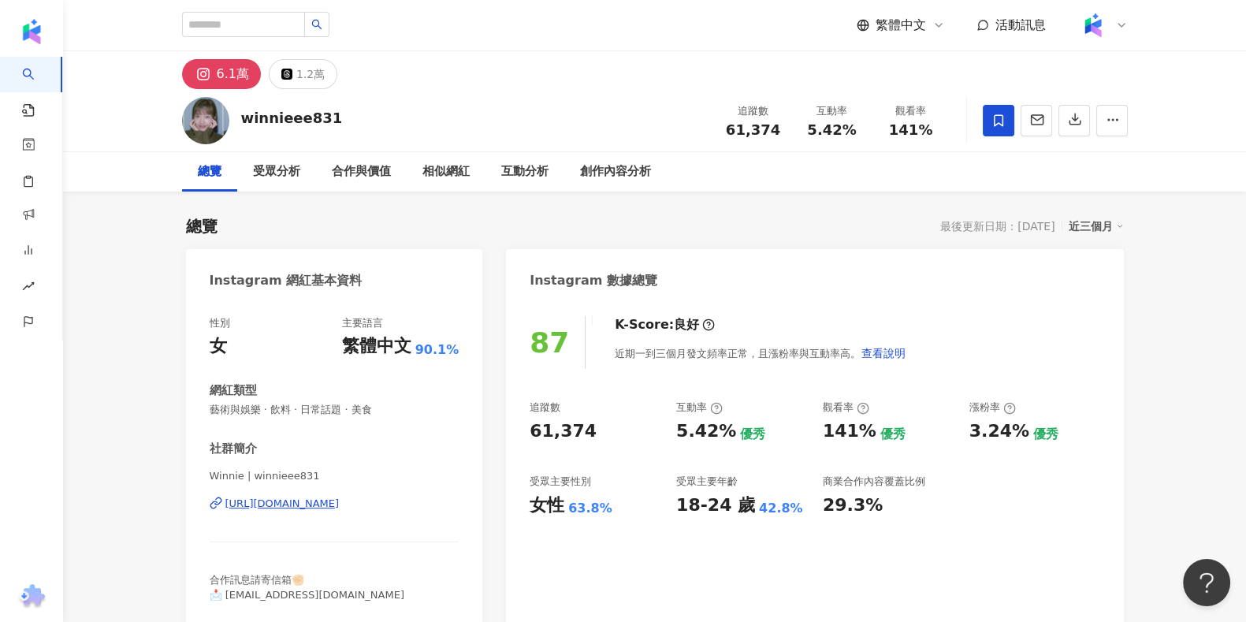
click at [262, 120] on div "winnieee831" at bounding box center [292, 118] width 102 height 20
copy div "winnieee831"
click at [742, 122] on span "61,374" at bounding box center [753, 129] width 54 height 17
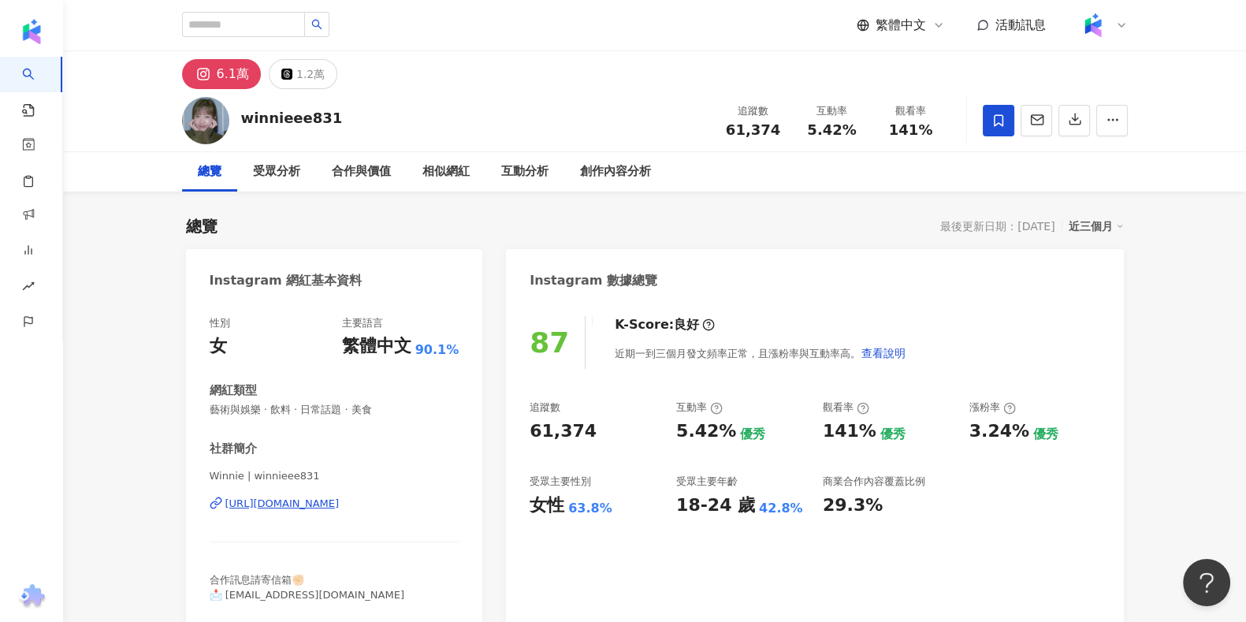
click at [742, 122] on span "61,374" at bounding box center [753, 129] width 54 height 17
copy span "61,374"
click at [845, 132] on span "5.42%" at bounding box center [831, 130] width 49 height 16
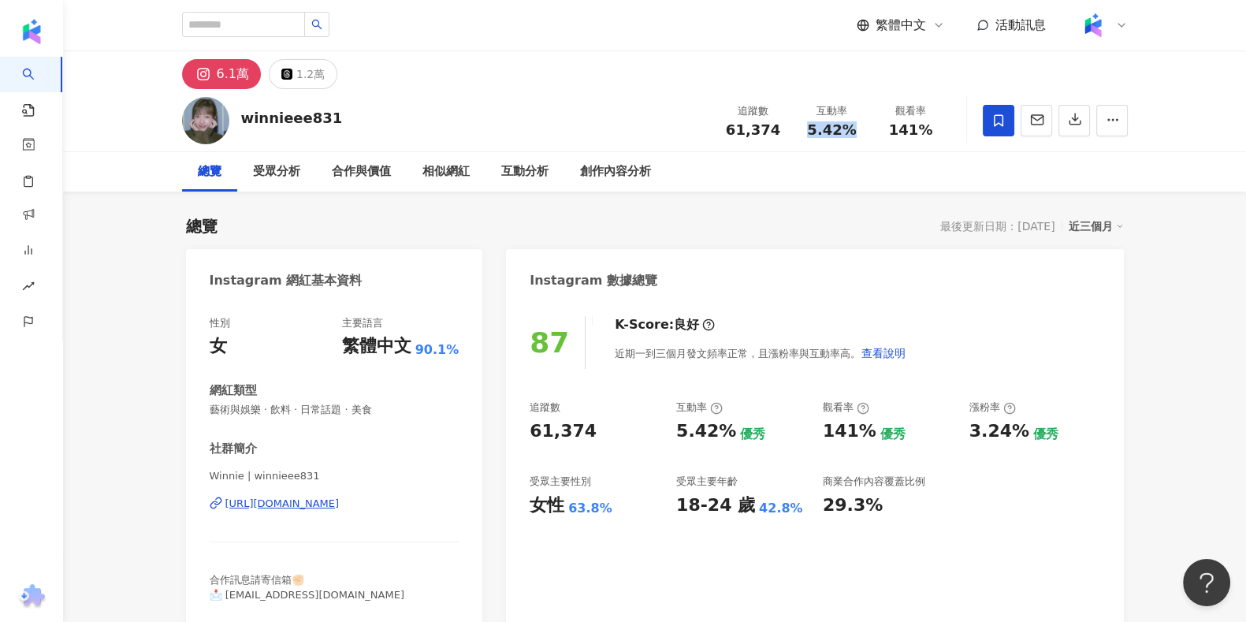
click at [845, 132] on span "5.42%" at bounding box center [831, 130] width 49 height 16
copy span "5.42%"
click at [913, 140] on div "追蹤數 61,374 互動率 5.42% 觀看率 141%" at bounding box center [832, 120] width 236 height 46
click at [918, 122] on span "141%" at bounding box center [911, 130] width 44 height 16
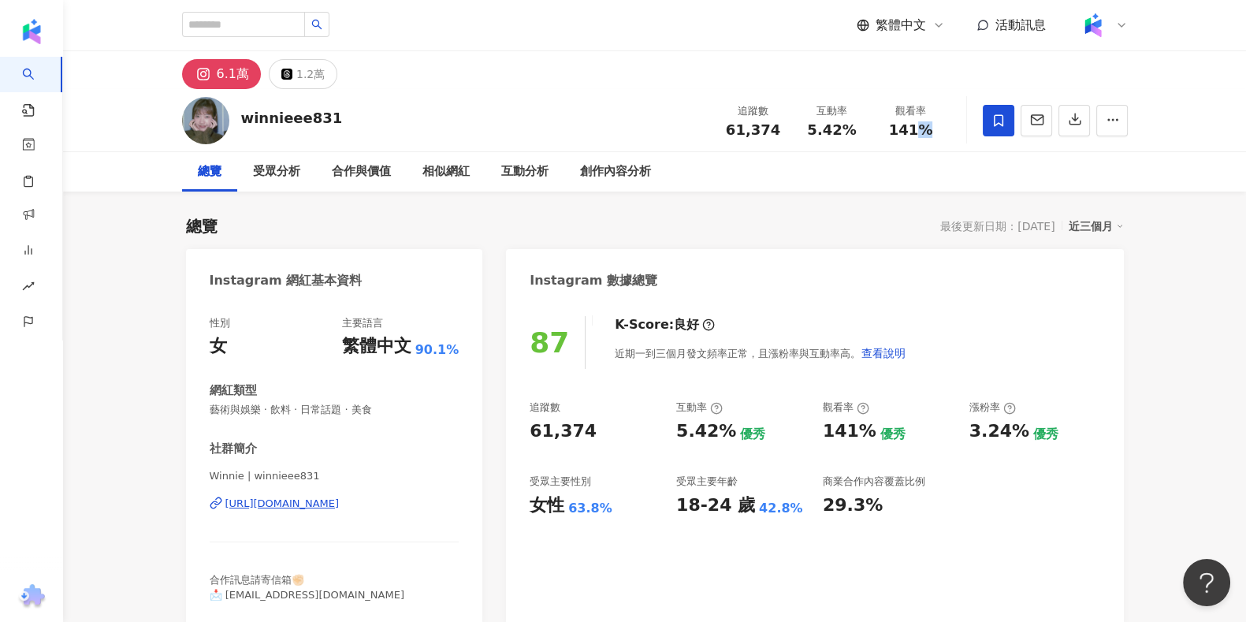
click at [918, 122] on span "141%" at bounding box center [911, 130] width 44 height 16
copy span "141%"
drag, startPoint x: 954, startPoint y: 433, endPoint x: 1013, endPoint y: 437, distance: 59.2
click at [1013, 437] on div "追蹤數 61,374 互動率 5.42% 優秀 觀看率 141% 優秀 漲粉率 3.24% 優秀 受眾主要性別 女性 63.8% 受眾主要年齡 18-24 歲…" at bounding box center [815, 458] width 570 height 117
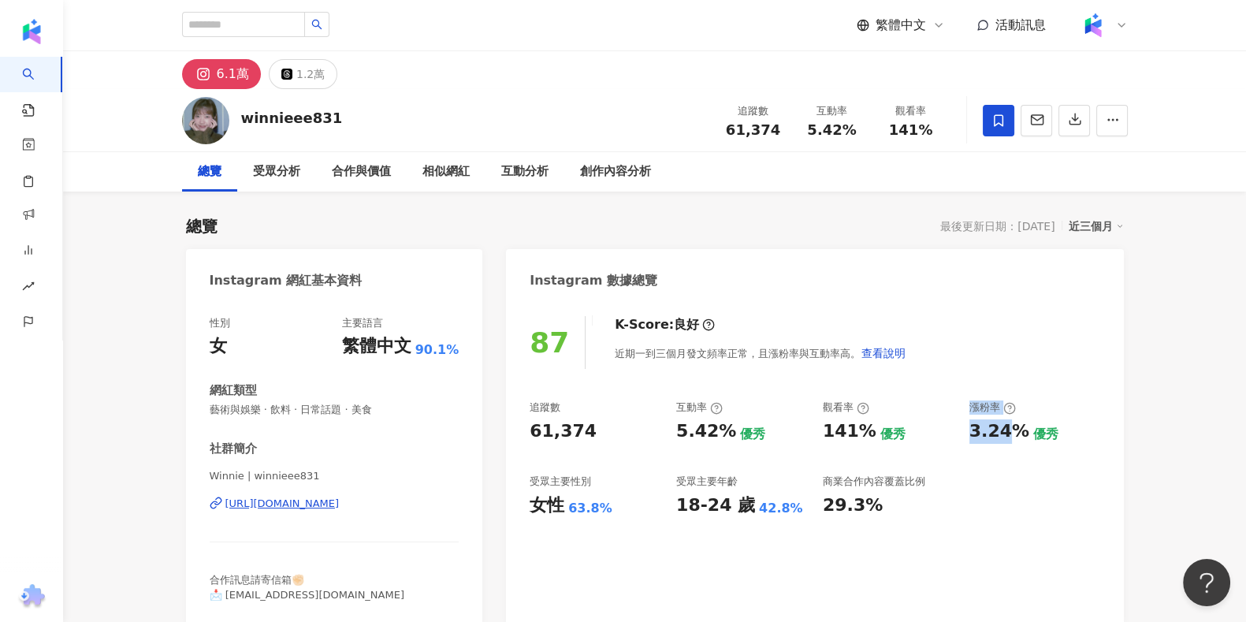
click at [1013, 438] on div "3.24%" at bounding box center [999, 431] width 60 height 24
drag, startPoint x: 1017, startPoint y: 435, endPoint x: 968, endPoint y: 428, distance: 49.4
click at [968, 428] on div "追蹤數 61,374 互動率 5.42% 優秀 觀看率 141% 優秀 漲粉率 3.24% 優秀 受眾主要性別 女性 63.8% 受眾主要年齡 18-24 歲…" at bounding box center [815, 458] width 570 height 117
copy div "3.24%"
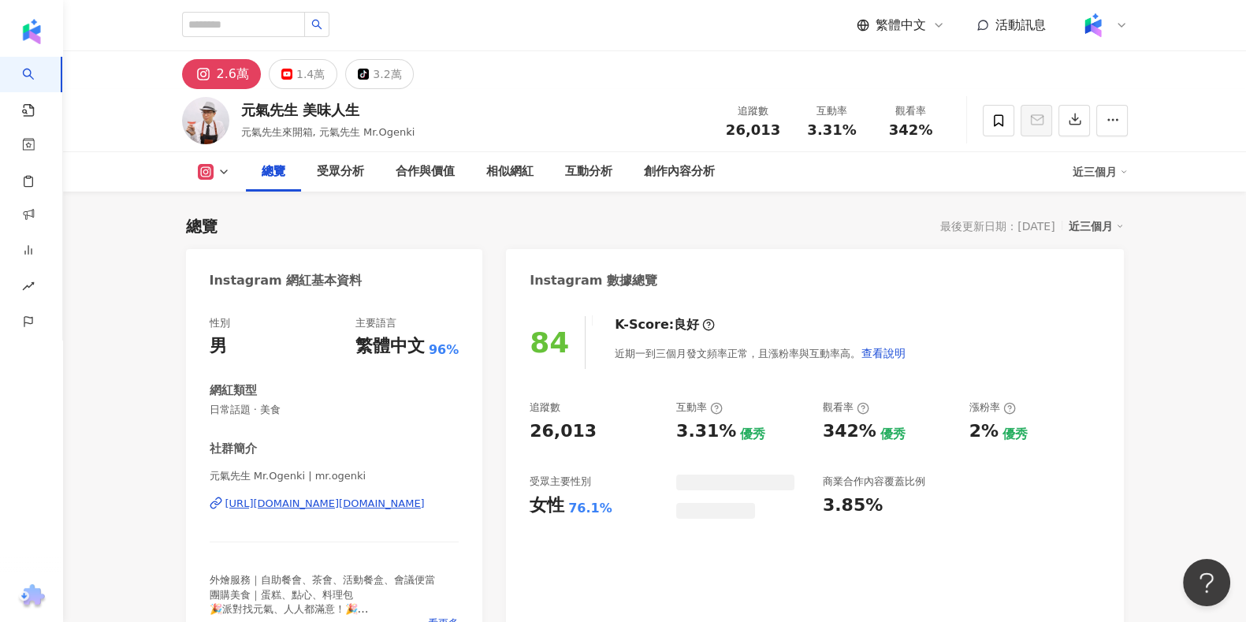
click at [943, 273] on div "Instagram 數據總覽" at bounding box center [814, 274] width 617 height 51
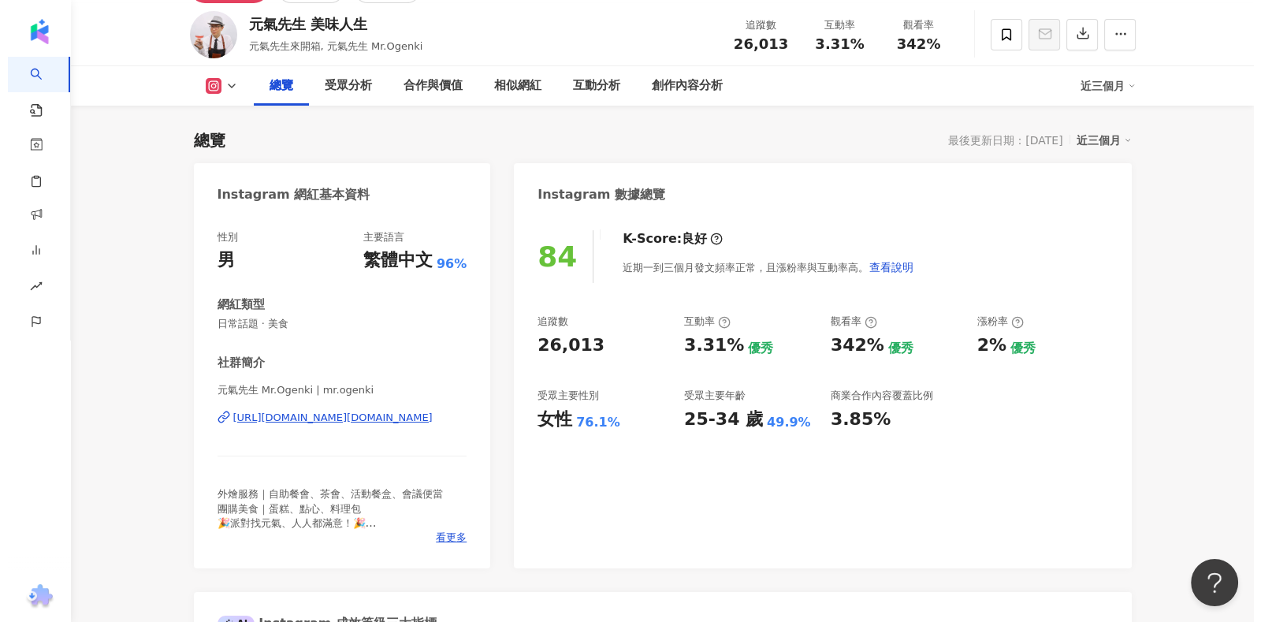
scroll to position [196, 0]
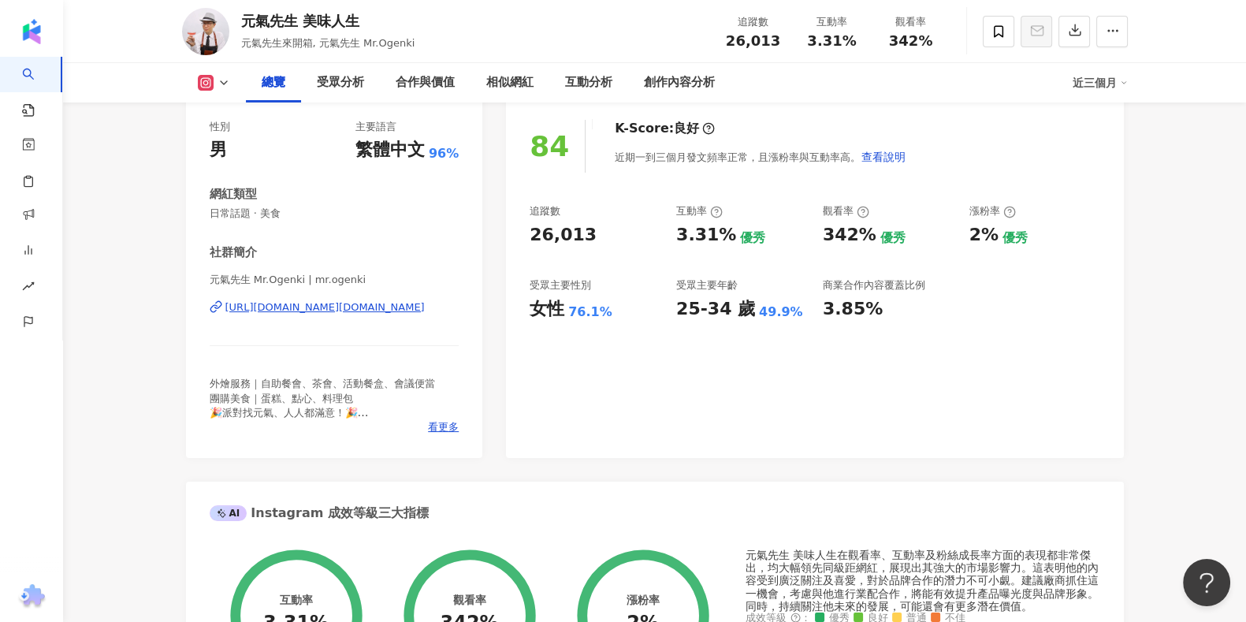
click at [437, 418] on span "外燴服務｜自助餐會、茶會、活動餐盒、會議便當 團購美食｜蛋糕、點心、料理包 🎉派對找元氣、人人都滿意！🎉 #外燴 #外燴服務 #台北外燴 #茶會 #點心 #茶…" at bounding box center [331, 419] width 242 height 84
click at [454, 415] on div "外燴服務｜自助餐會、茶會、活動餐盒、會議便當 團購美食｜蛋糕、點心、料理包 🎉派對找元氣、人人都滿意！🎉 #外燴 #外燴服務 #台北外燴 #茶會 #點心 #茶…" at bounding box center [335, 398] width 250 height 43
click at [448, 430] on span "看更多" at bounding box center [443, 427] width 31 height 14
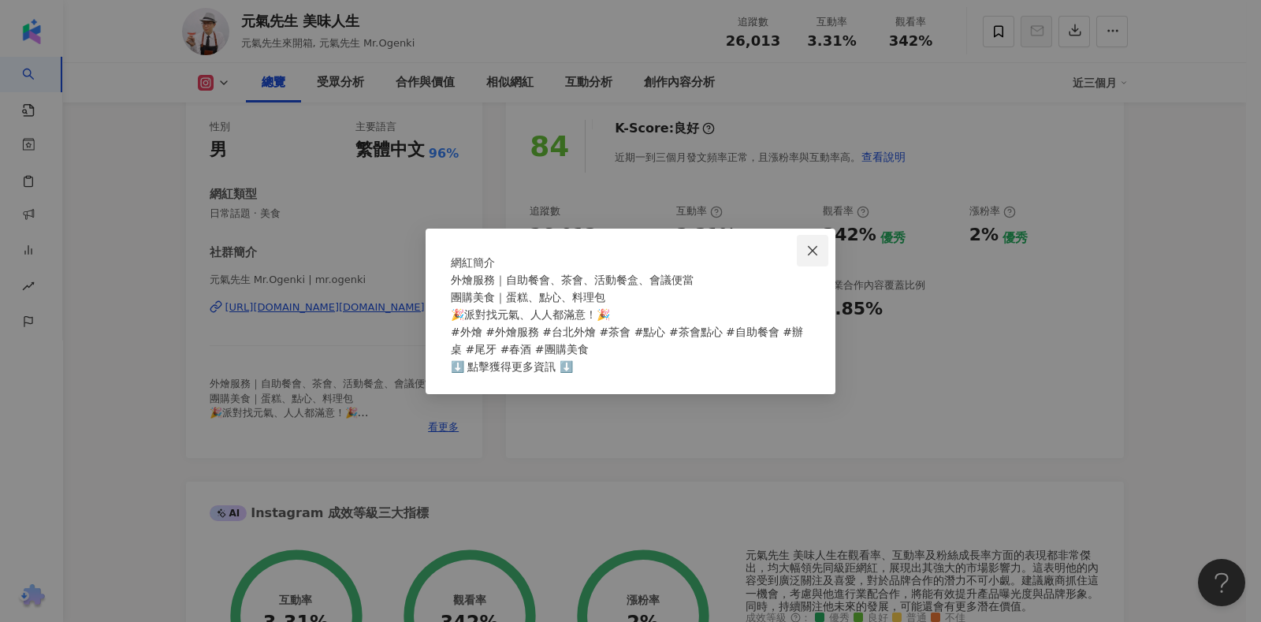
click at [817, 235] on button "Close" at bounding box center [813, 251] width 32 height 32
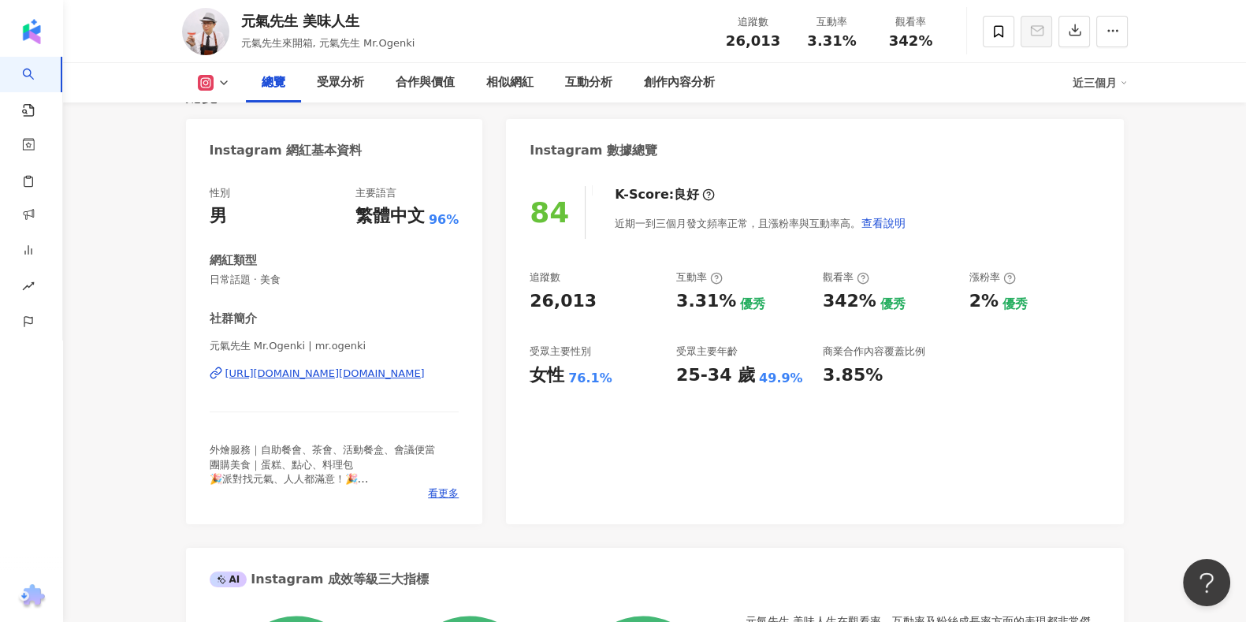
scroll to position [98, 0]
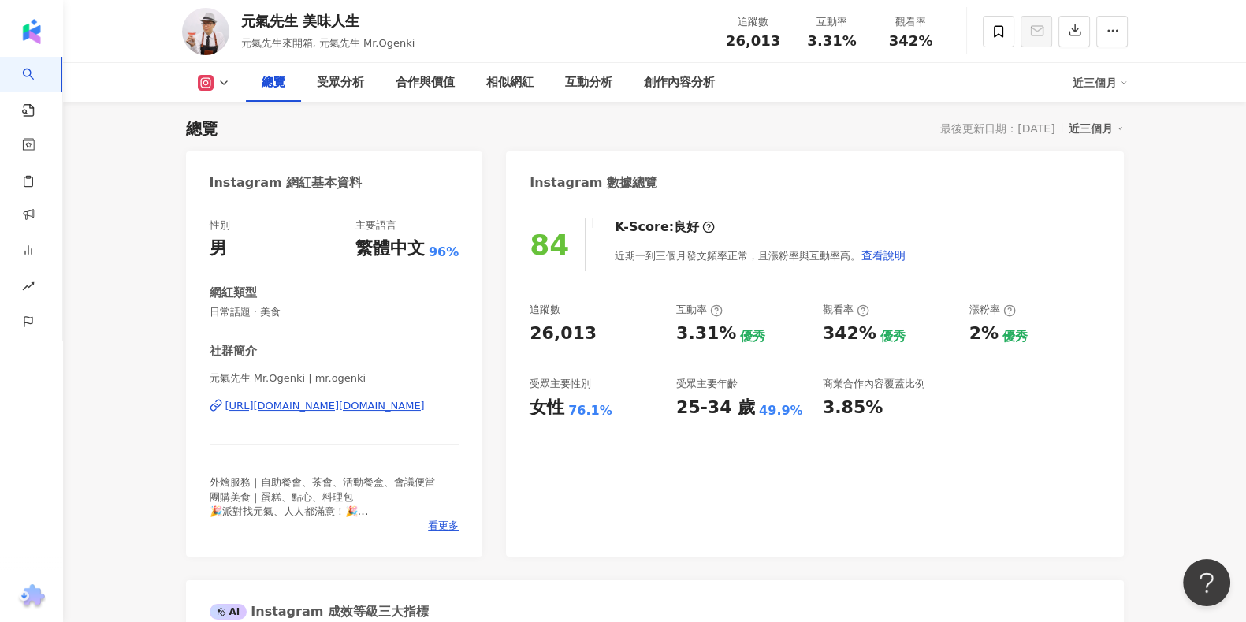
click at [309, 407] on div "[URL][DOMAIN_NAME][DOMAIN_NAME]" at bounding box center [324, 406] width 199 height 14
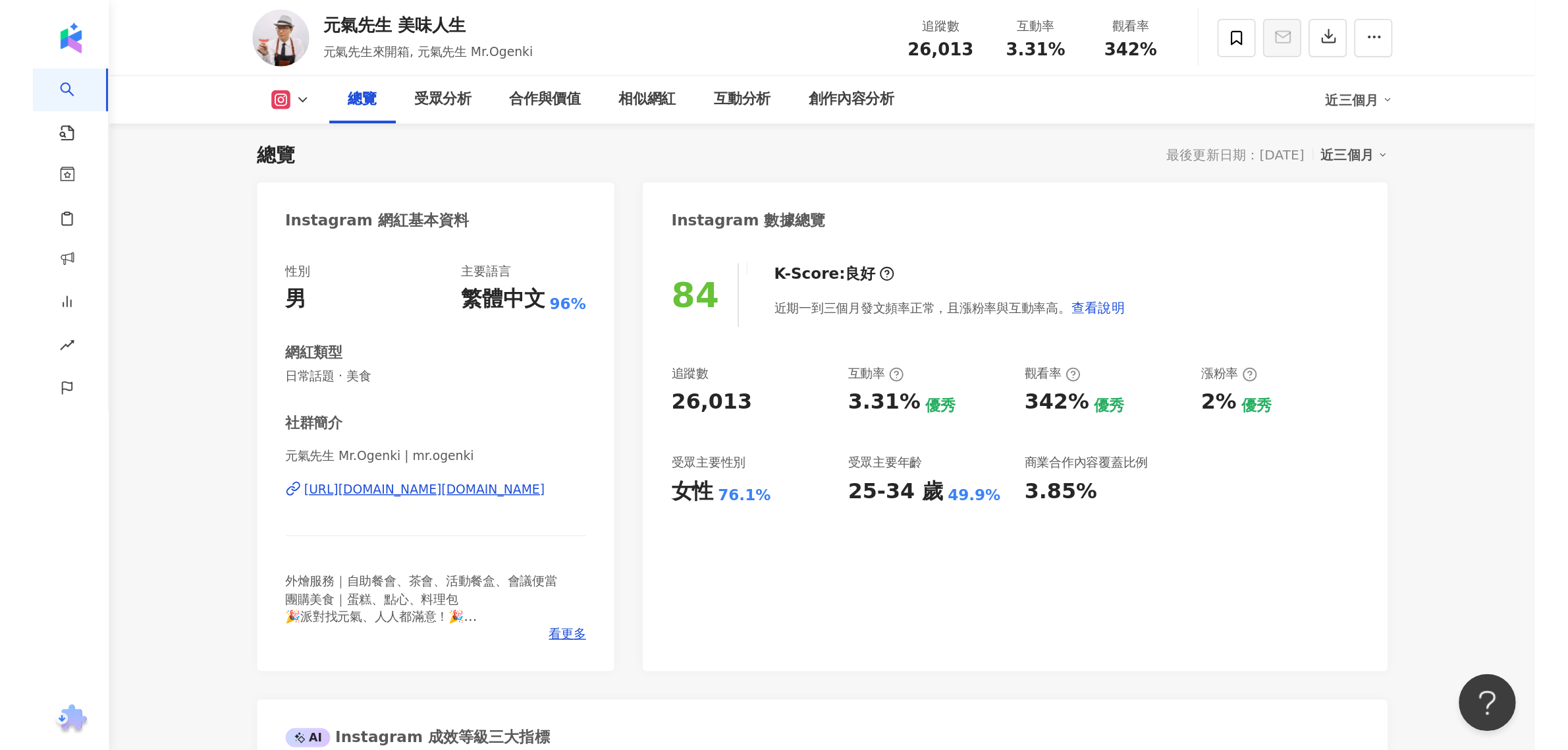
scroll to position [83, 0]
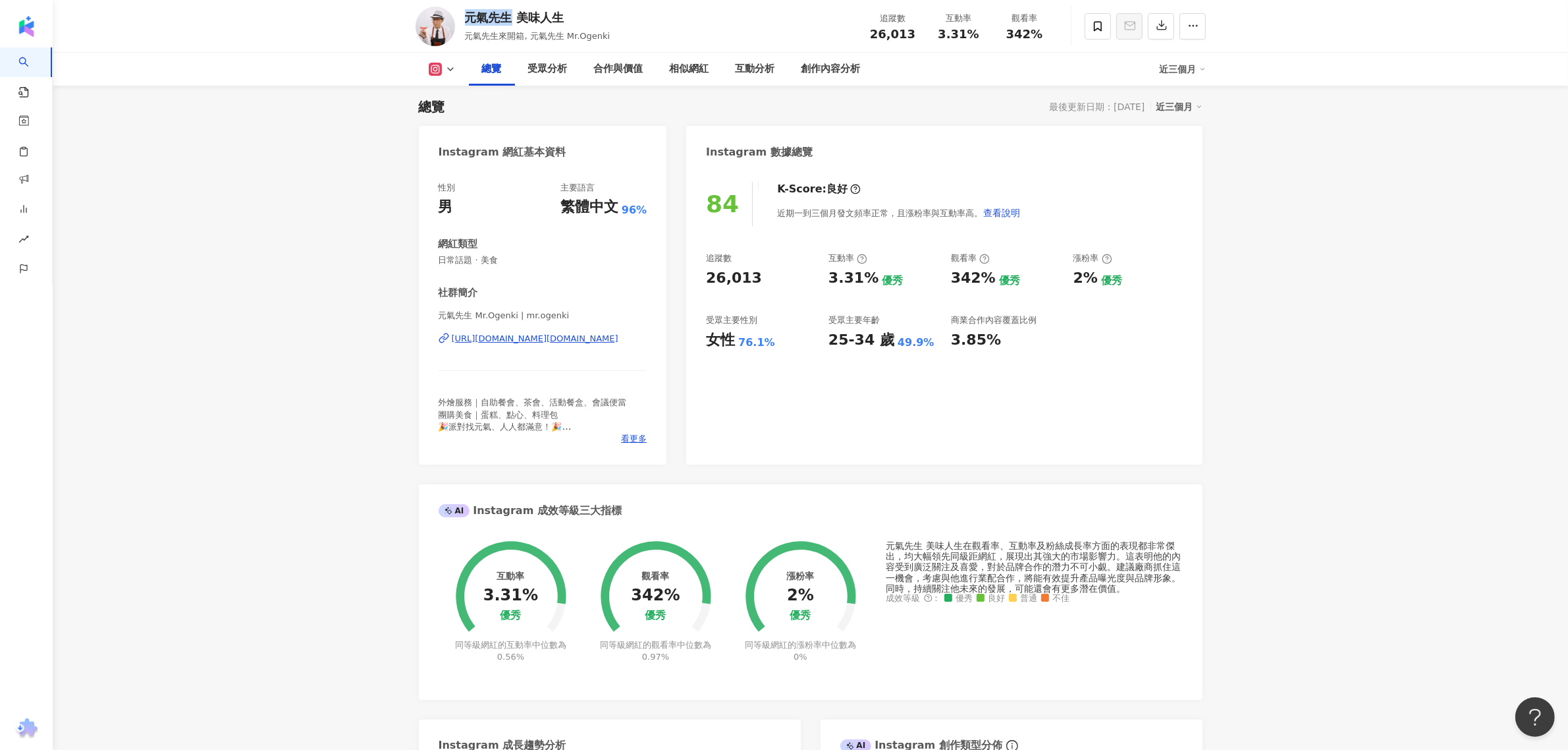
drag, startPoint x: 468, startPoint y: 17, endPoint x: 508, endPoint y: 18, distance: 40.0
click at [508, 18] on div "元氣先生 美味人生" at bounding box center [537, 18] width 145 height 17
copy div "元氣先生"
